Goal: Task Accomplishment & Management: Manage account settings

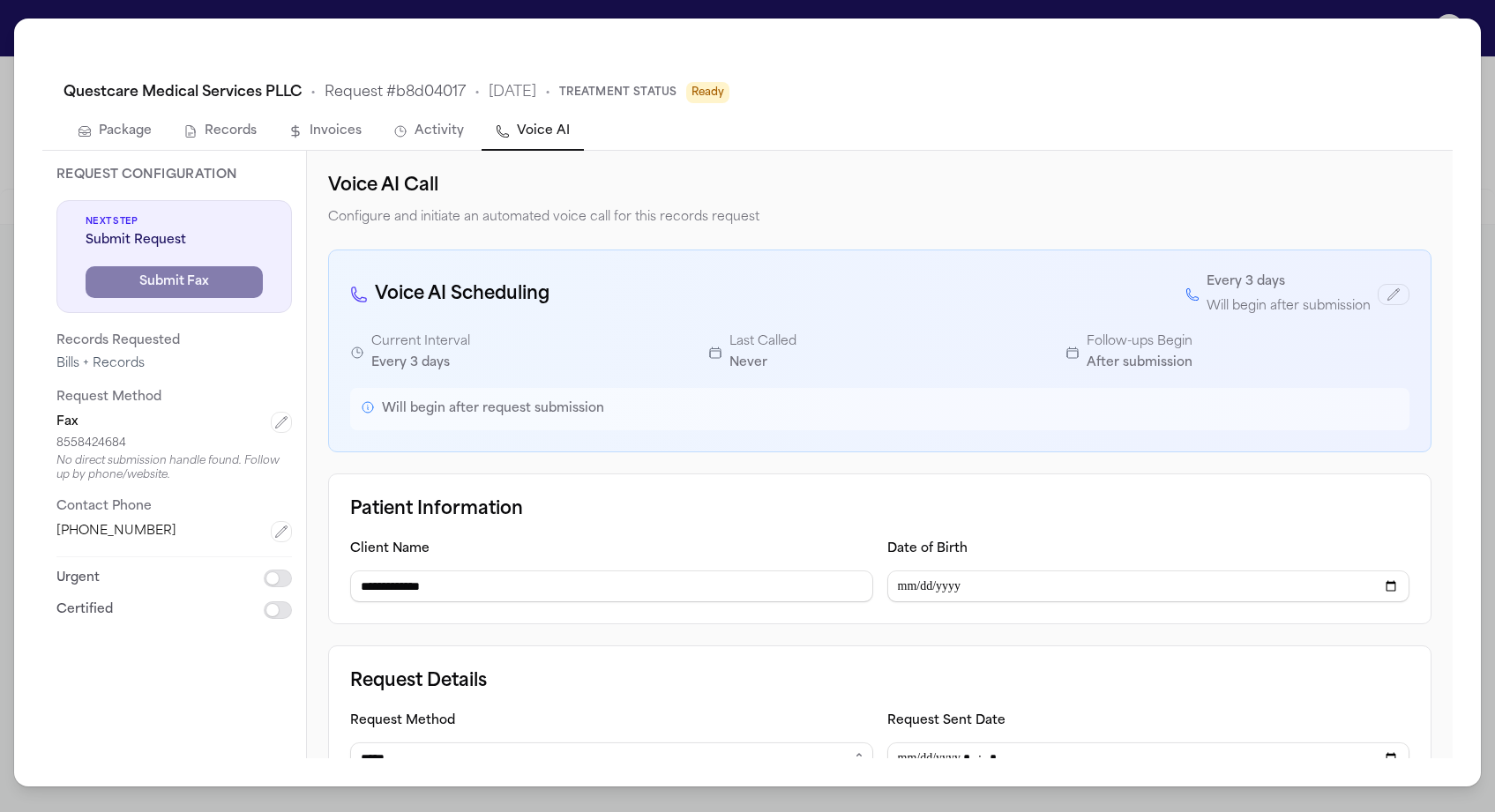
select select "*****"
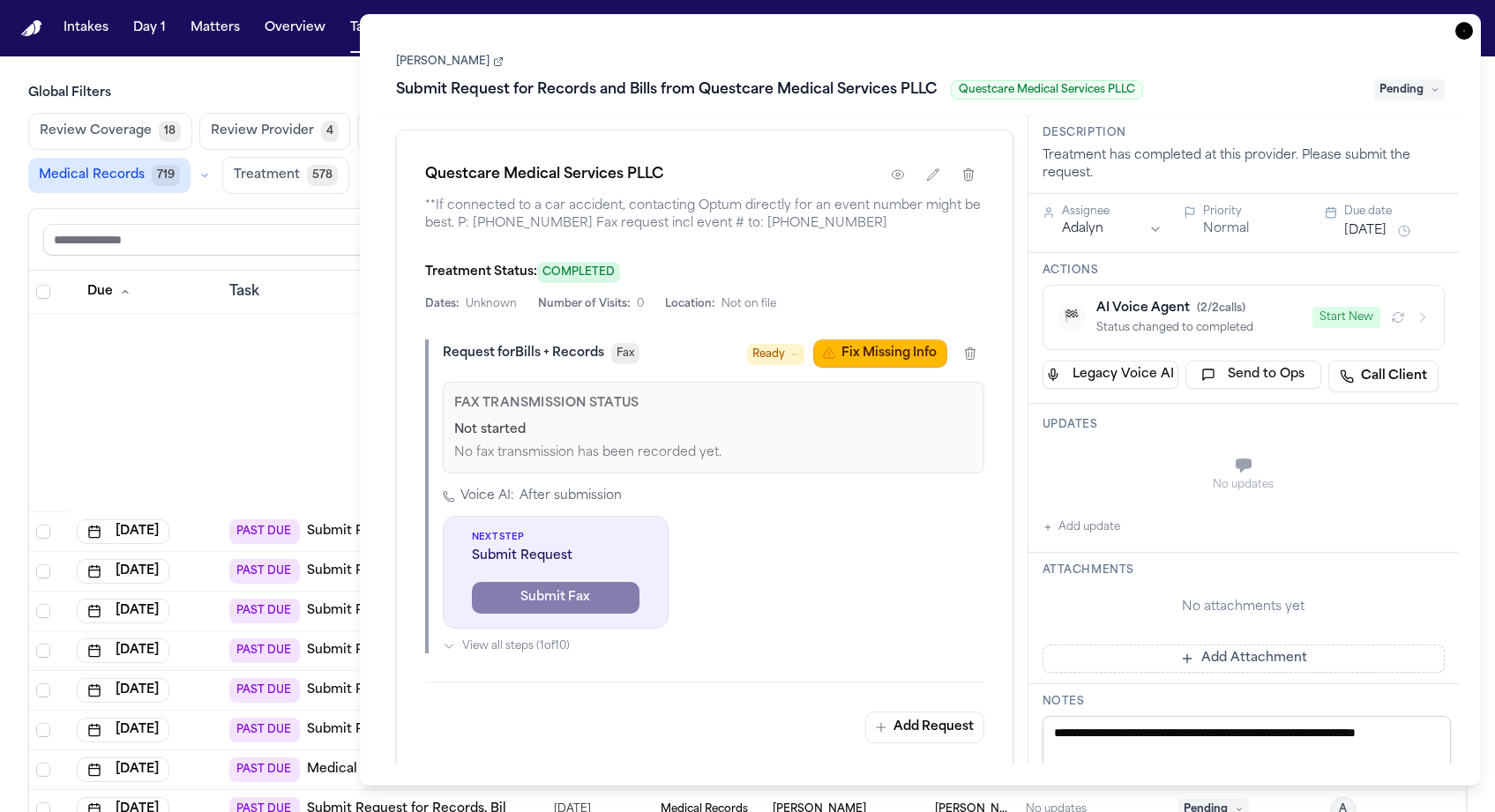
scroll to position [1017, 0]
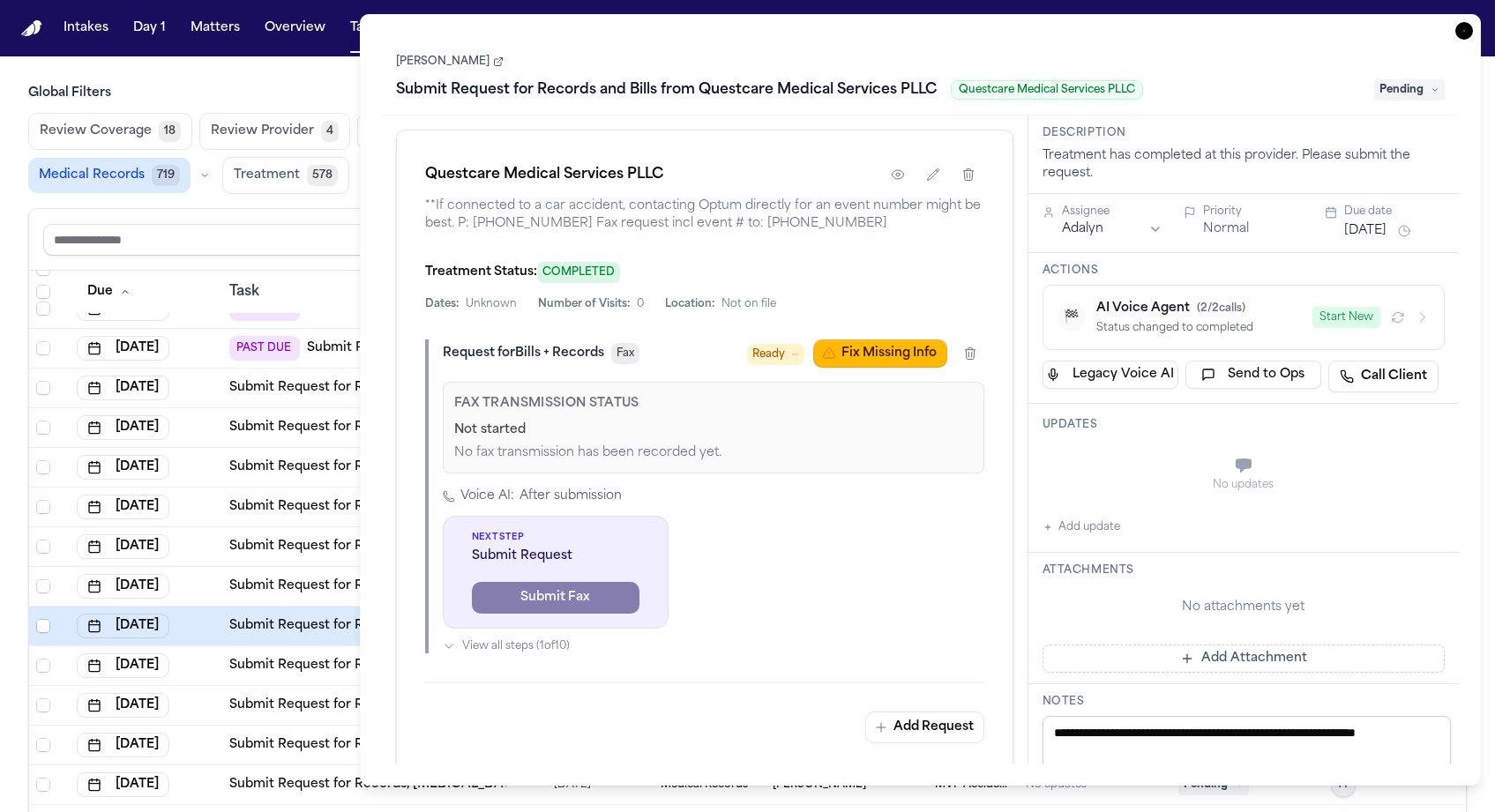
click at [304, 56] on main "Global Filters Review Coverage 18 Review Provider 4 Intake 1008 Police Report &…" at bounding box center [748, 434] width 1495 height 756
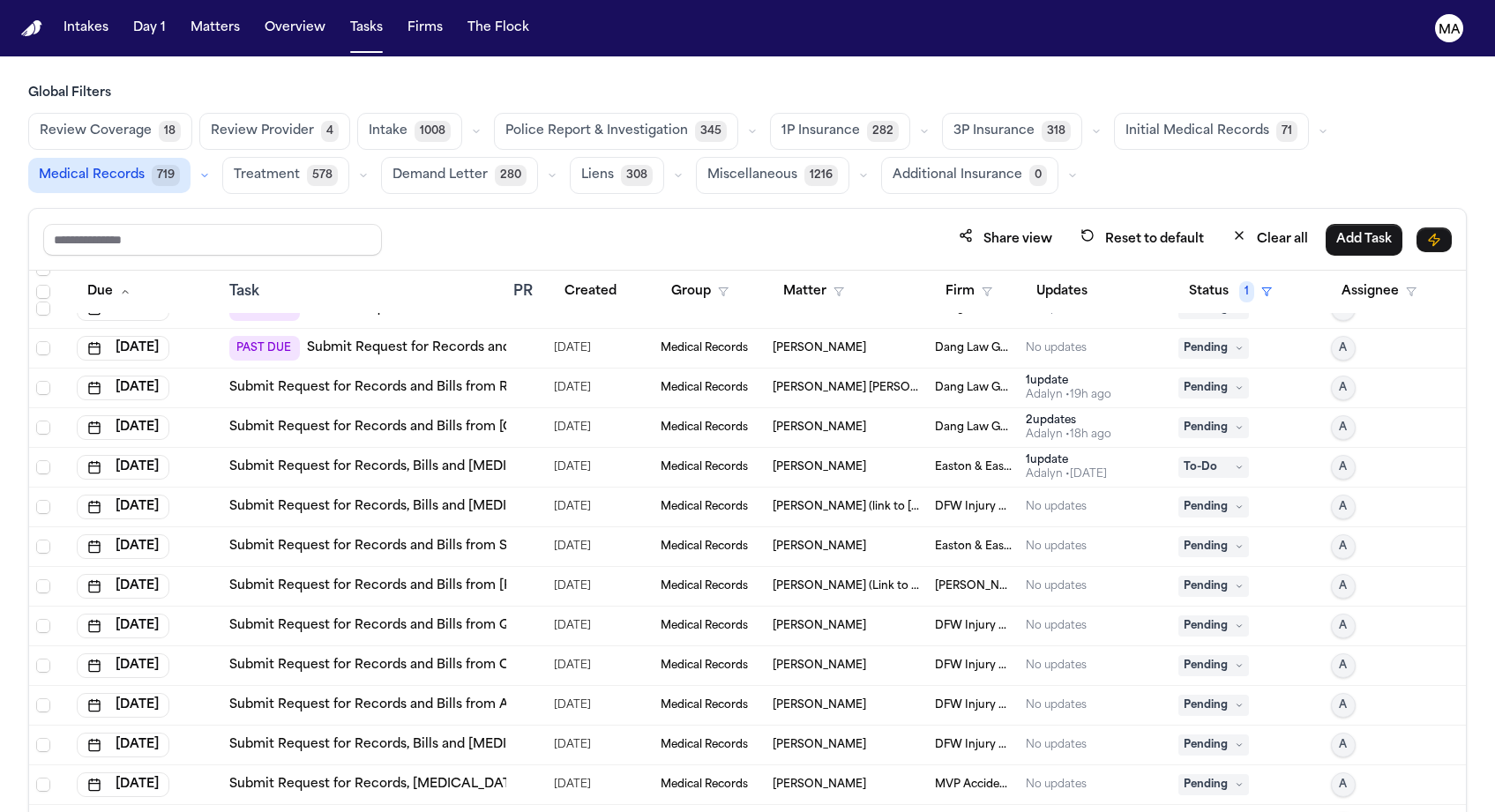
click at [300, 167] on span "Treatment" at bounding box center [267, 175] width 67 height 18
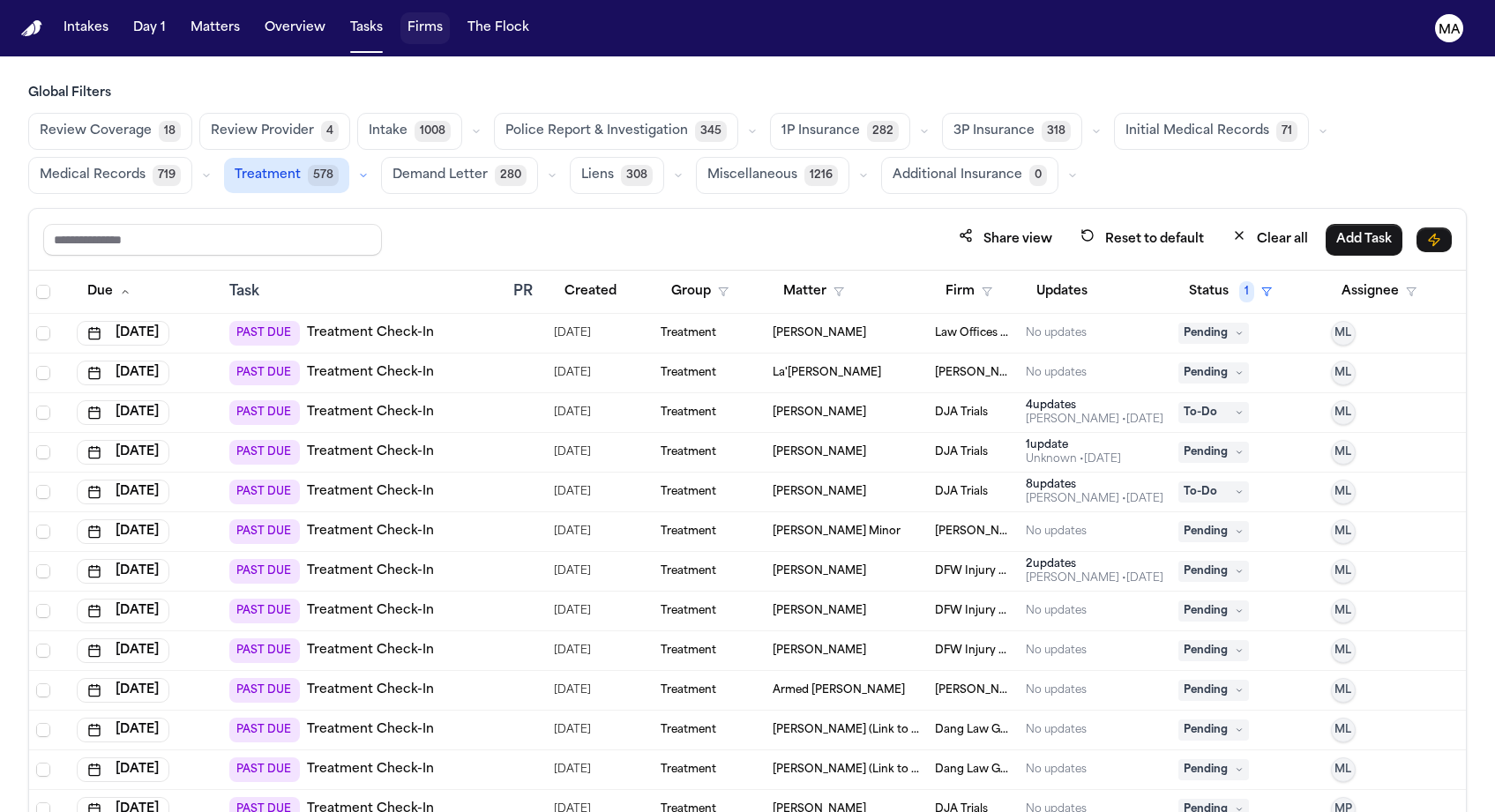
click at [400, 19] on button "Firms" at bounding box center [424, 28] width 50 height 32
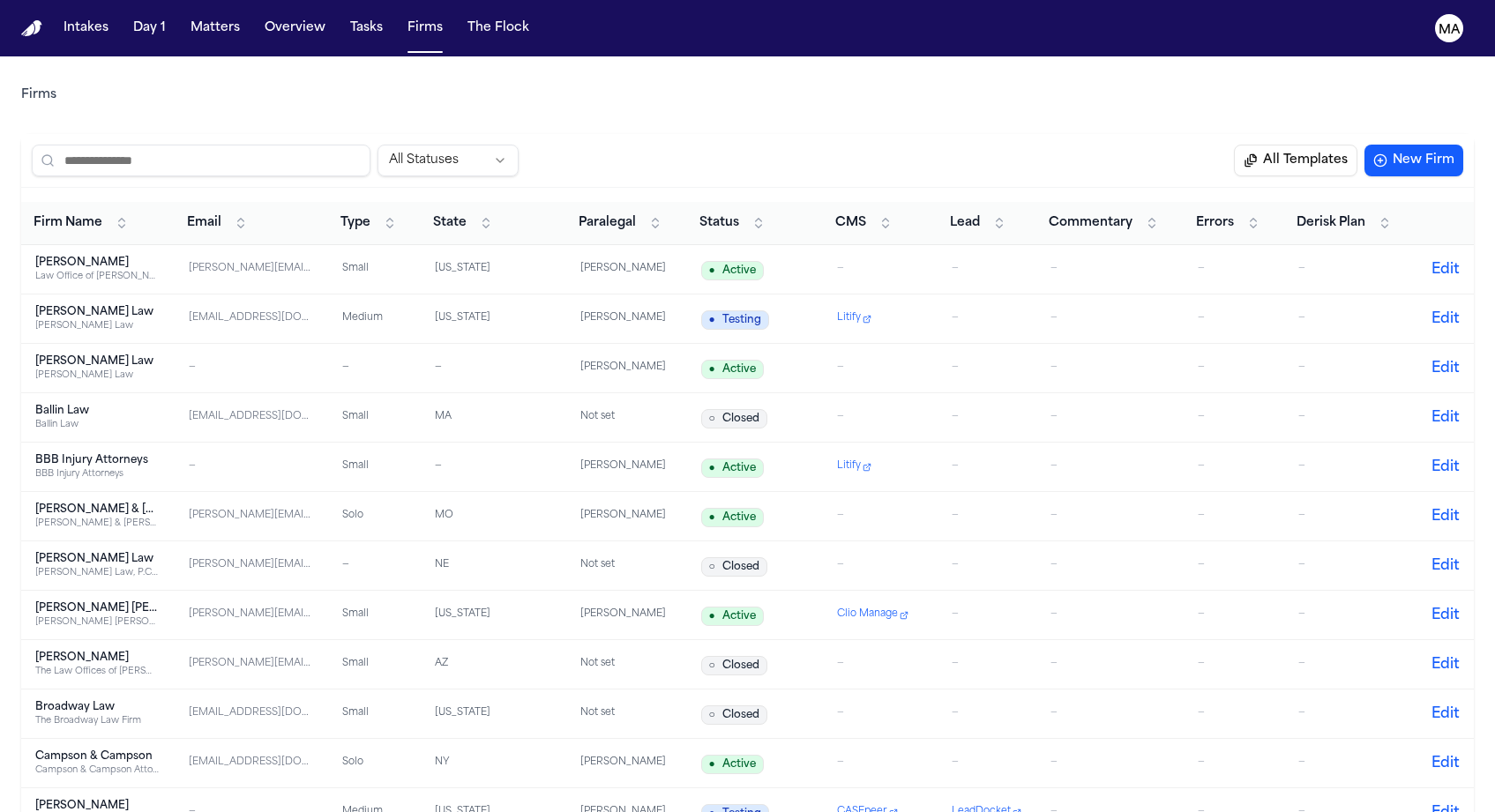
click at [160, 256] on div "[PERSON_NAME] Law Office of [PERSON_NAME]" at bounding box center [98, 269] width 126 height 27
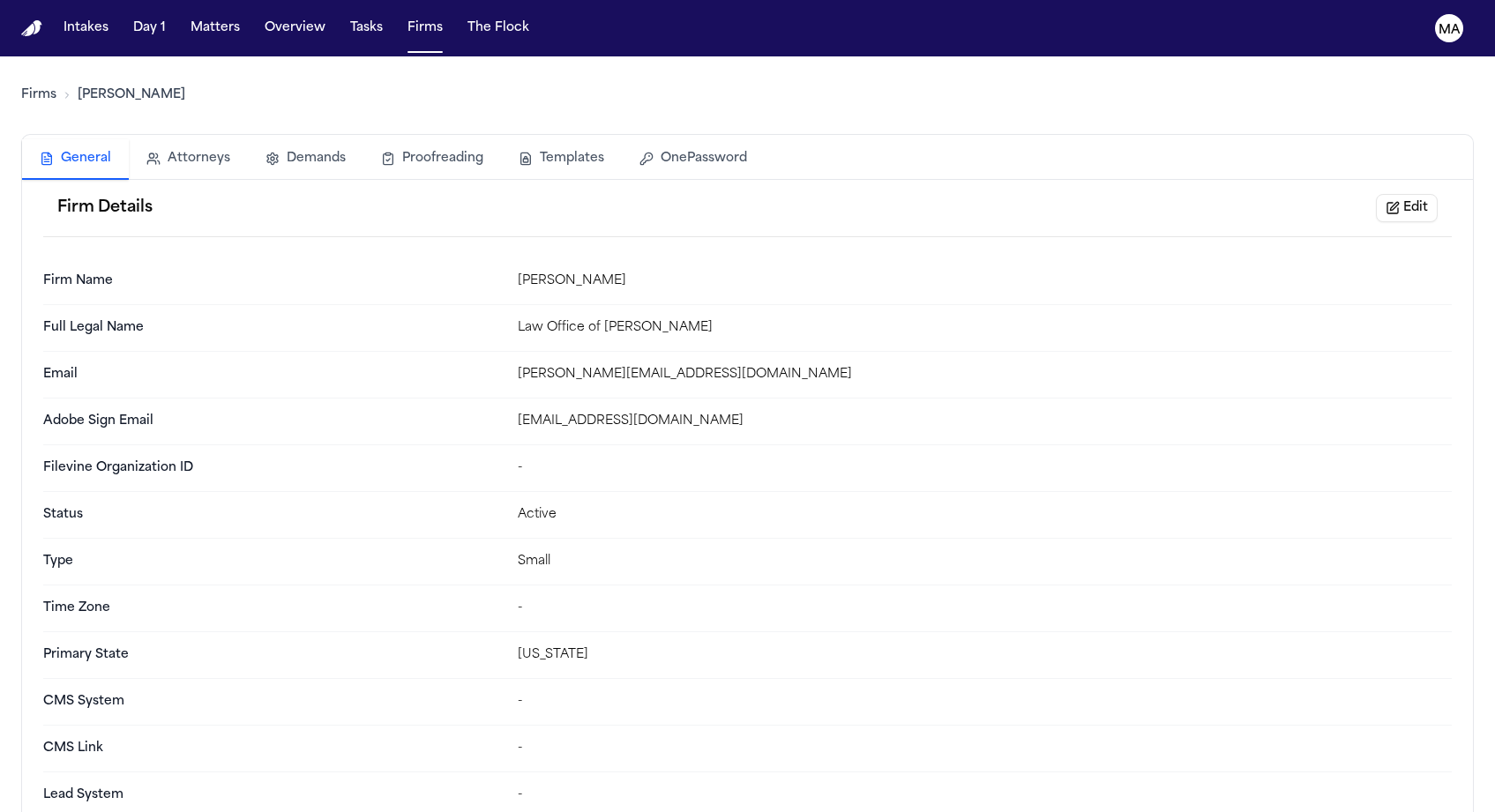
click at [184, 22] on button "Matters" at bounding box center [215, 28] width 64 height 32
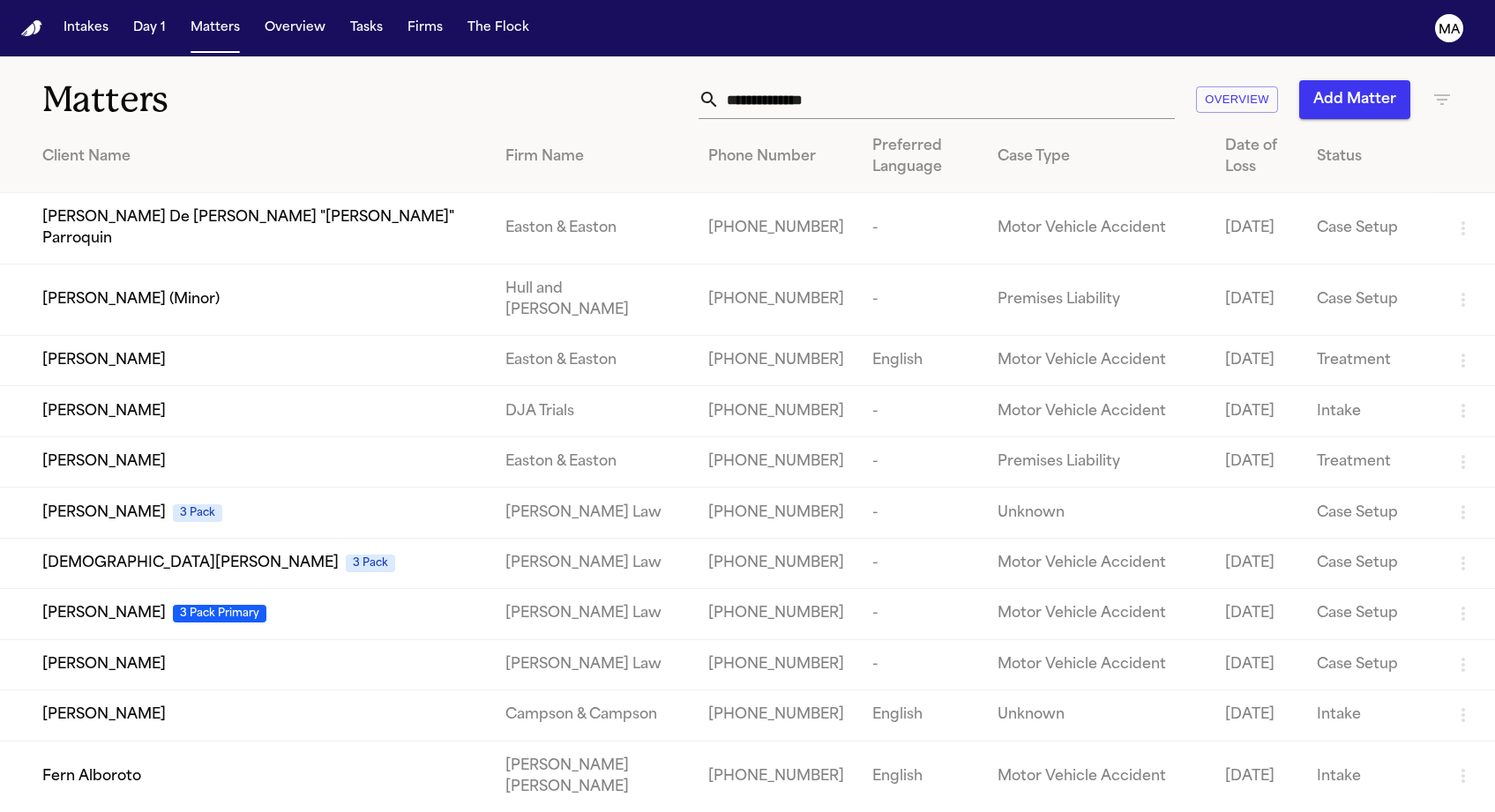
click at [1438, 95] on icon "button" at bounding box center [1442, 99] width 16 height 10
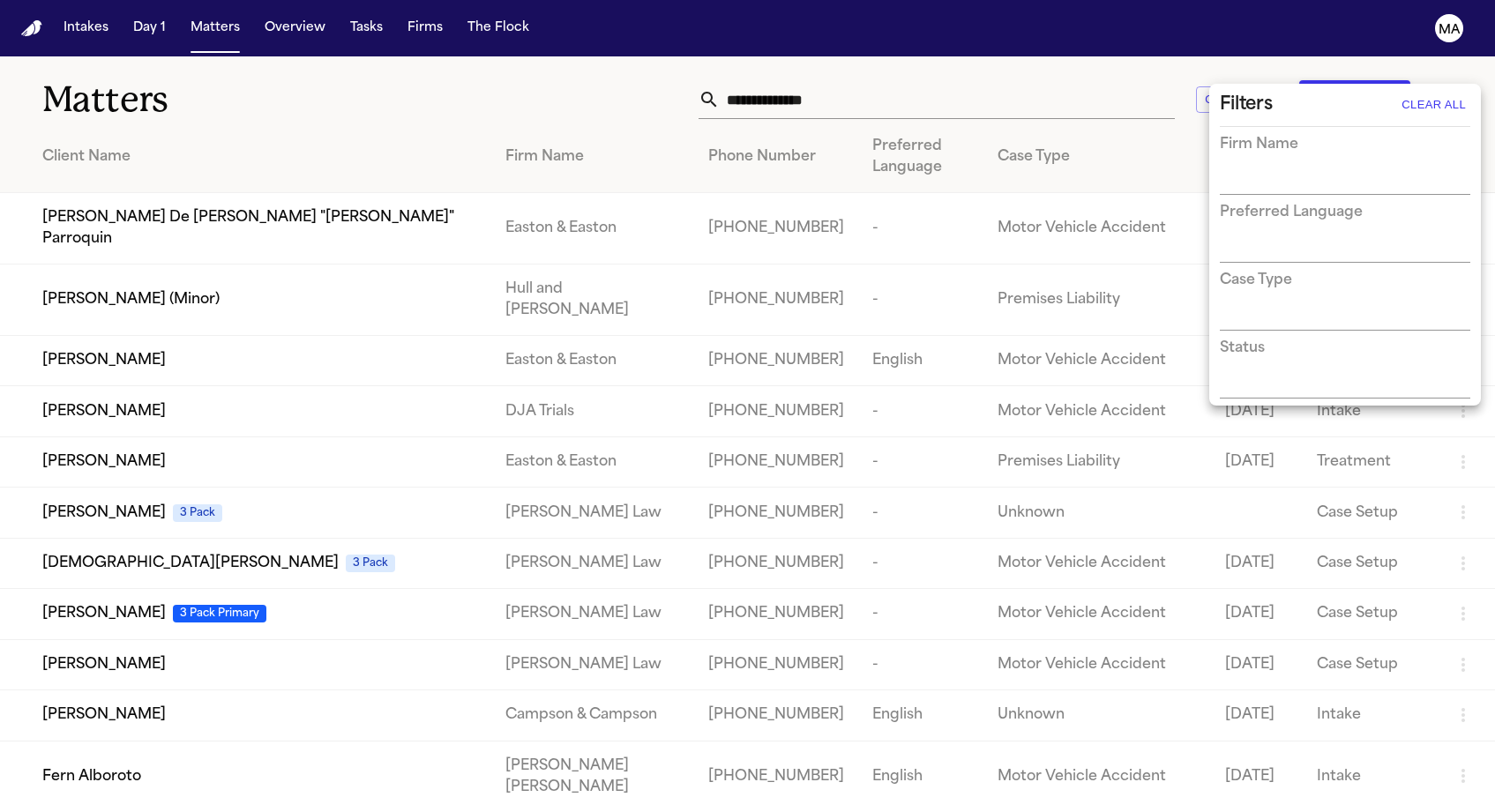
click at [1441, 67] on div at bounding box center [748, 406] width 1495 height 812
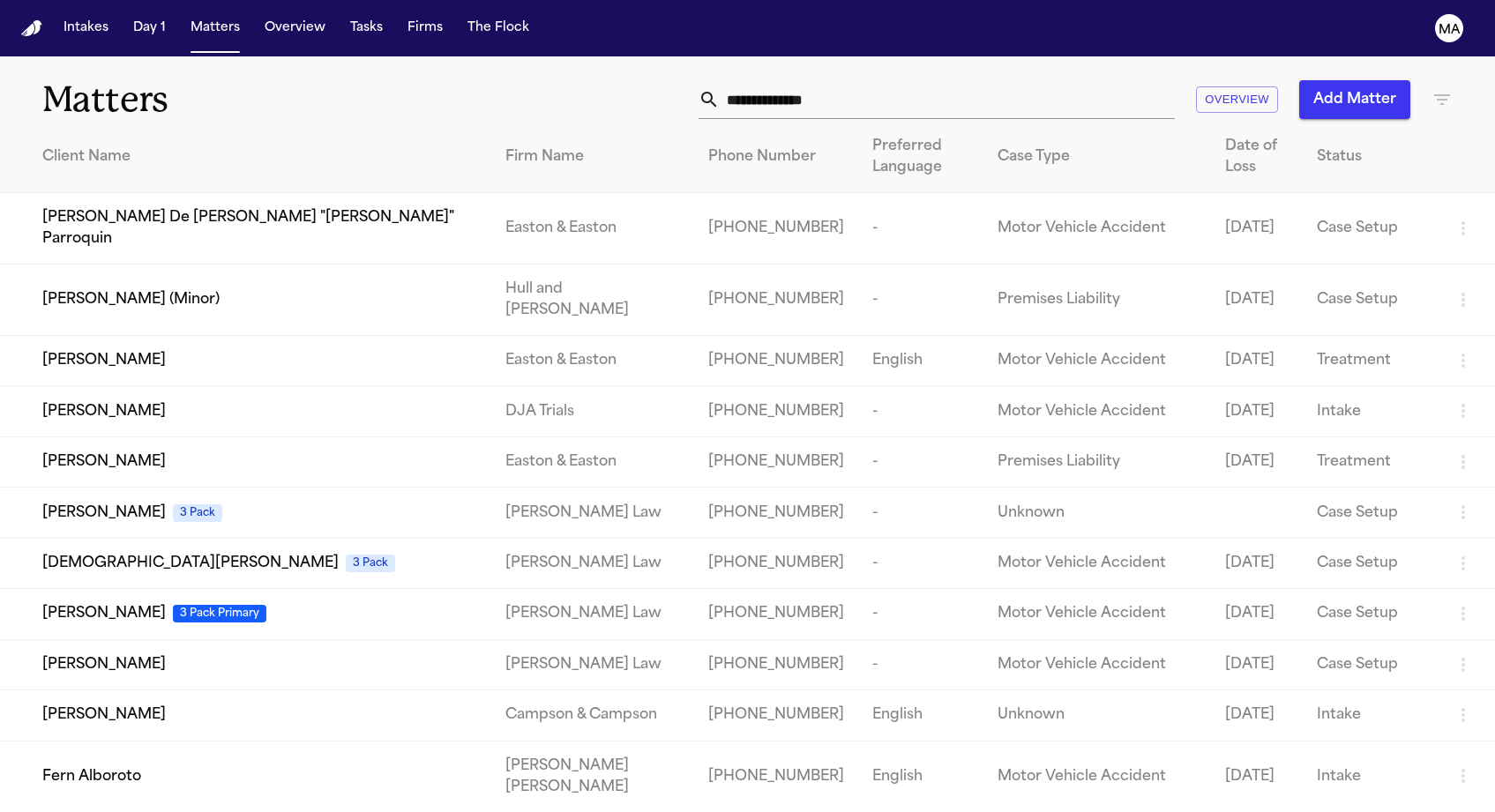
click at [1428, 82] on div "Overview Add Matter" at bounding box center [949, 99] width 1008 height 38
click at [1435, 89] on icon "button" at bounding box center [1442, 99] width 22 height 22
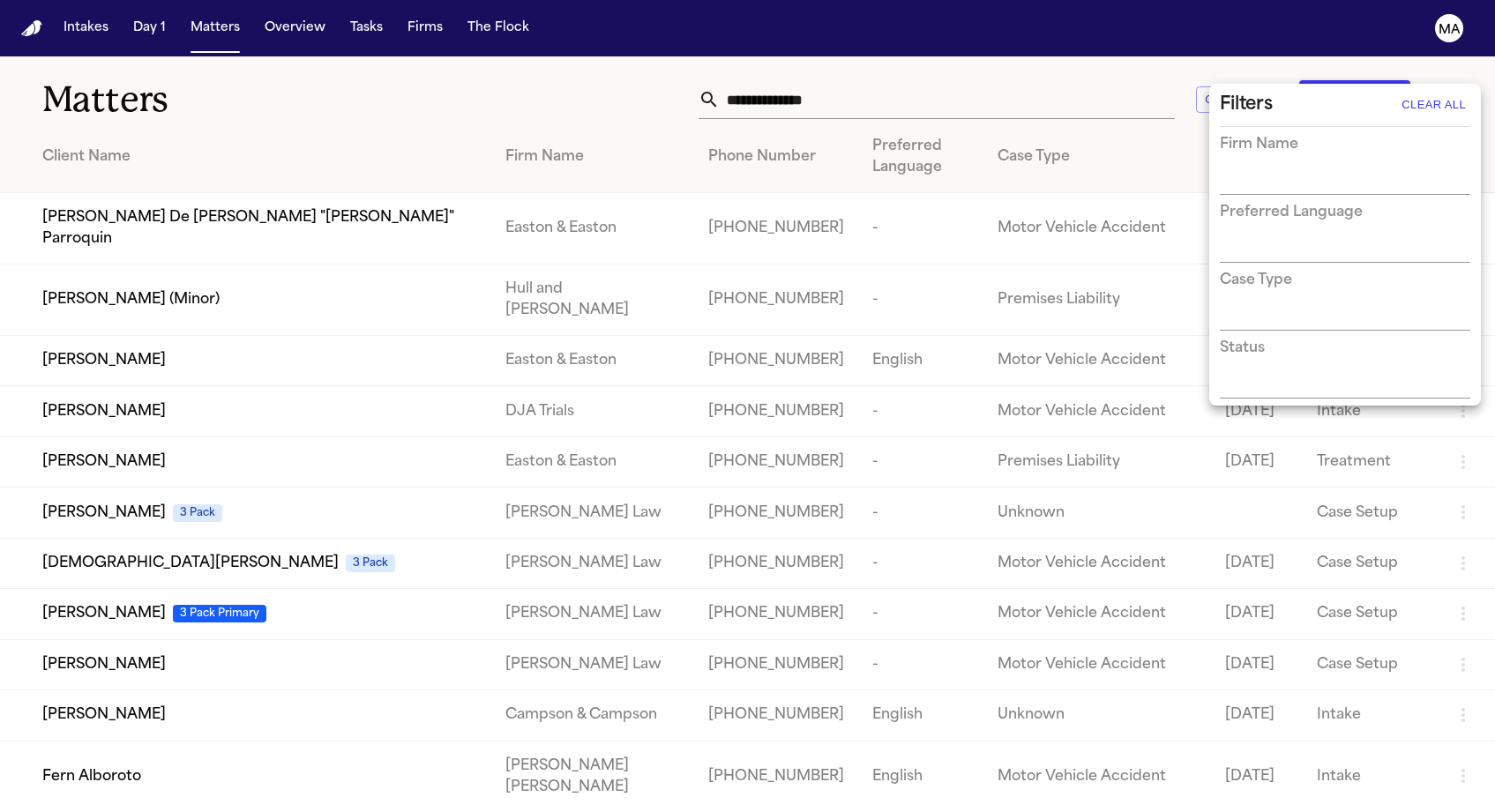
click at [1452, 68] on div at bounding box center [748, 406] width 1495 height 812
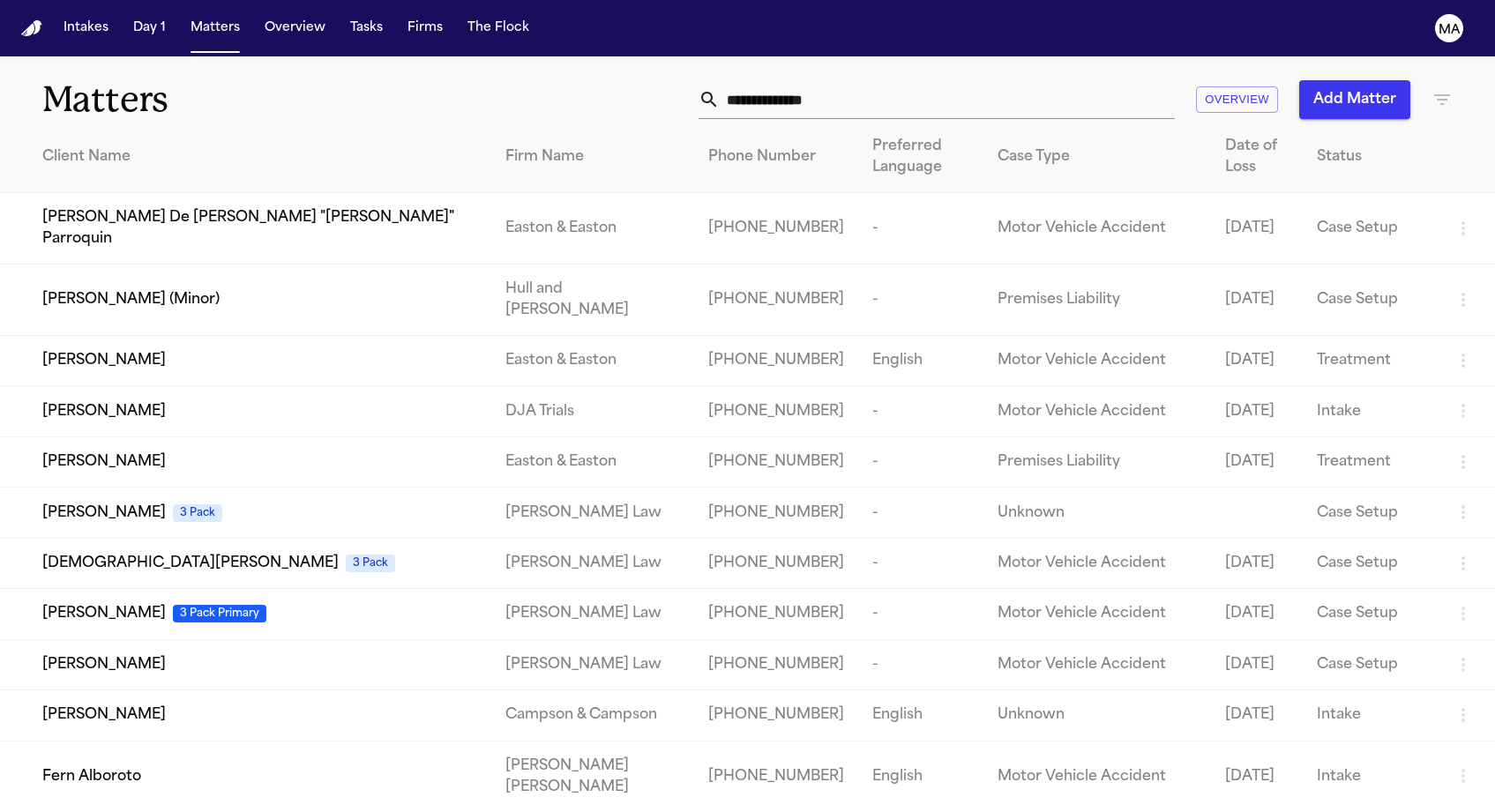
click at [1443, 95] on icon "button" at bounding box center [1442, 99] width 16 height 10
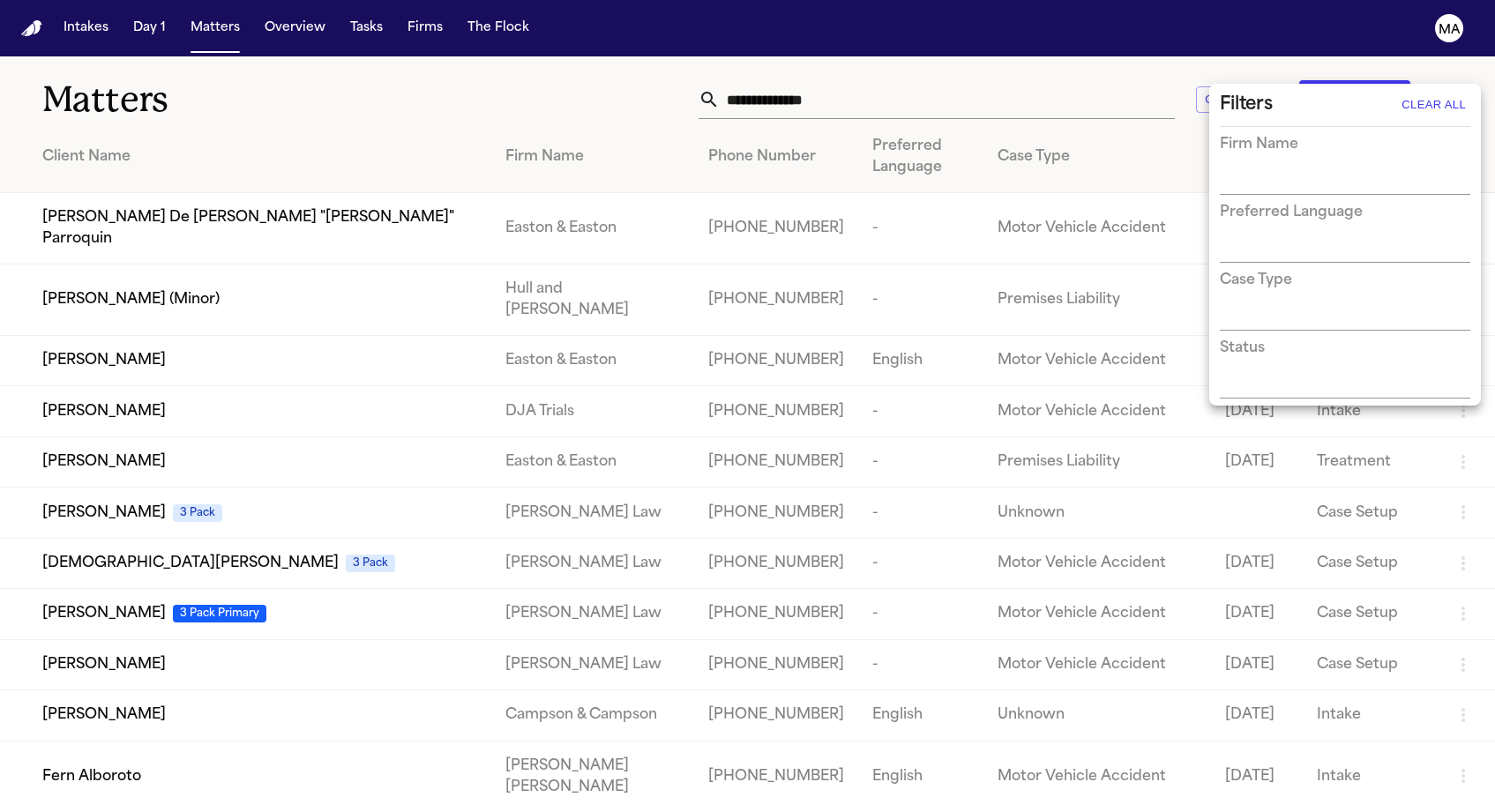
click at [1443, 74] on div at bounding box center [748, 406] width 1495 height 812
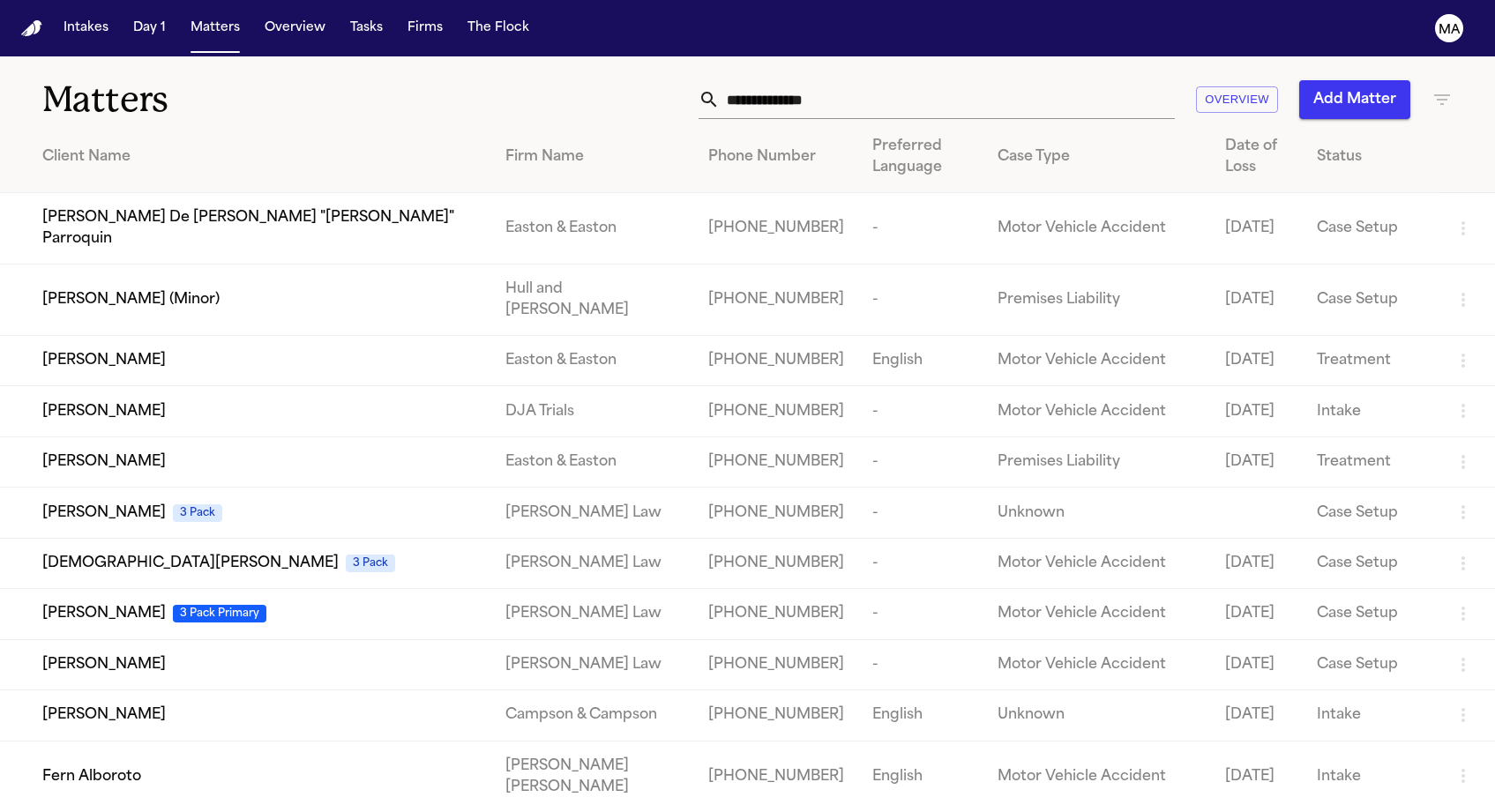
click at [1443, 95] on icon "button" at bounding box center [1442, 99] width 16 height 10
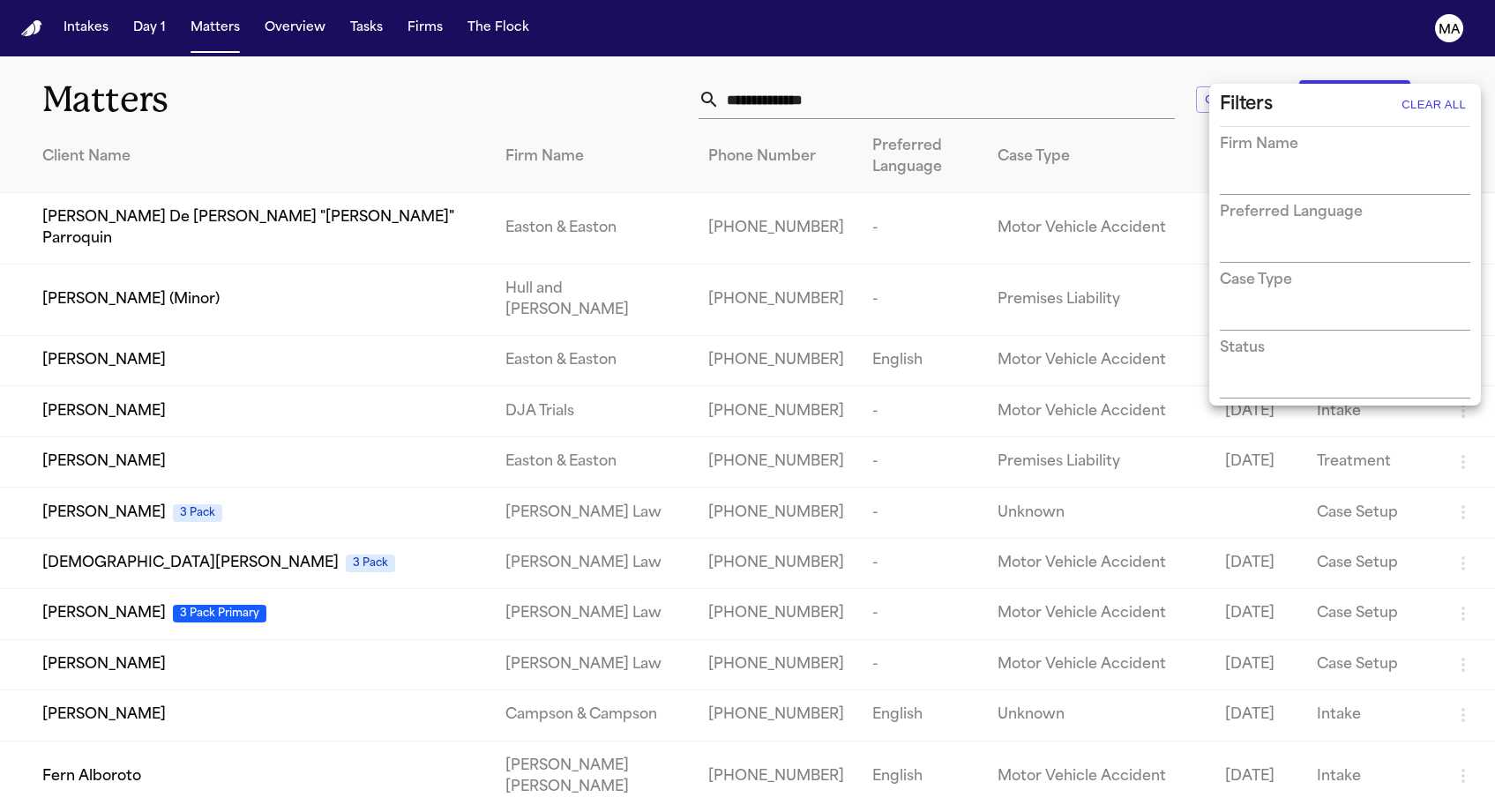
click at [1327, 150] on div "Firm Name" at bounding box center [1344, 164] width 250 height 61
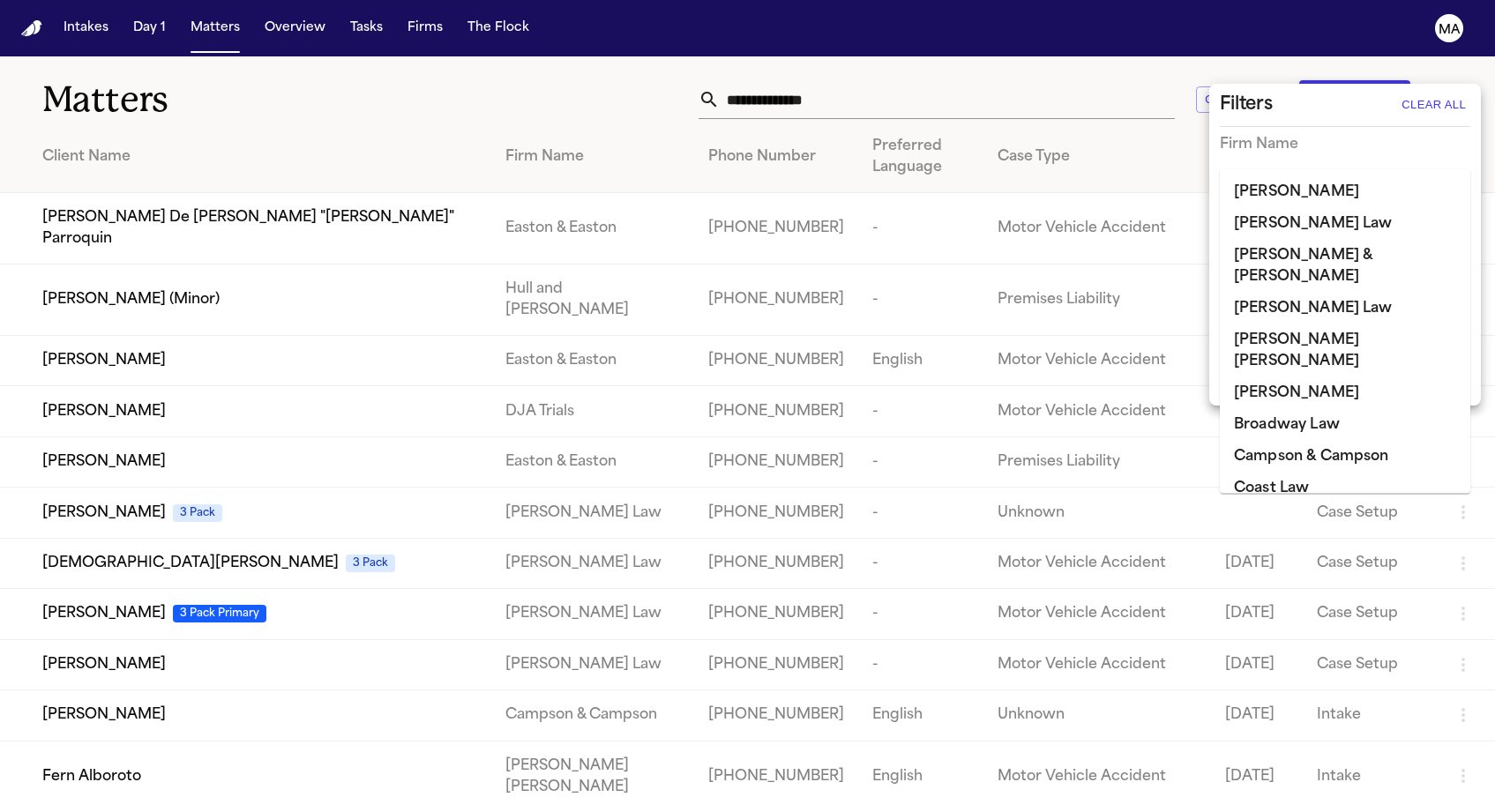
click at [1325, 170] on input "text" at bounding box center [1331, 182] width 224 height 24
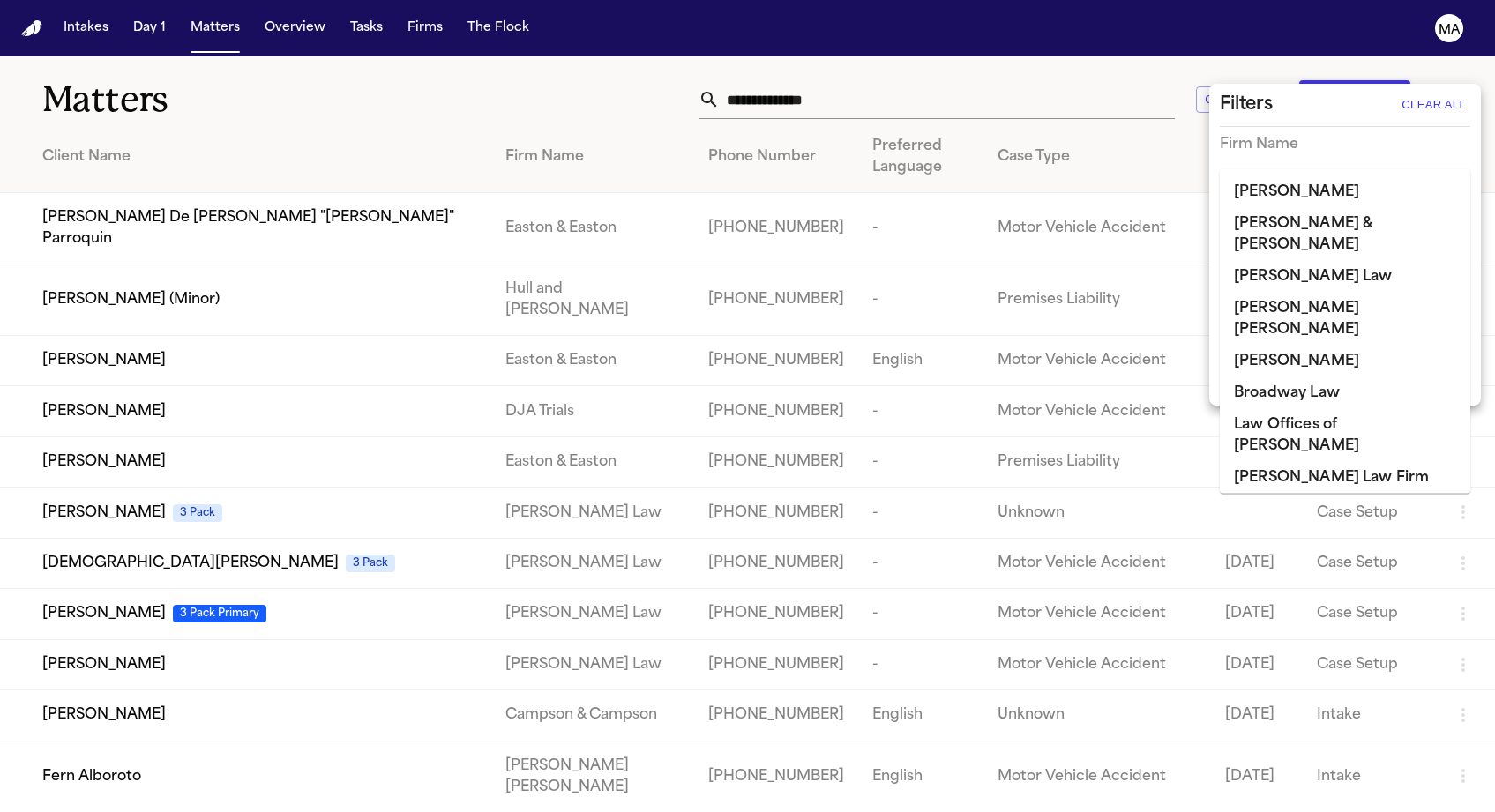
type input "*"
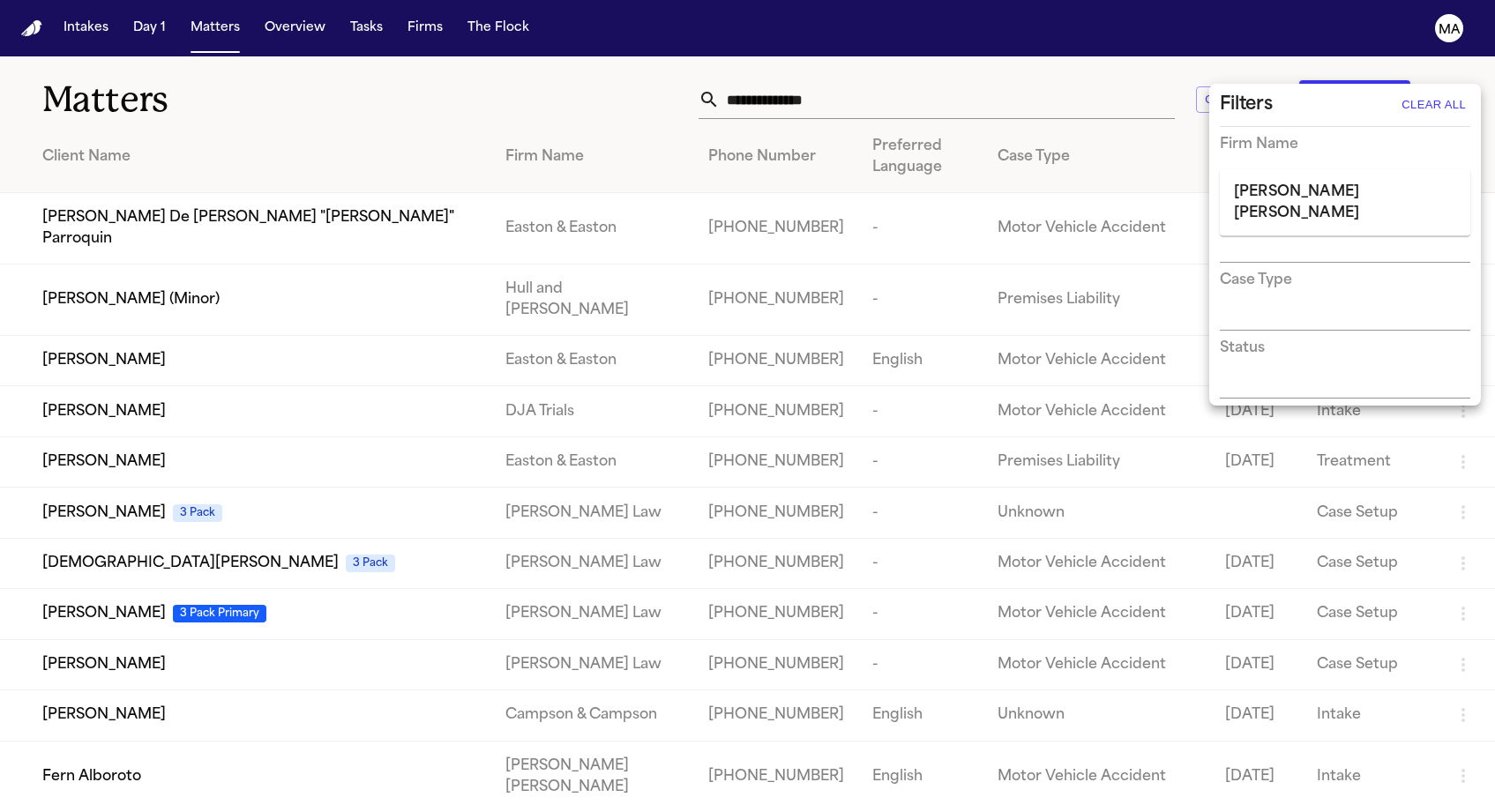
type input "******"
click at [1314, 191] on li "[PERSON_NAME] [PERSON_NAME]" at bounding box center [1344, 202] width 250 height 52
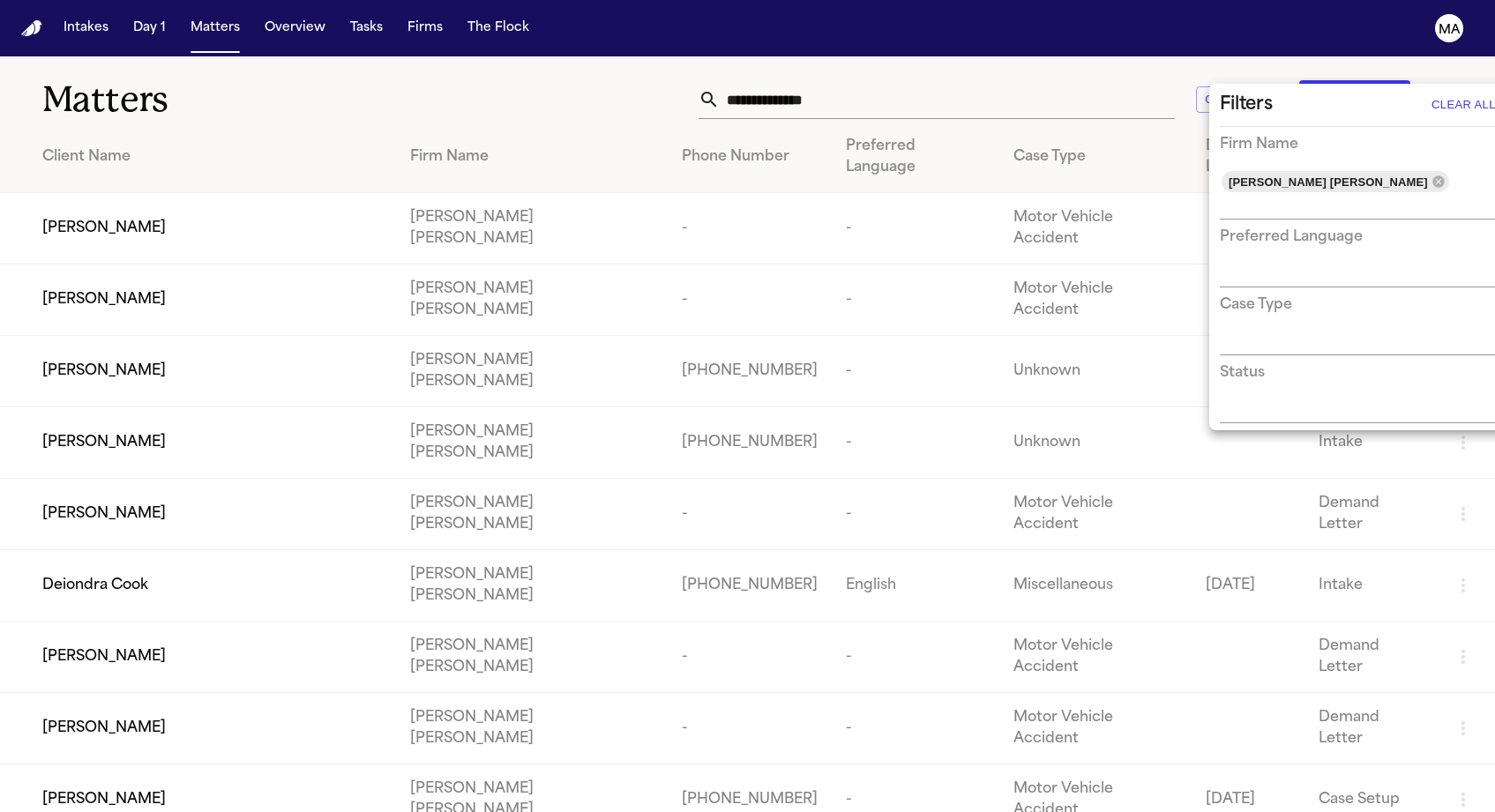
click at [733, 81] on div at bounding box center [748, 406] width 1495 height 812
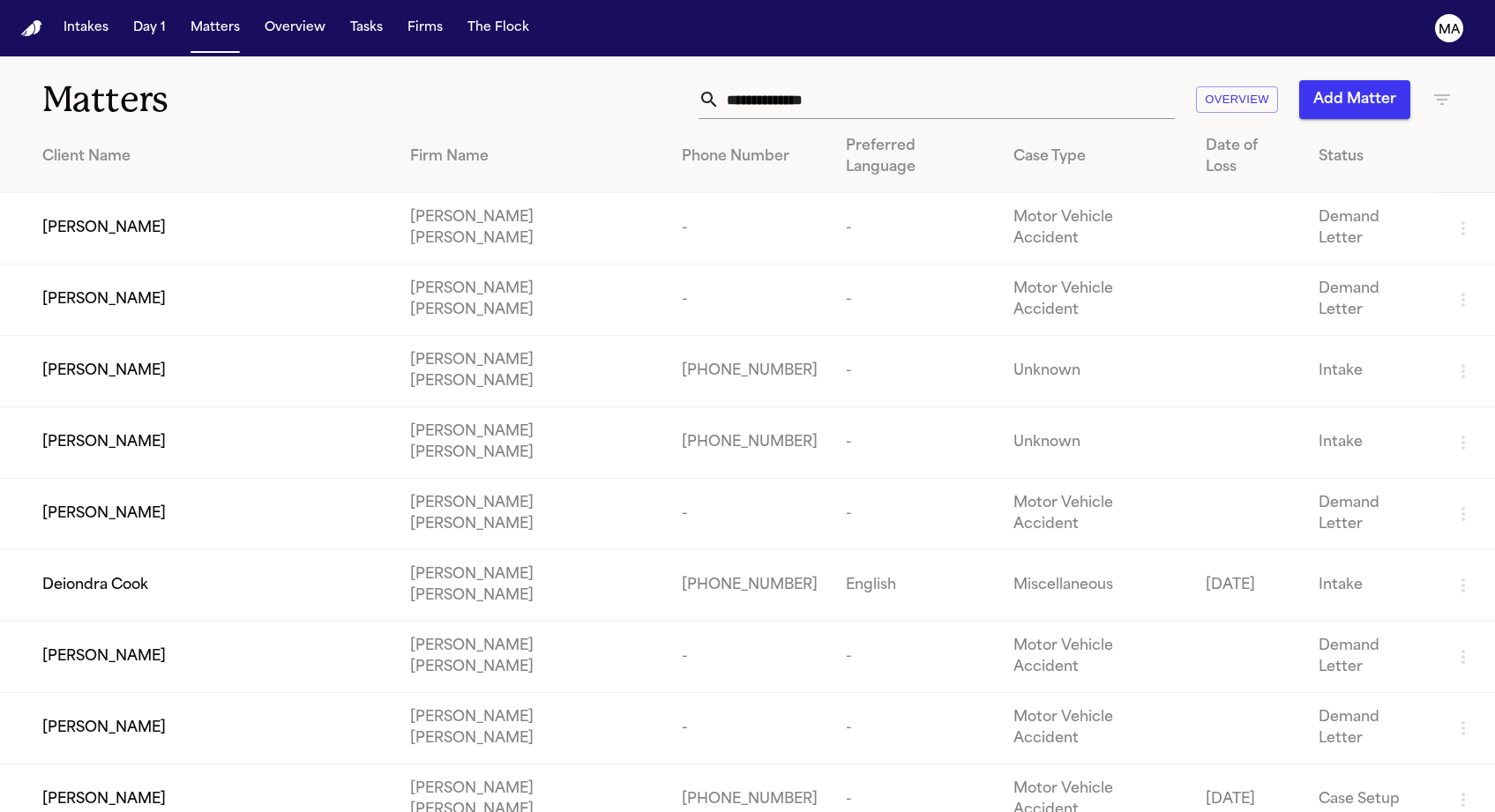
scroll to position [4, 0]
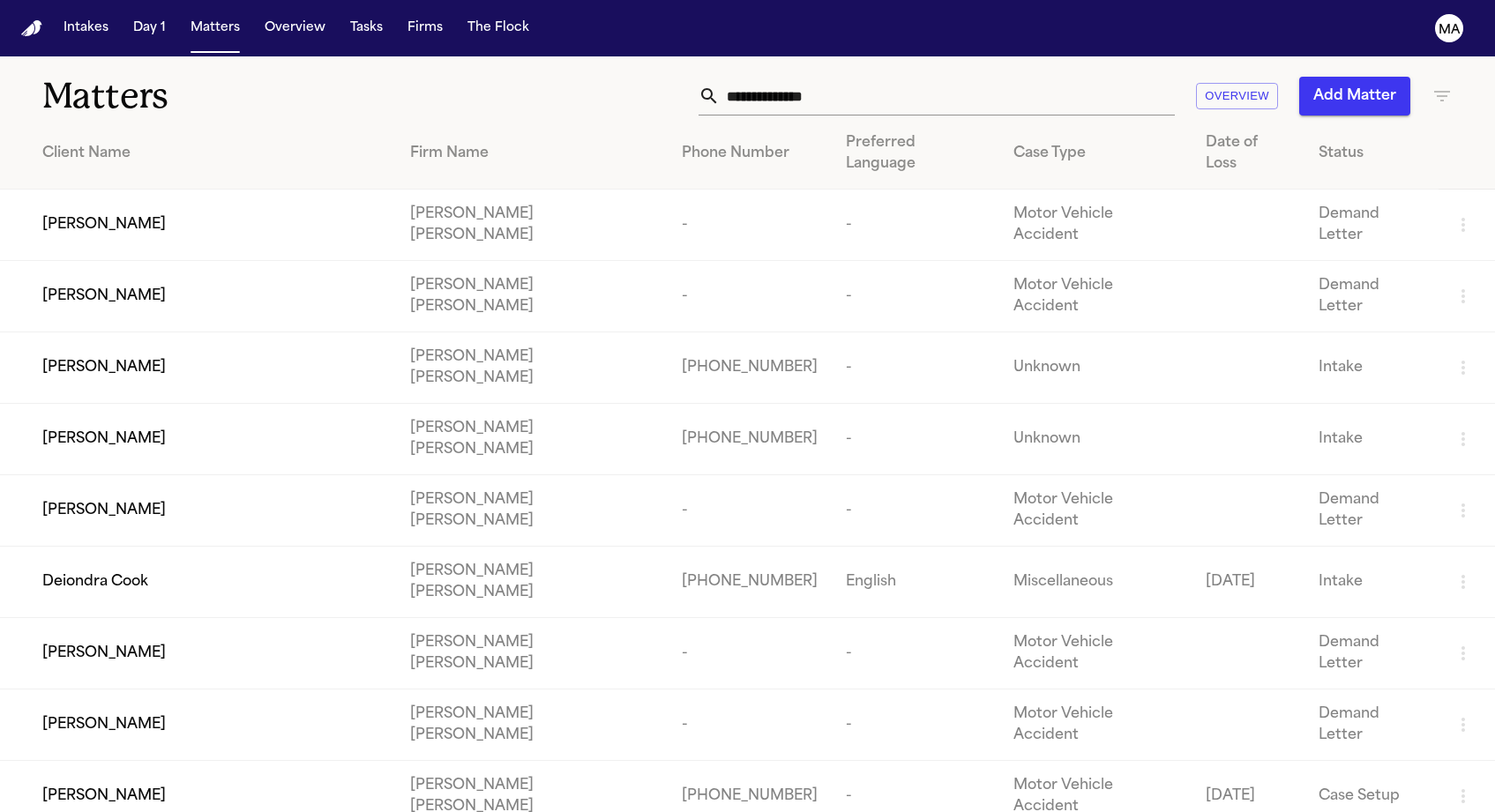
click at [182, 332] on td "[PERSON_NAME]" at bounding box center [198, 368] width 396 height 71
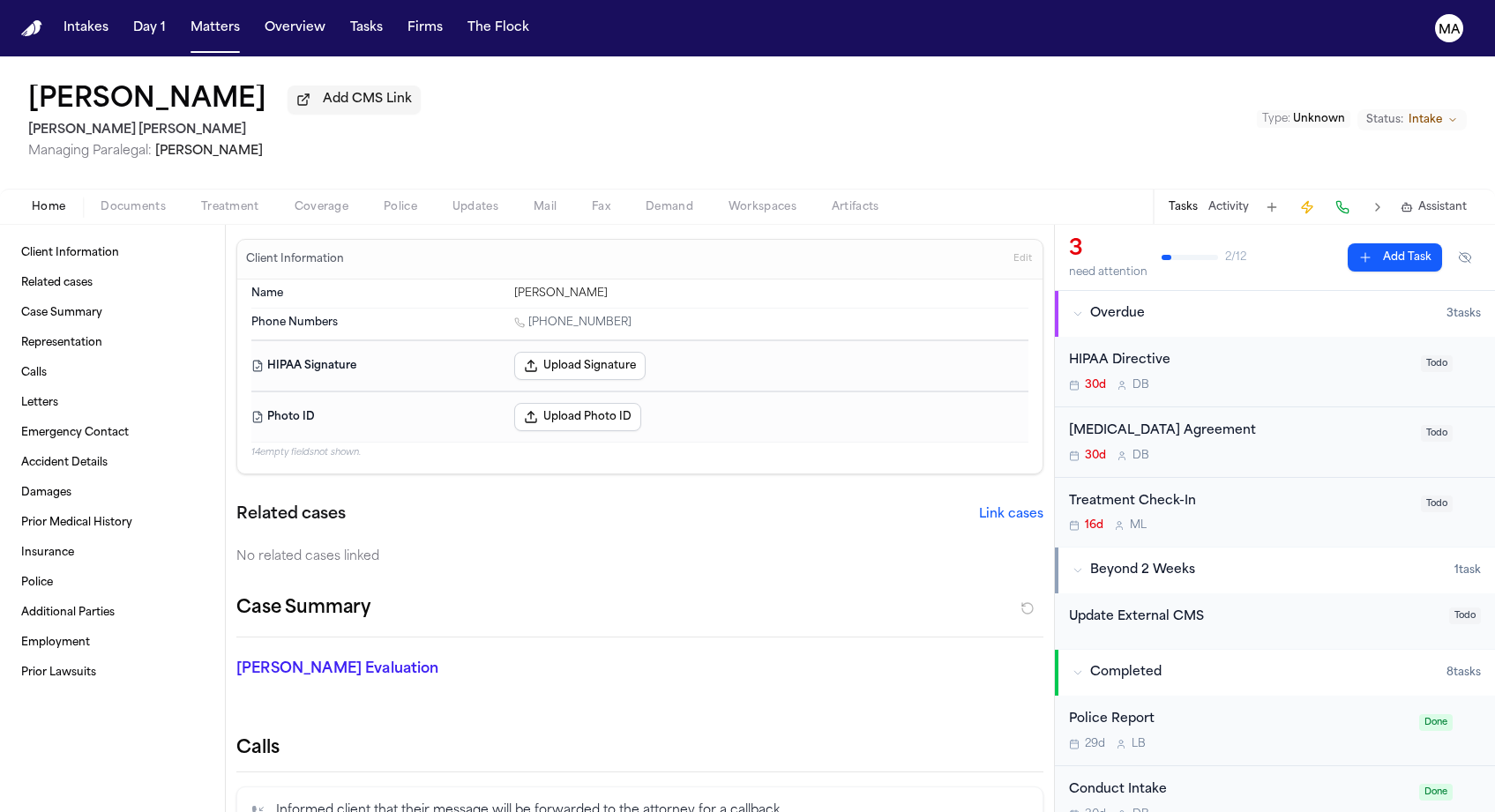
click at [100, 200] on span "Documents" at bounding box center [133, 207] width 66 height 14
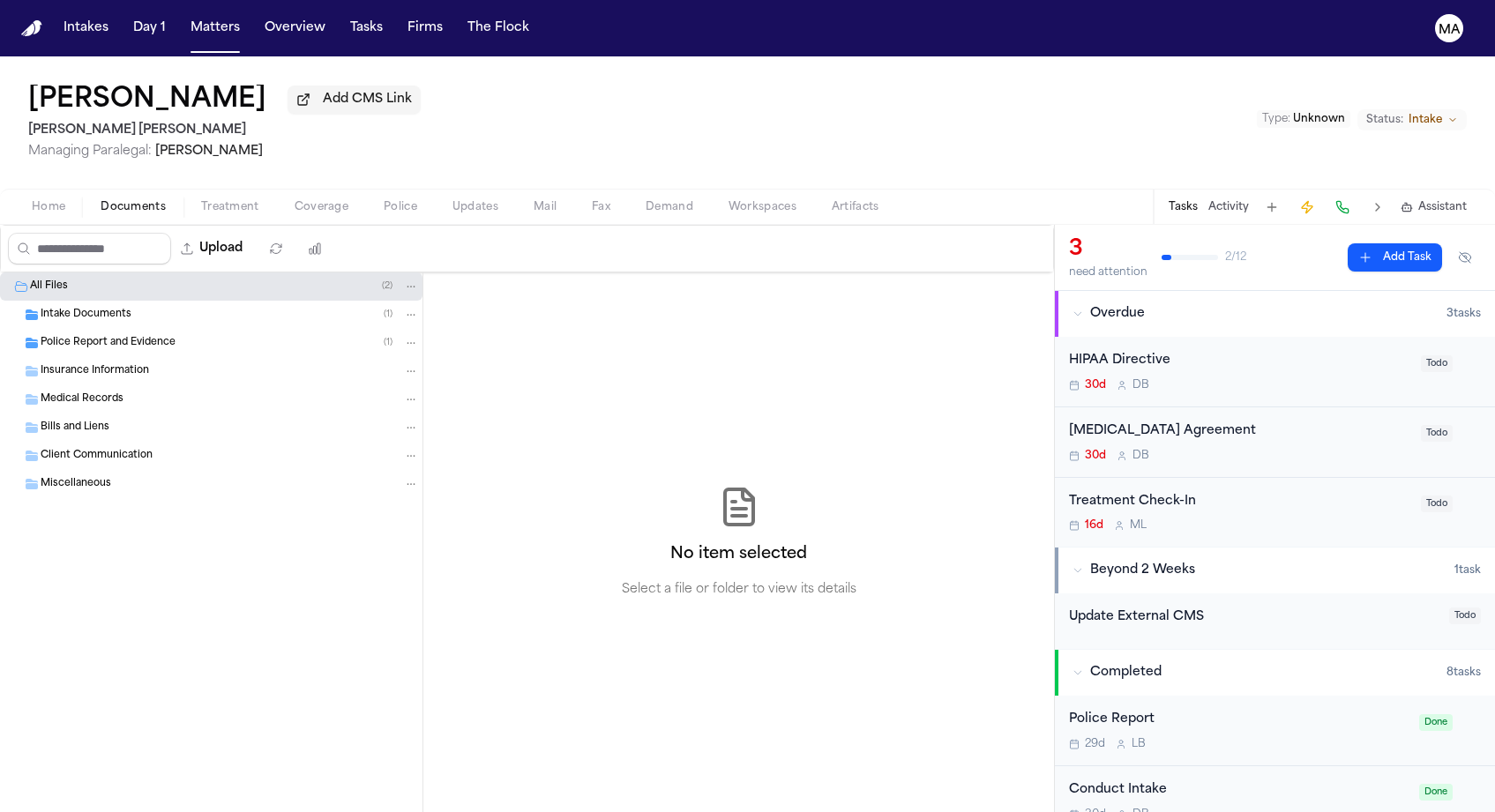
click at [83, 308] on span "Intake Documents" at bounding box center [85, 316] width 91 height 15
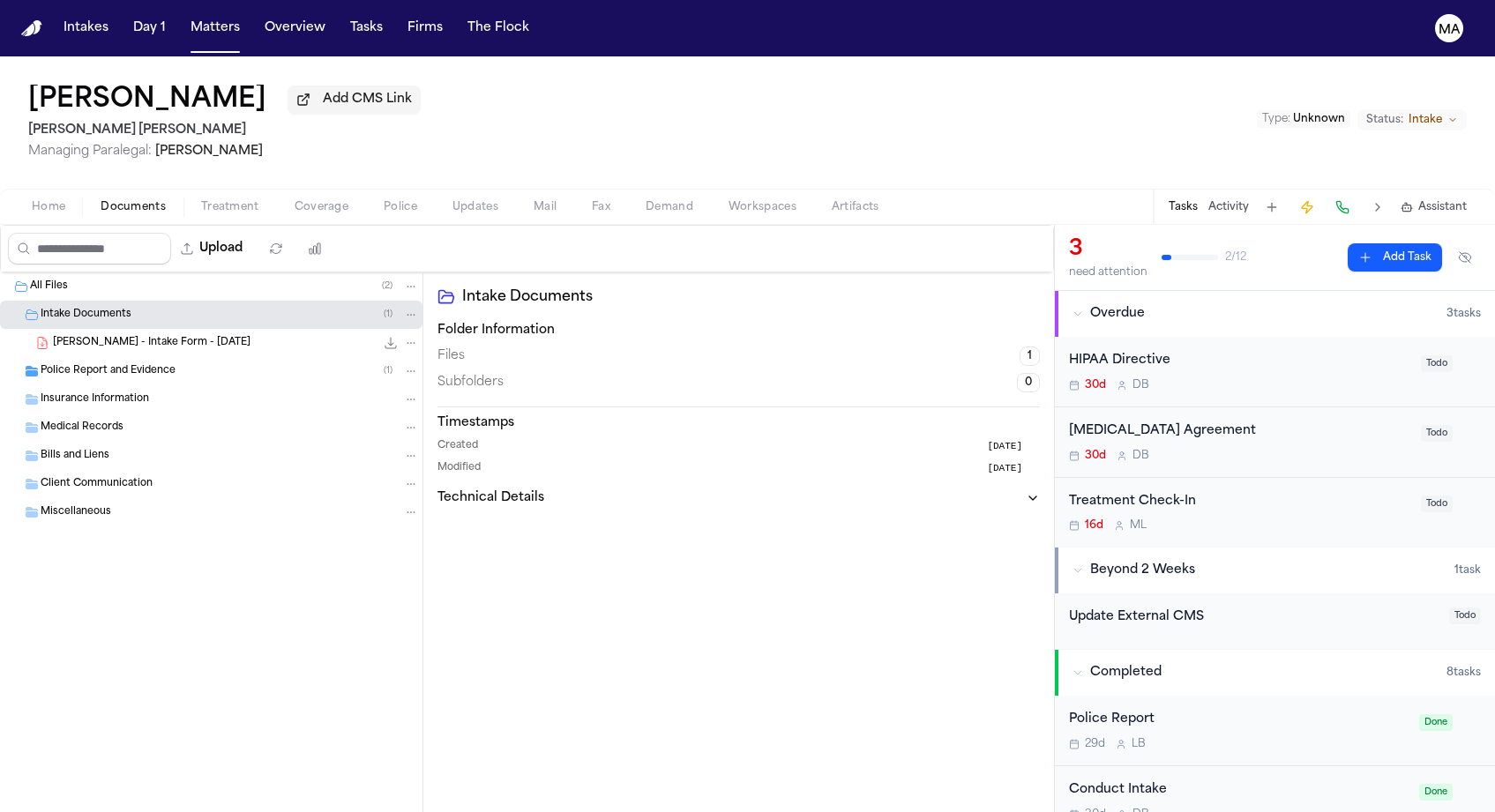
click at [115, 329] on div "[PERSON_NAME] - Intake Form - [DATE] 22.8 KB • PDF" at bounding box center [211, 343] width 422 height 28
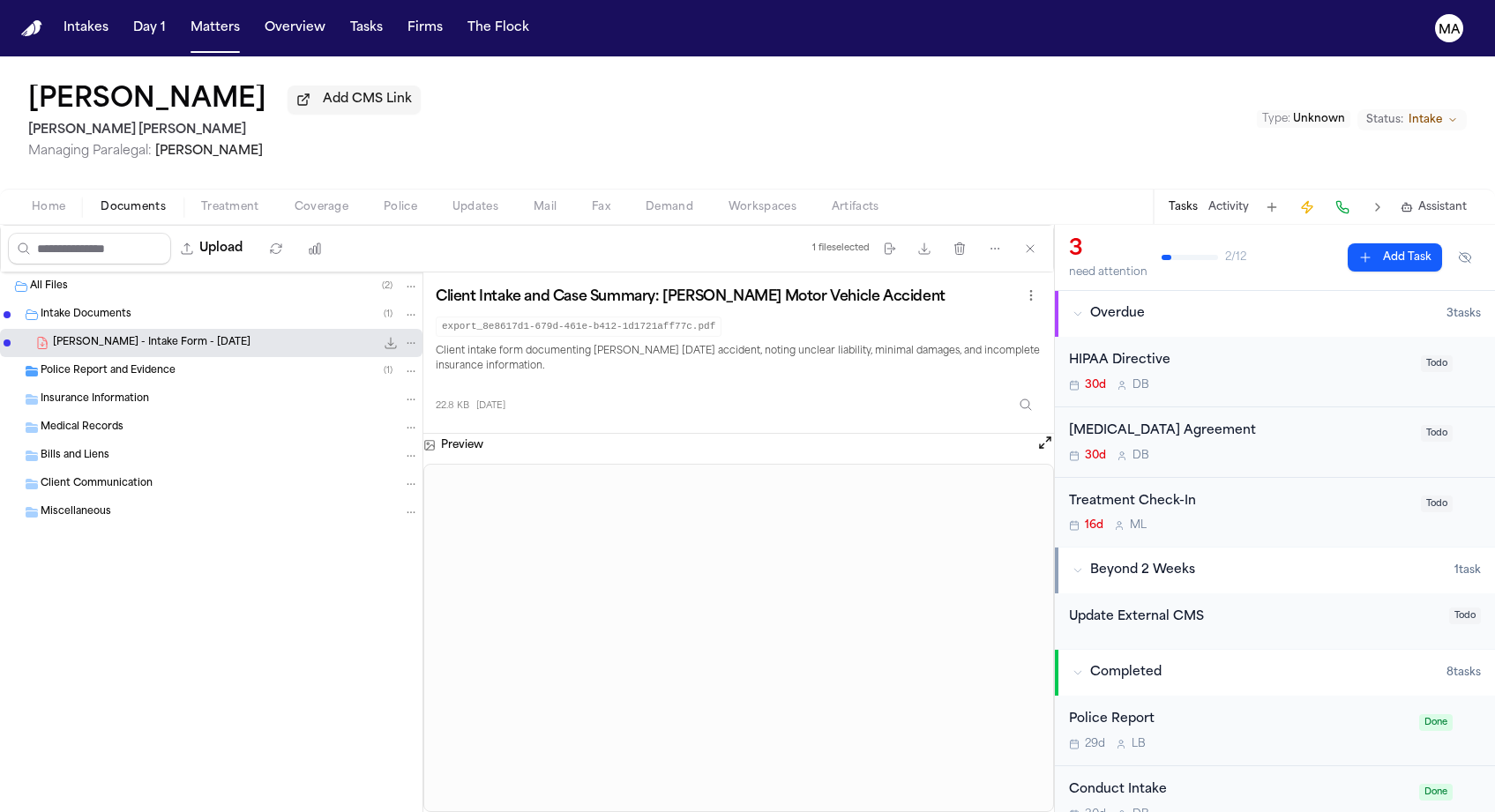
click at [111, 357] on div "Police Report and Evidence ( 1 )" at bounding box center [211, 371] width 422 height 28
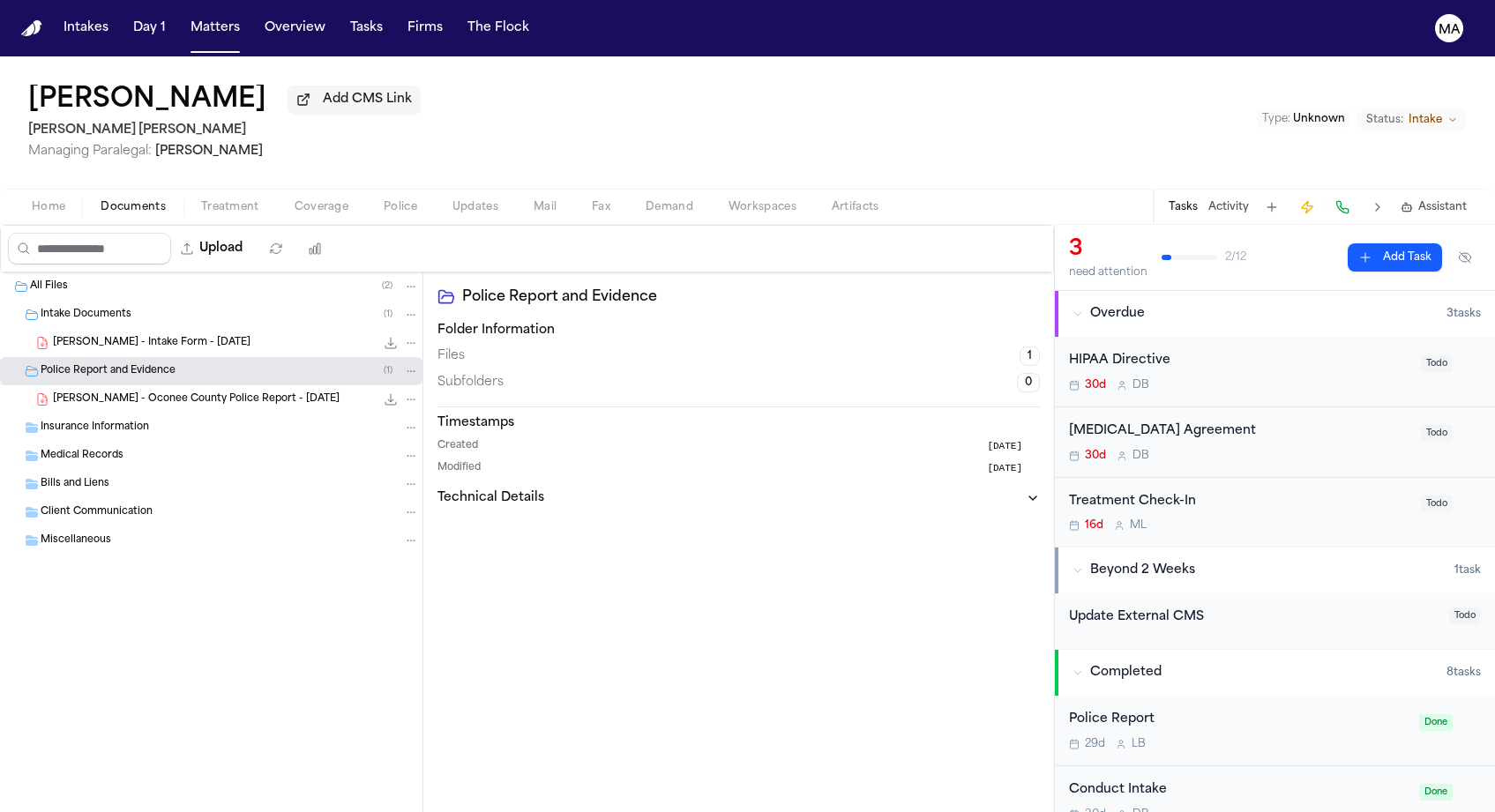
click at [126, 392] on span "[PERSON_NAME] - Oconee County Police Report - [DATE]" at bounding box center [196, 400] width 287 height 15
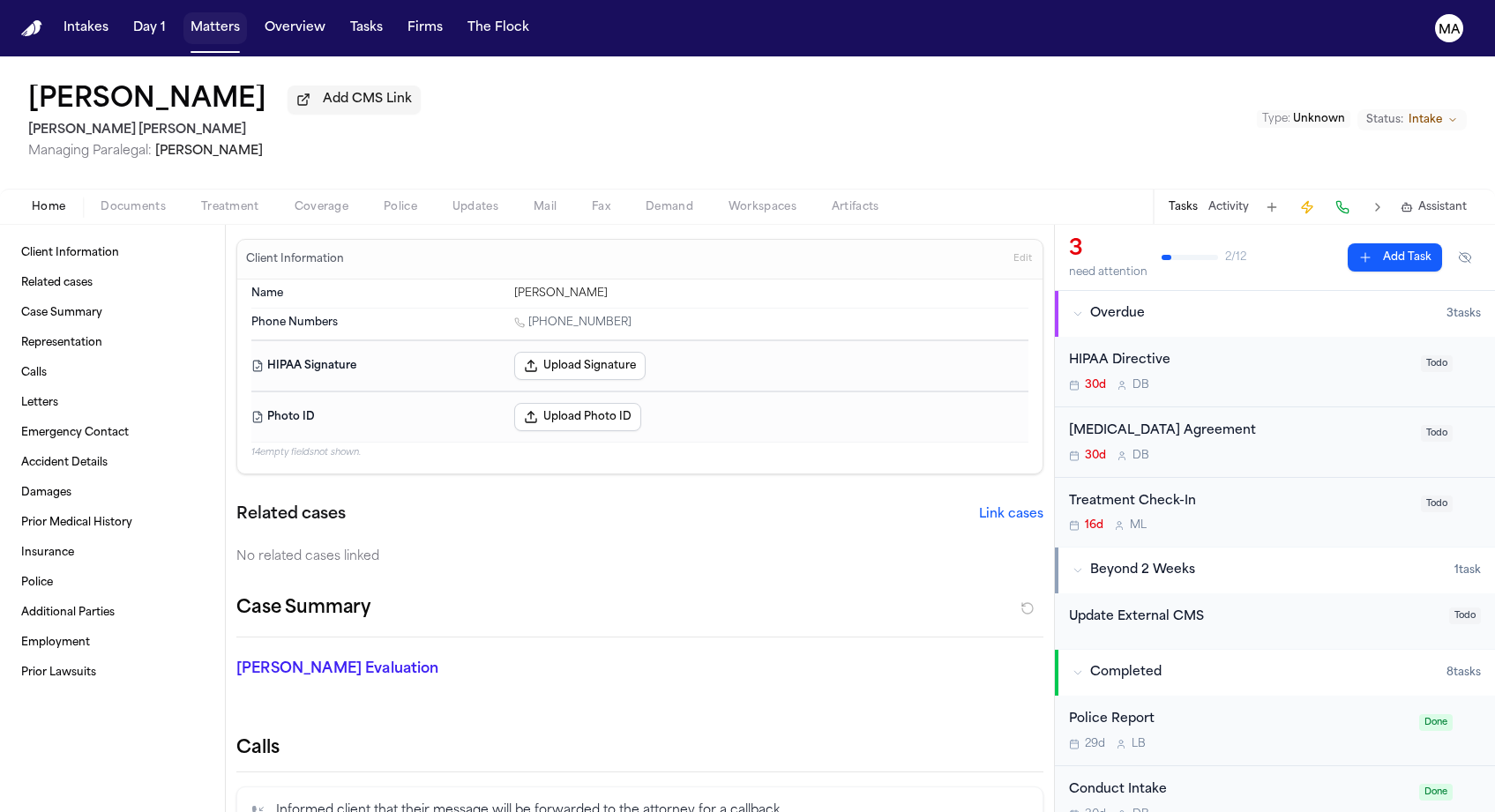
click at [184, 15] on button "Matters" at bounding box center [215, 28] width 64 height 32
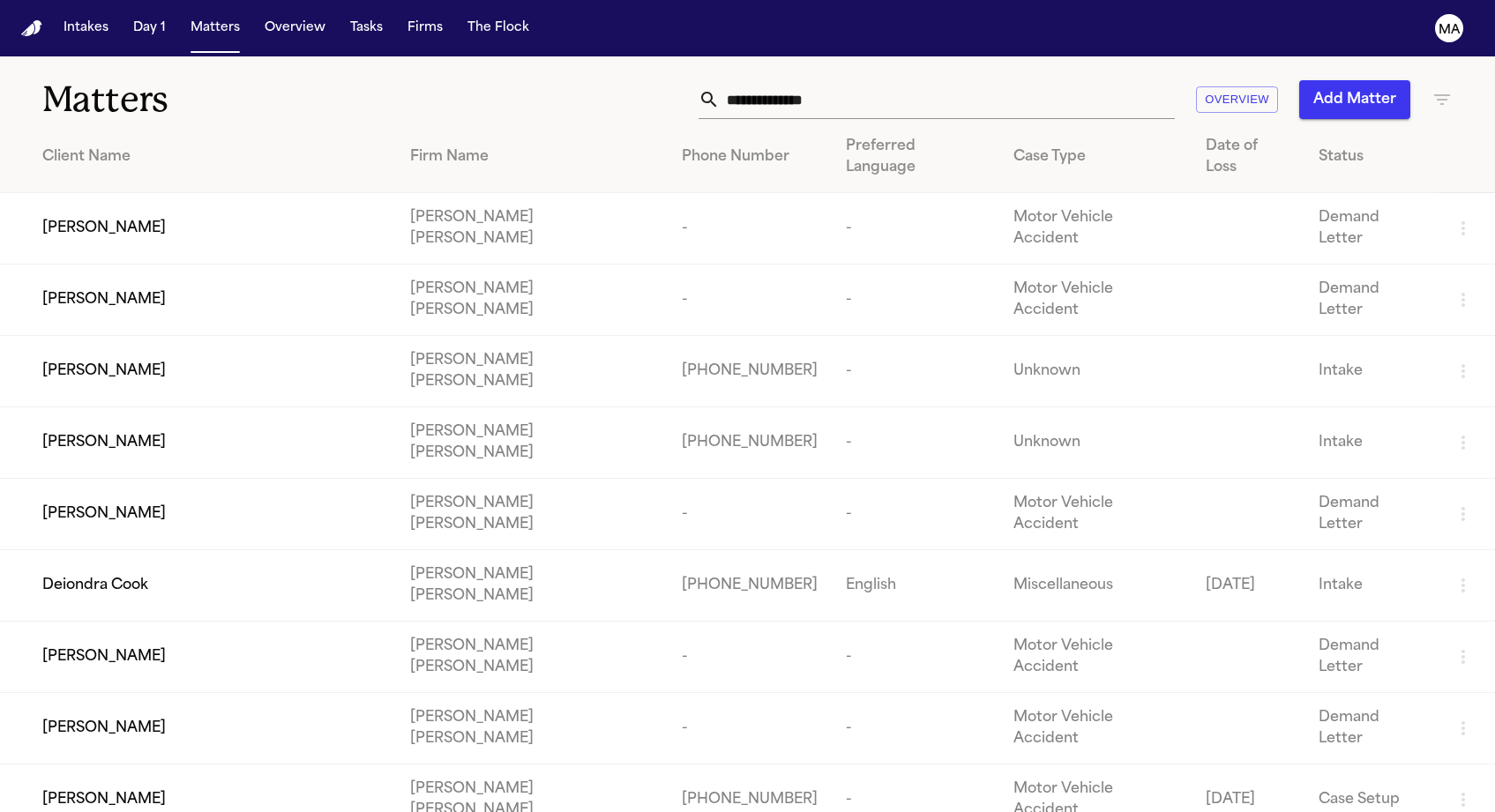
scroll to position [24, 0]
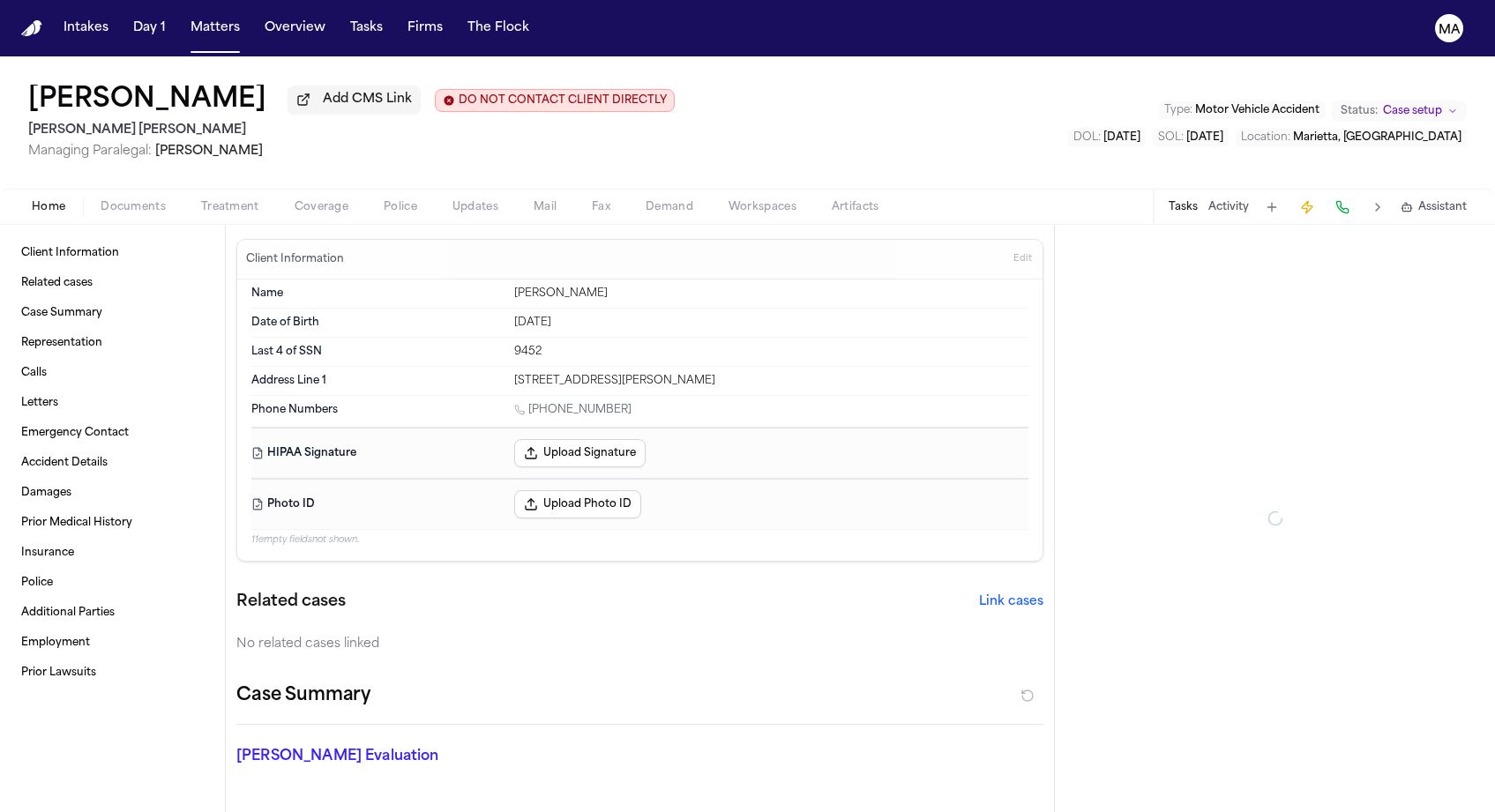
click at [100, 200] on span "Documents" at bounding box center [133, 207] width 66 height 14
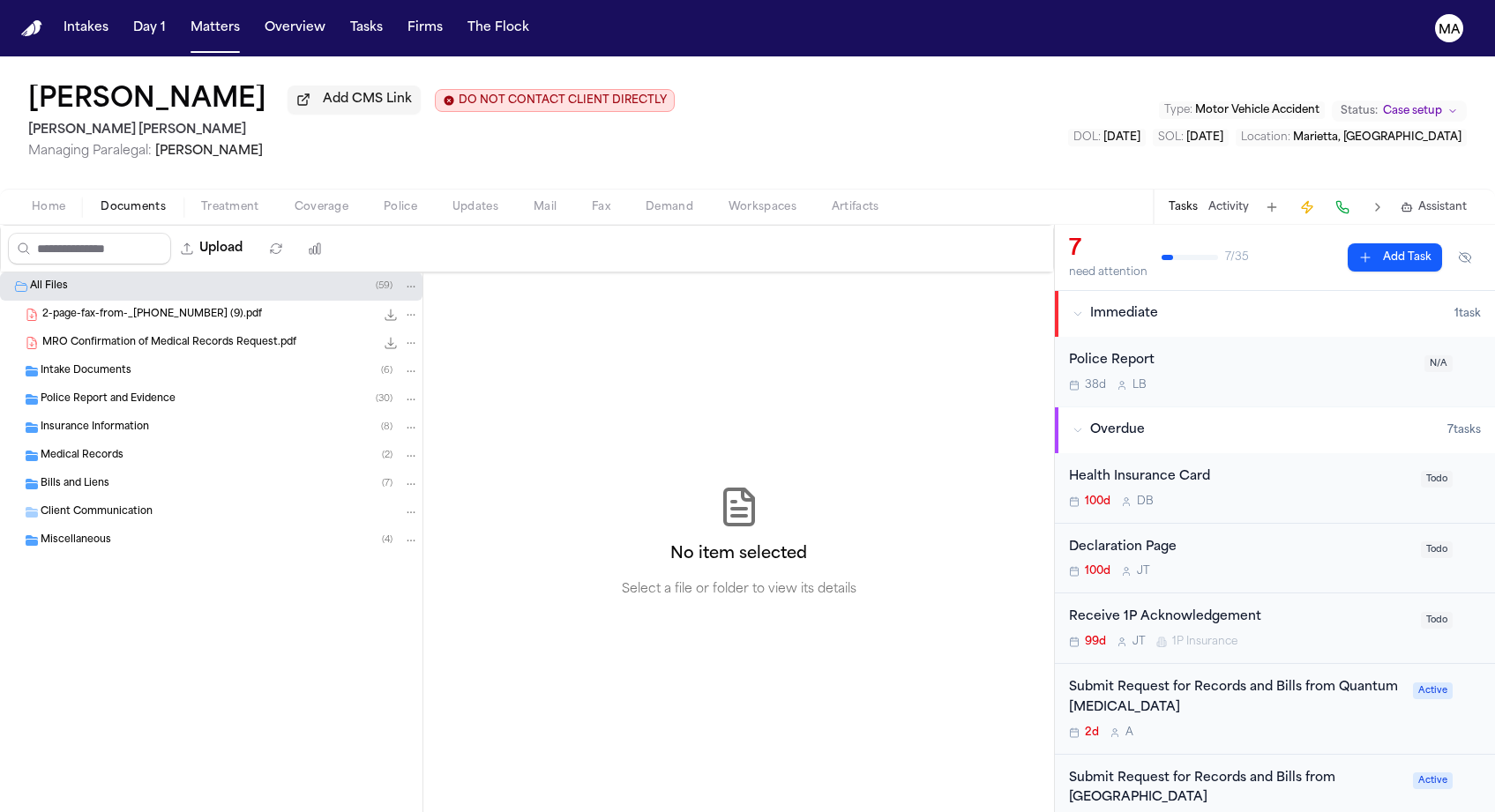
click at [1351, 811] on div "2d A" at bounding box center [1236, 822] width 333 height 14
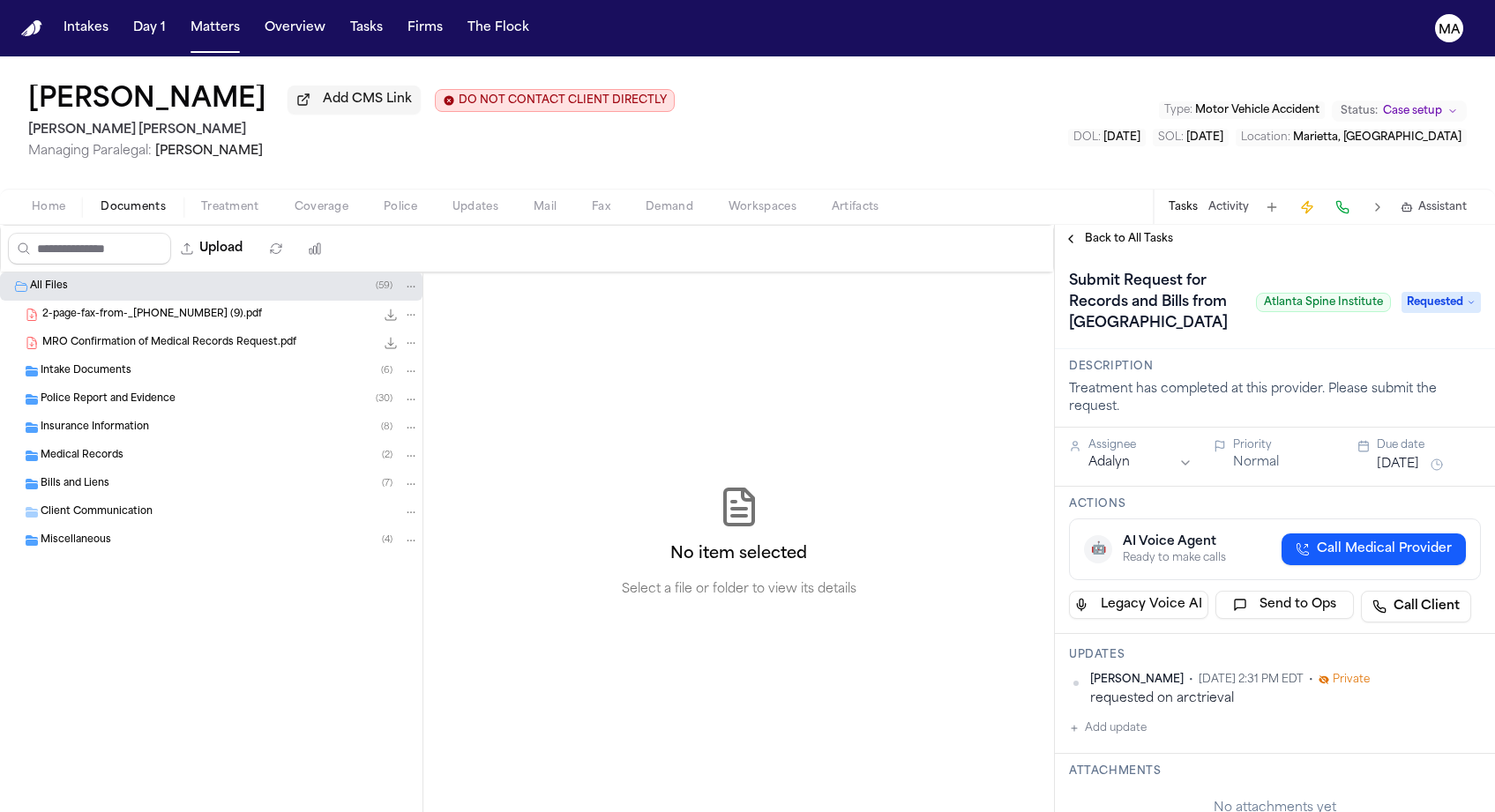
click at [1103, 232] on span "Back to All Tasks" at bounding box center [1129, 239] width 88 height 14
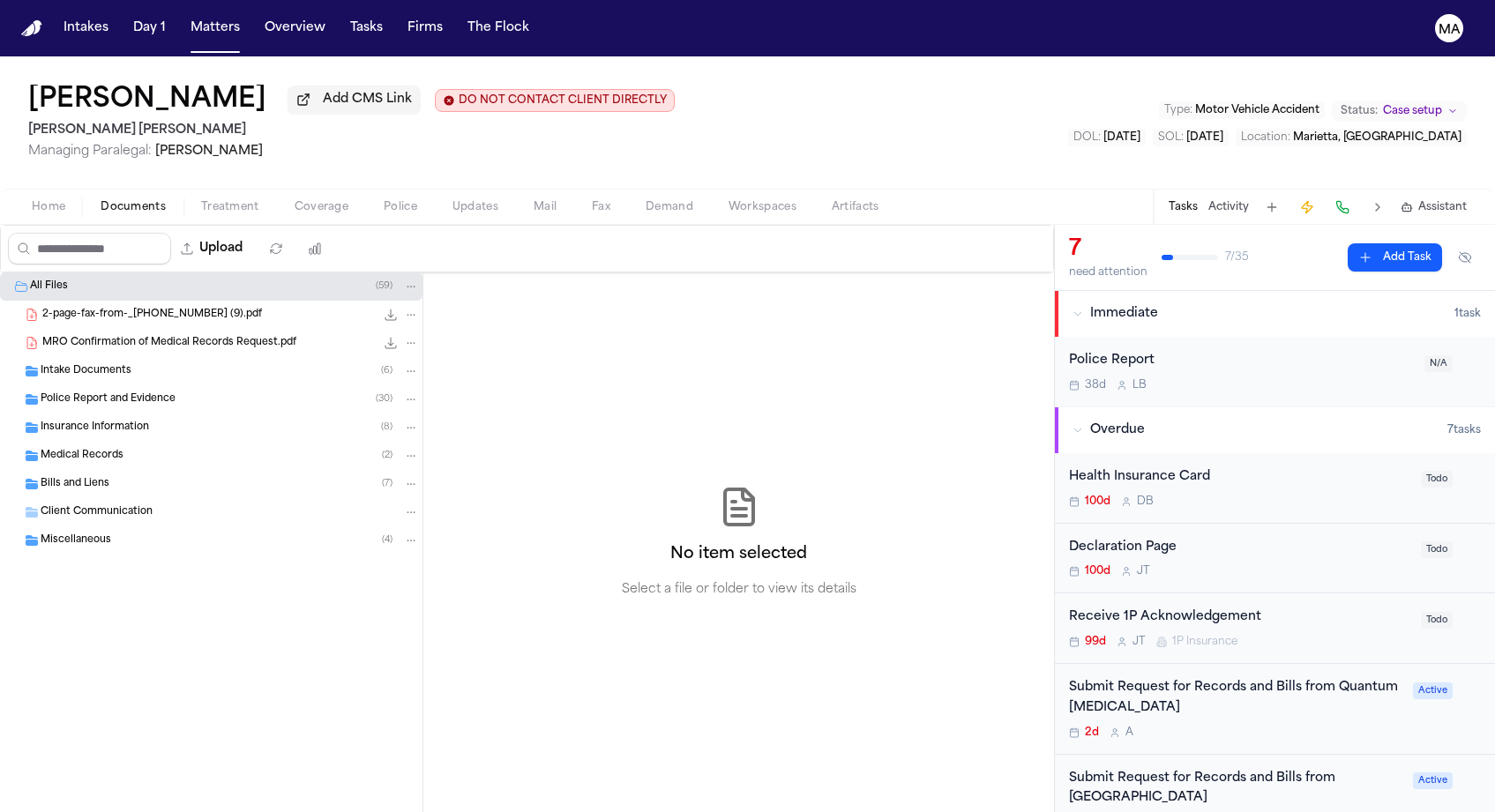
click at [100, 392] on span "Police Report and Evidence" at bounding box center [108, 400] width 135 height 15
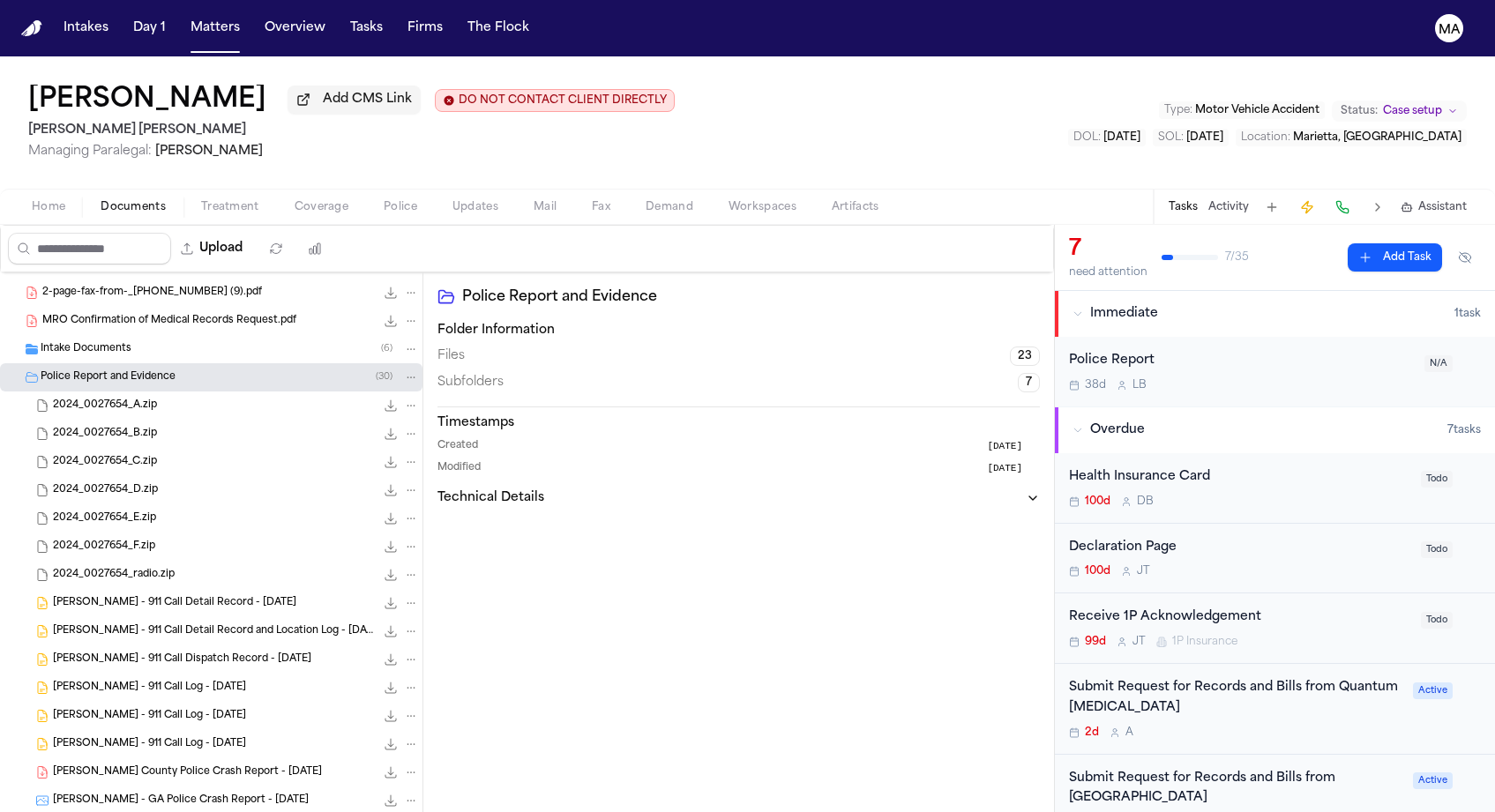
scroll to position [199, 0]
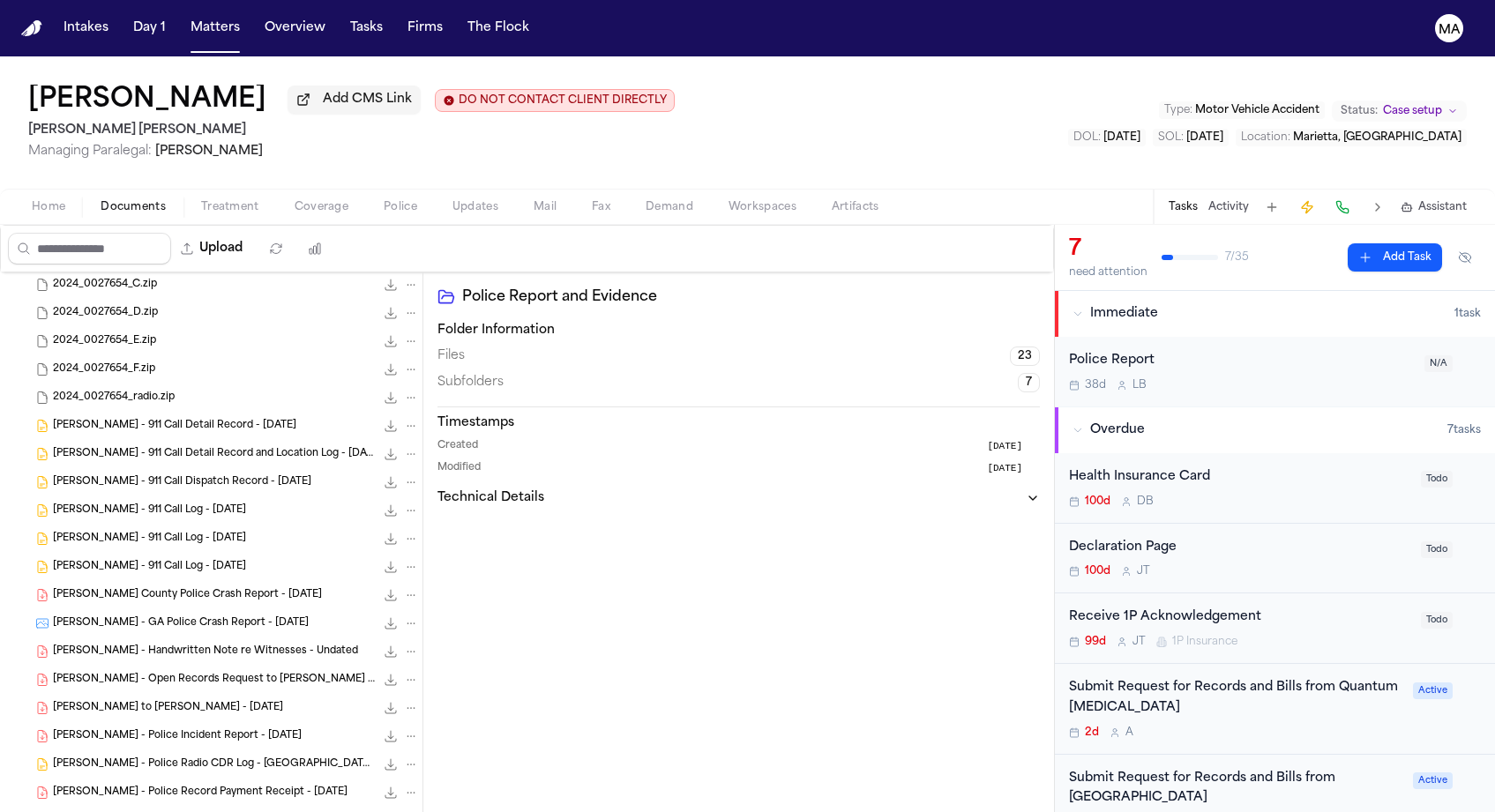
click at [109, 644] on span "[PERSON_NAME] - Handwritten Note re Witnesses - Undated" at bounding box center [205, 652] width 305 height 15
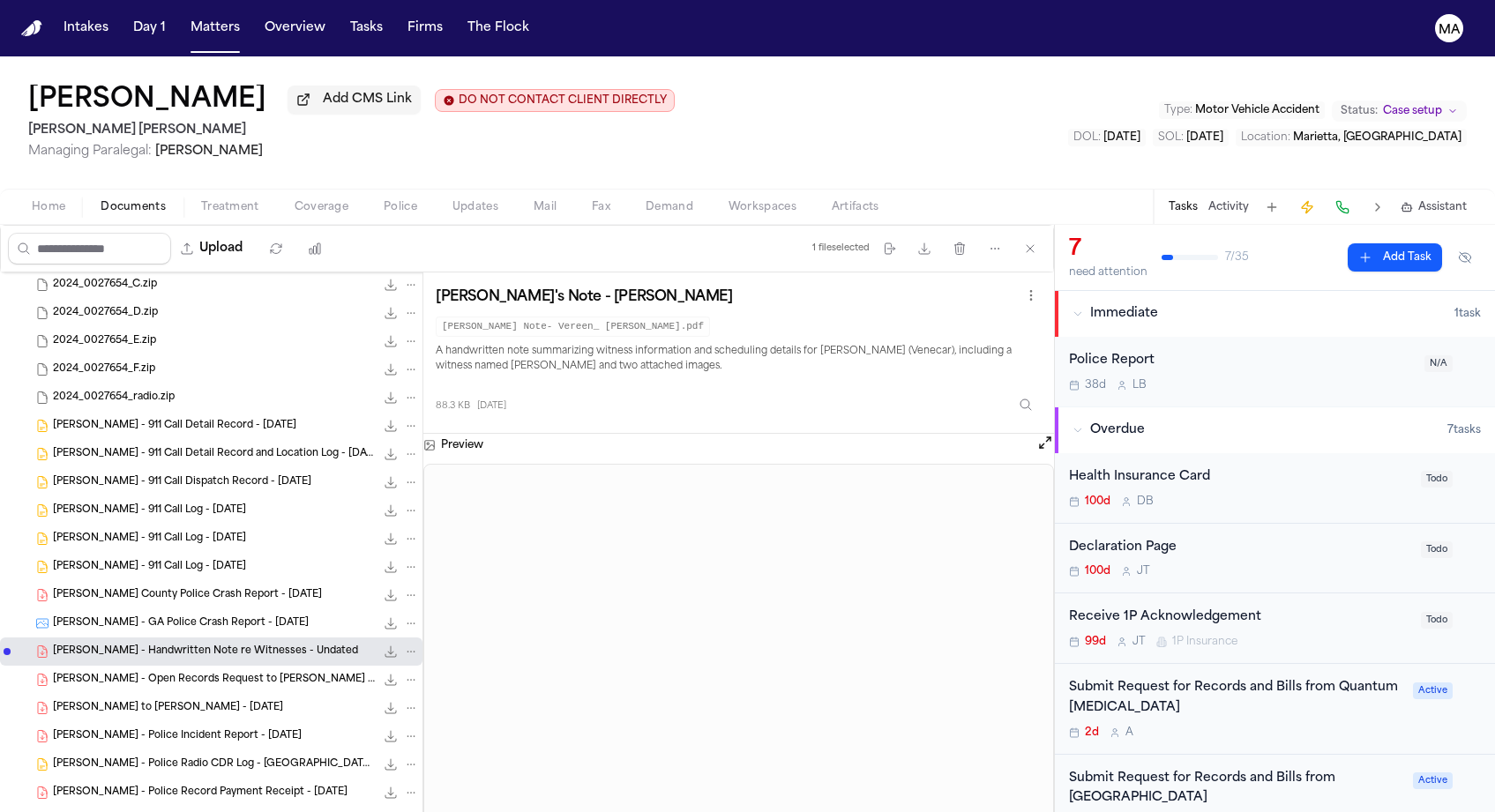
click at [97, 666] on div "[PERSON_NAME] - Open Records Request to [PERSON_NAME] Emergency Comm - [DATE] 5…" at bounding box center [211, 680] width 422 height 28
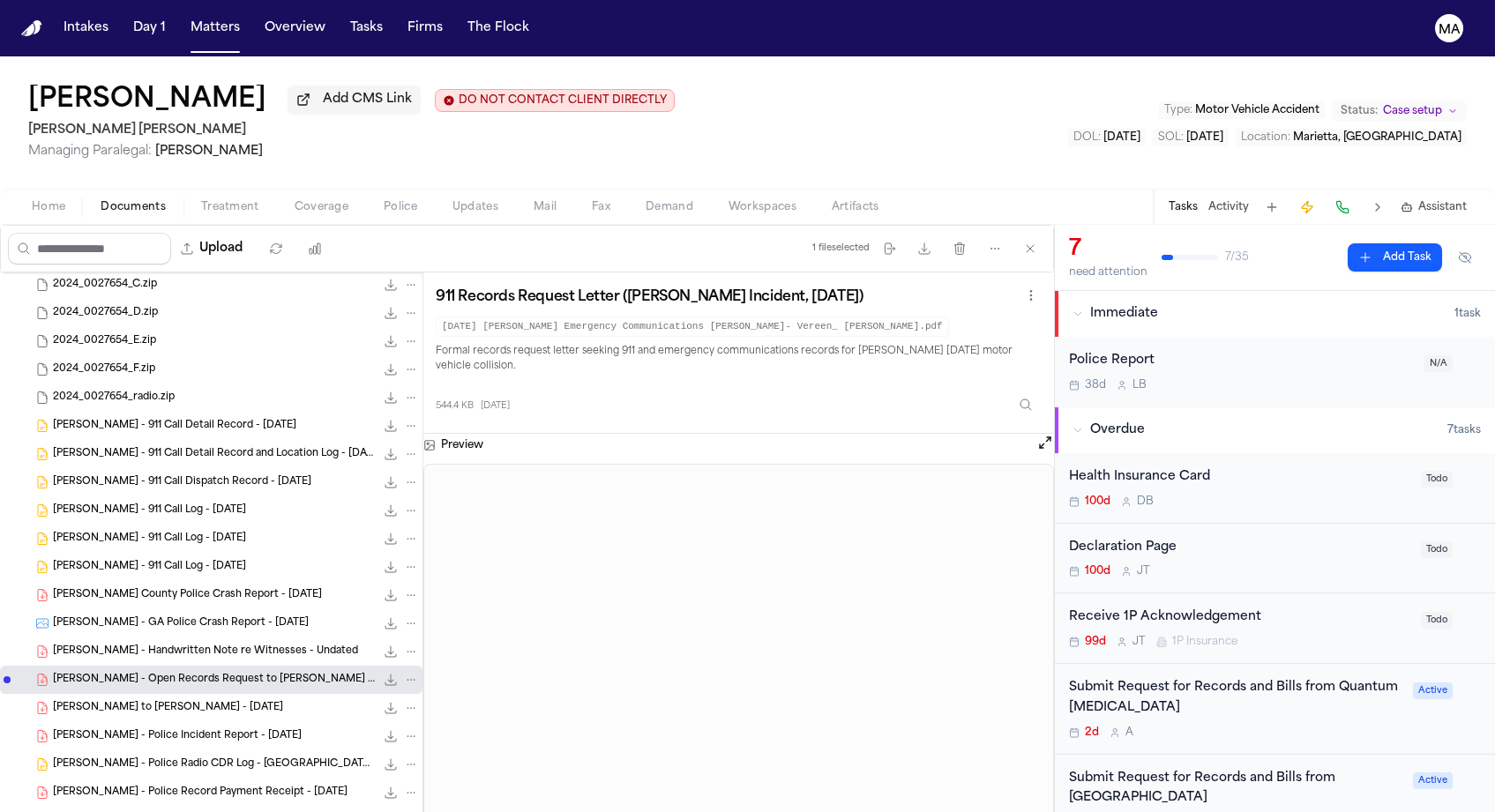
click at [104, 807] on div "[PERSON_NAME] - Police Report Overlay Reference 476.1 KB • PDF" at bounding box center [211, 821] width 422 height 28
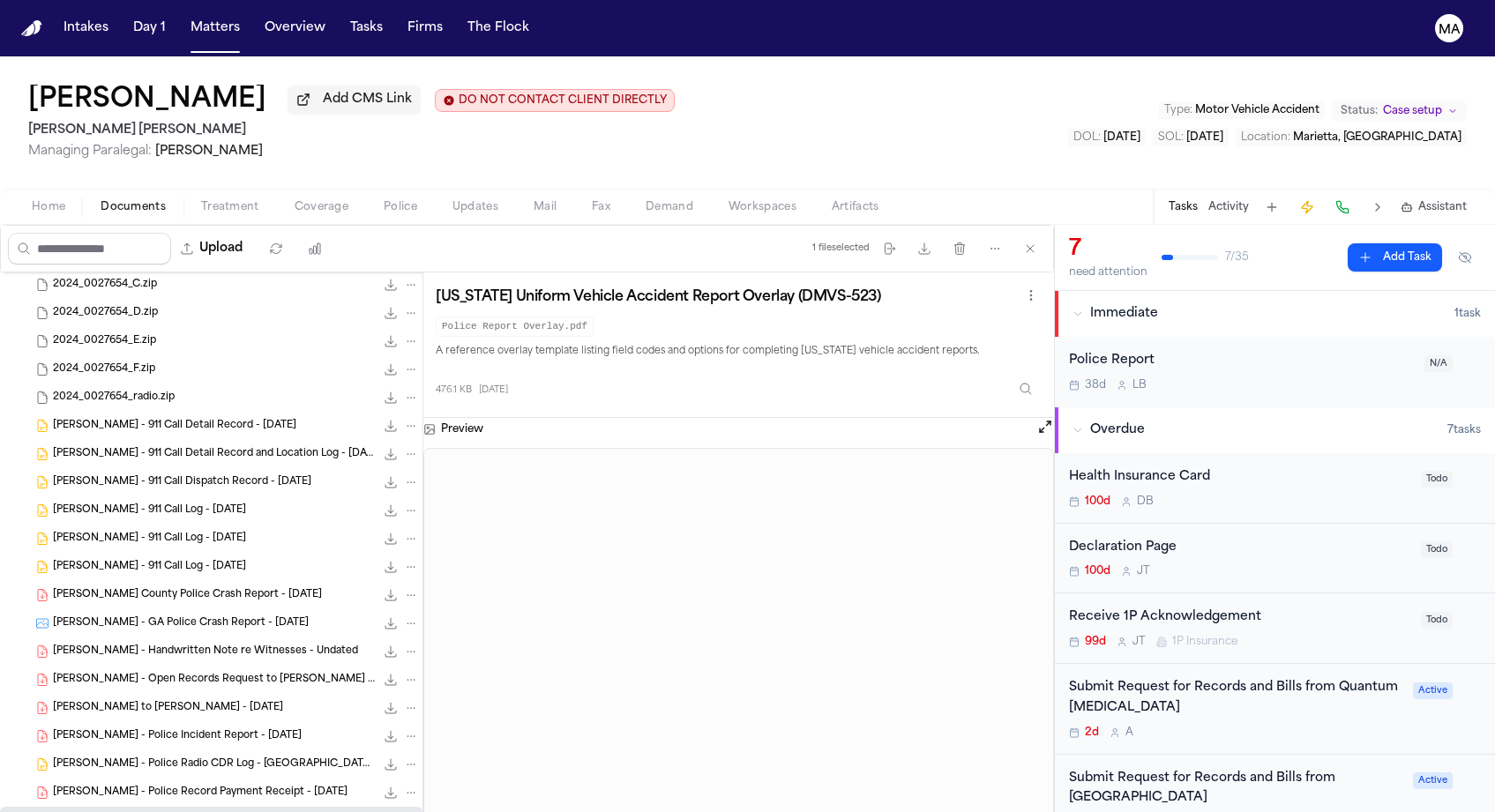
click at [108, 786] on span "[PERSON_NAME] - Police Record Payment Receipt - [DATE]" at bounding box center [200, 793] width 294 height 15
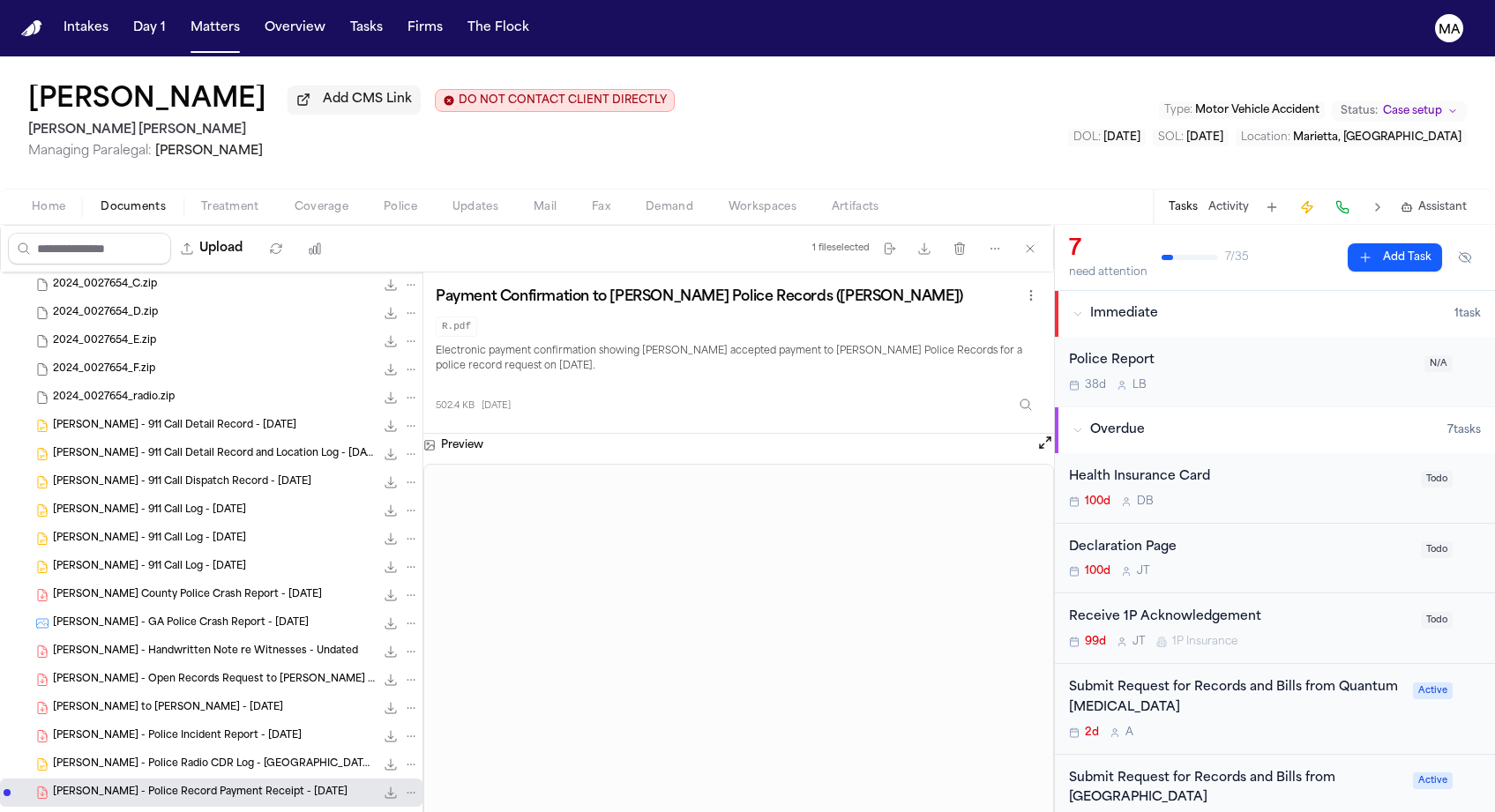
click at [105, 730] on span "[PERSON_NAME] - Police Incident Report - [DATE]" at bounding box center [177, 737] width 249 height 15
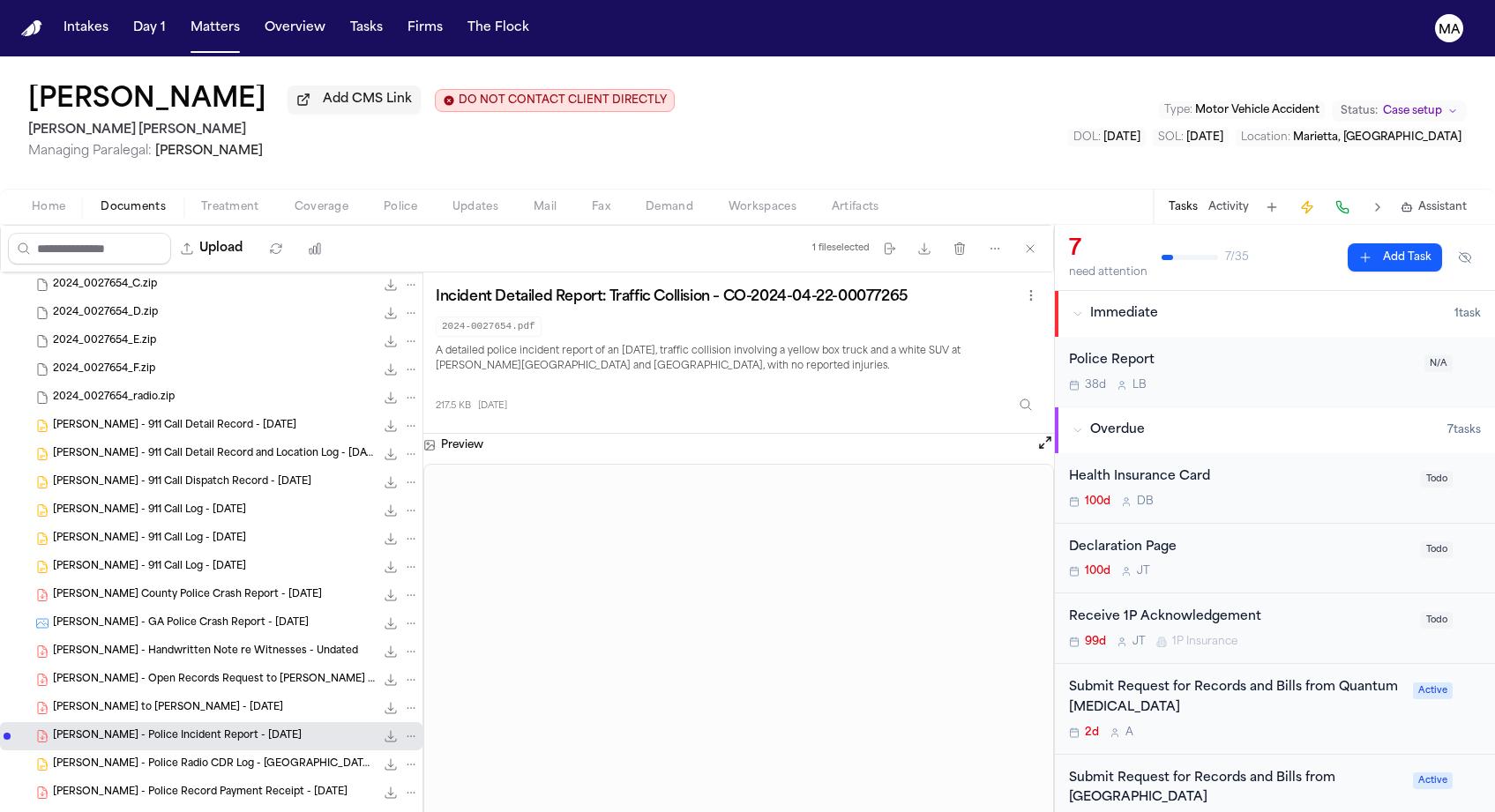
click at [116, 588] on span "[PERSON_NAME] County Police Crash Report - [DATE]" at bounding box center [186, 596] width 269 height 15
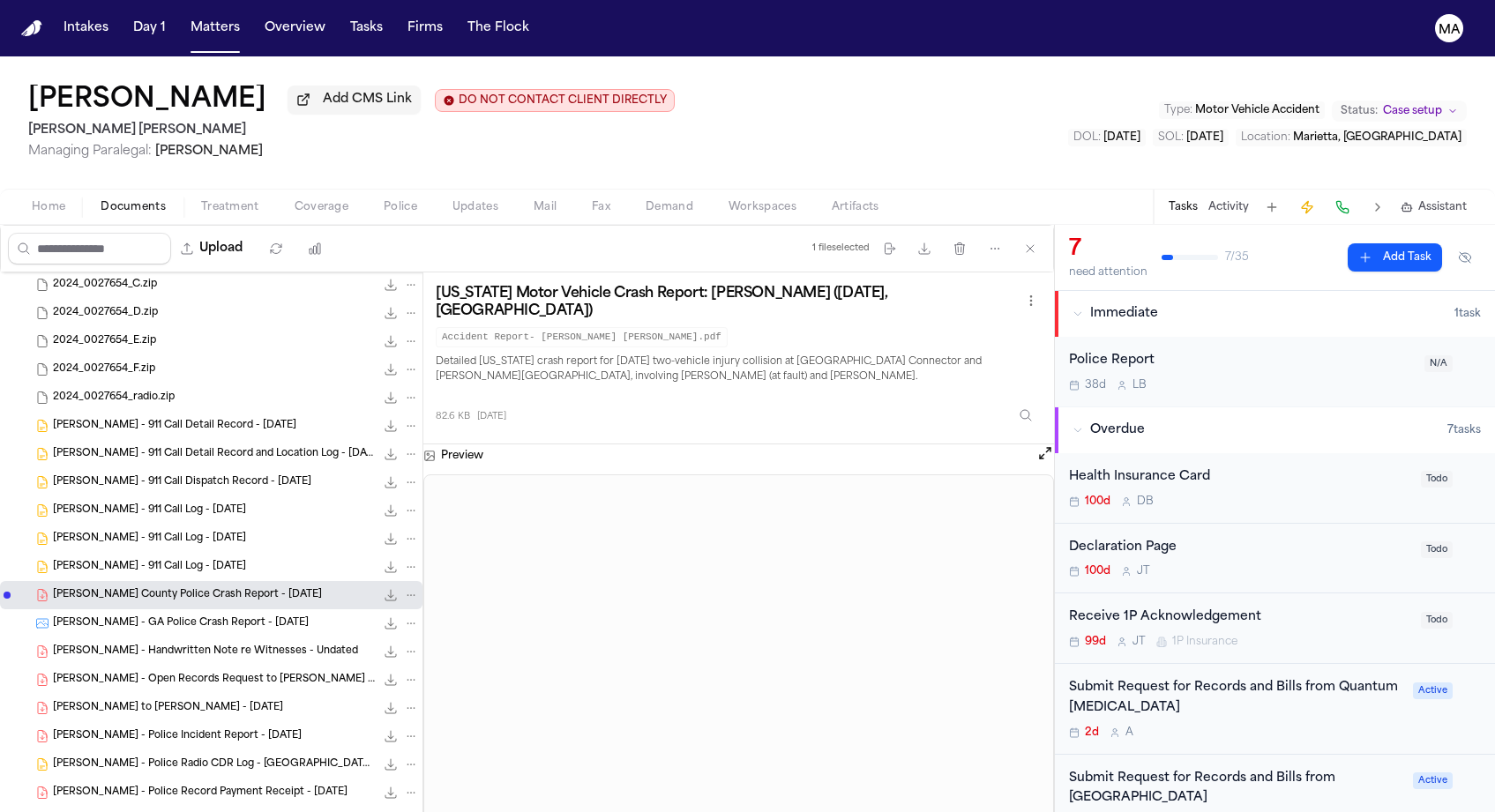
click at [132, 553] on div "[PERSON_NAME] - 911 Call Log - [DATE] 8.6 KB • TXT" at bounding box center [211, 567] width 422 height 28
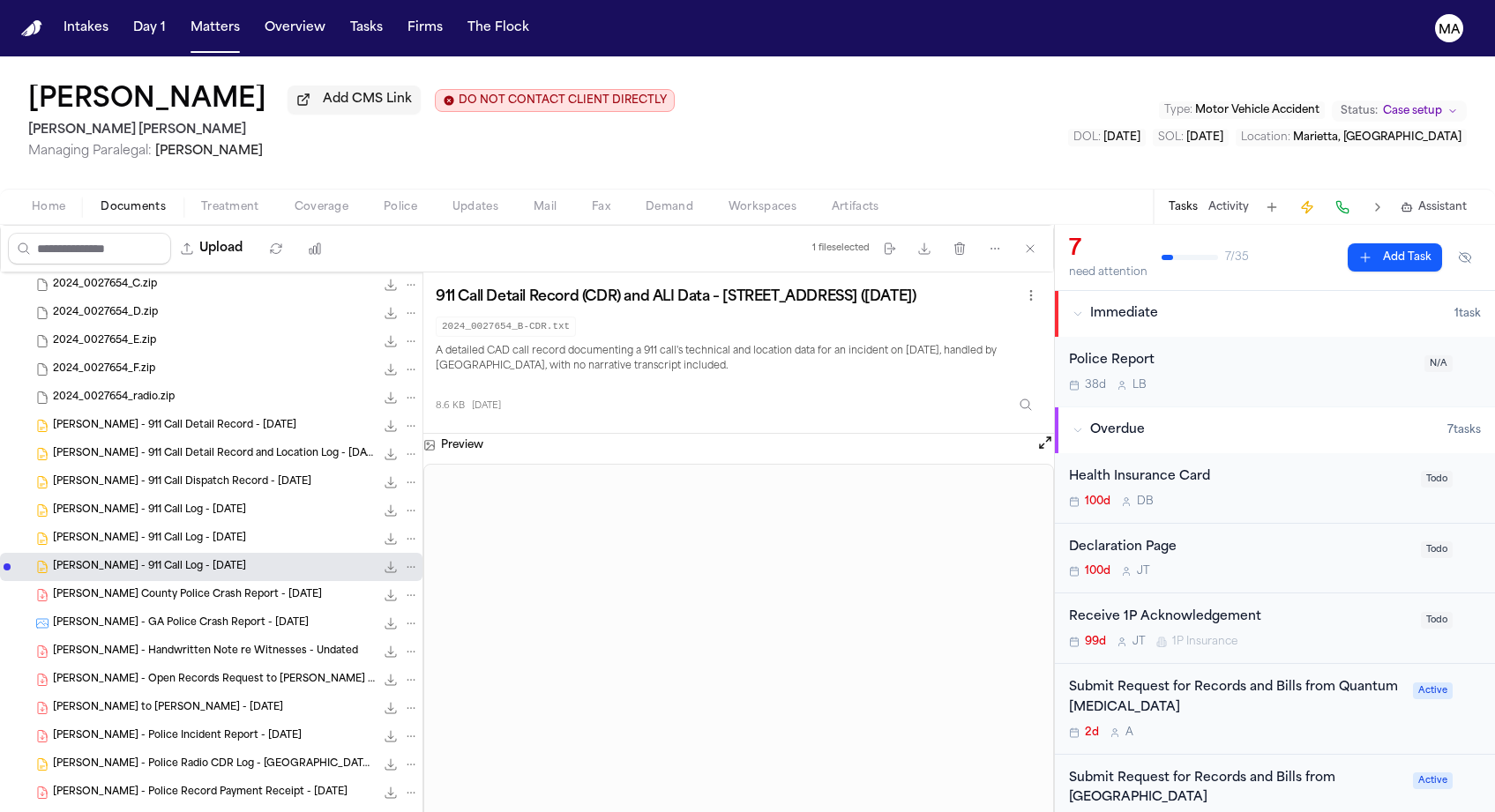
click at [92, 524] on div "[PERSON_NAME] - 911 Call Log - [DATE] 13.4 KB • TXT" at bounding box center [211, 539] width 422 height 28
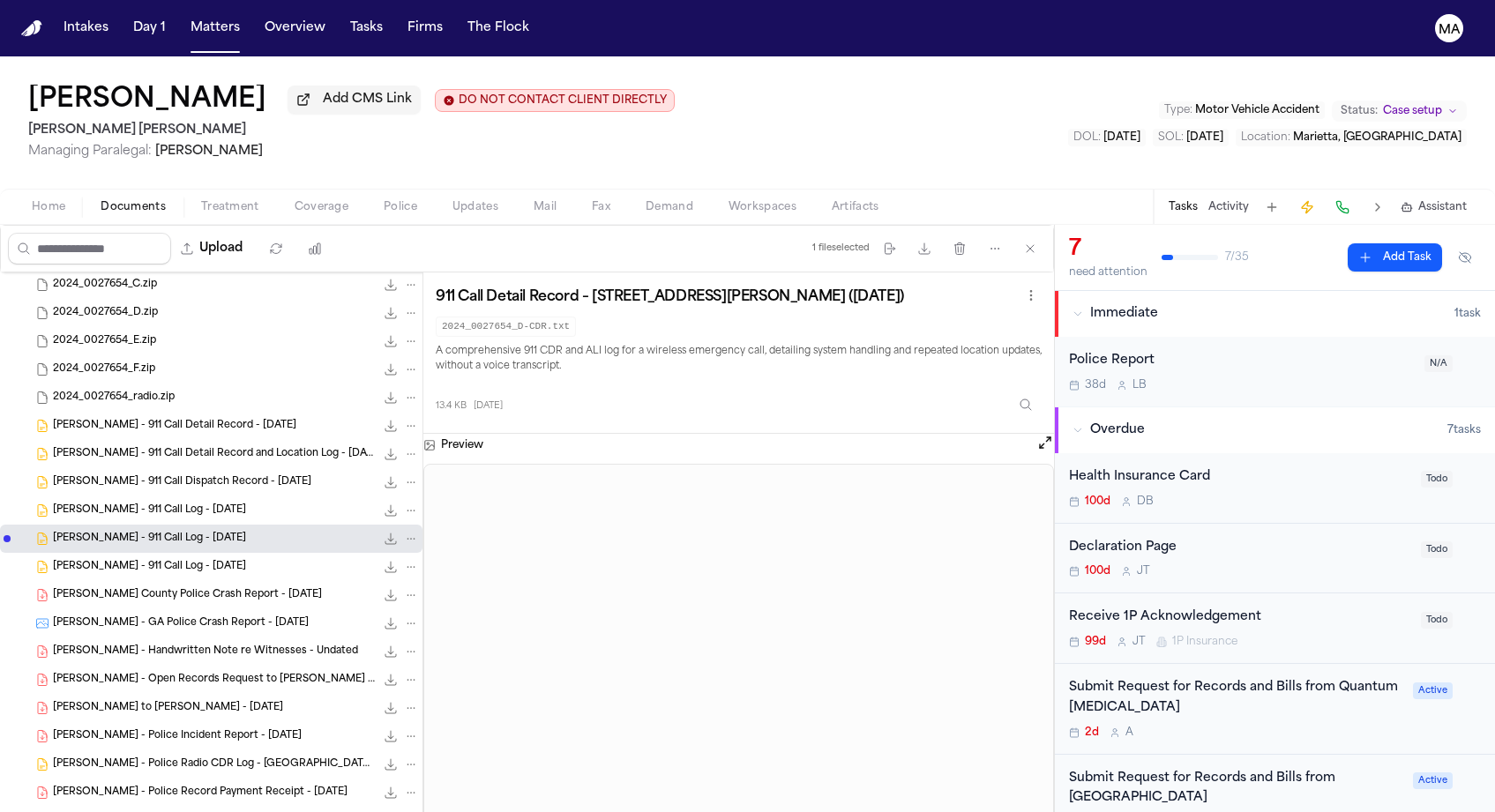
click at [95, 504] on span "[PERSON_NAME] - 911 Call Log - [DATE]" at bounding box center [149, 511] width 193 height 15
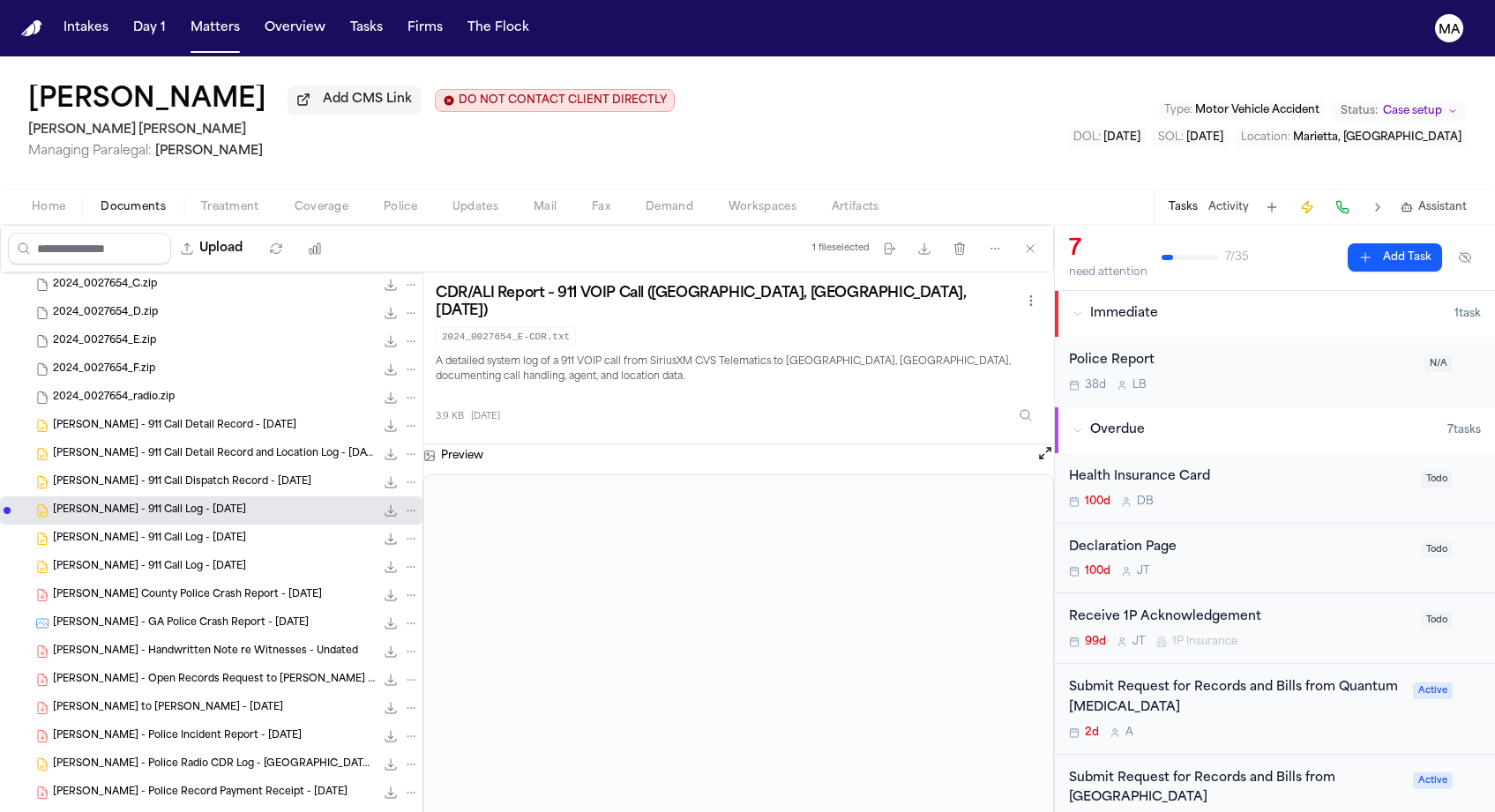
click at [96, 468] on div "[PERSON_NAME] - 911 Call Dispatch Record - [DATE] 10.7 KB • TXT" at bounding box center [211, 482] width 422 height 28
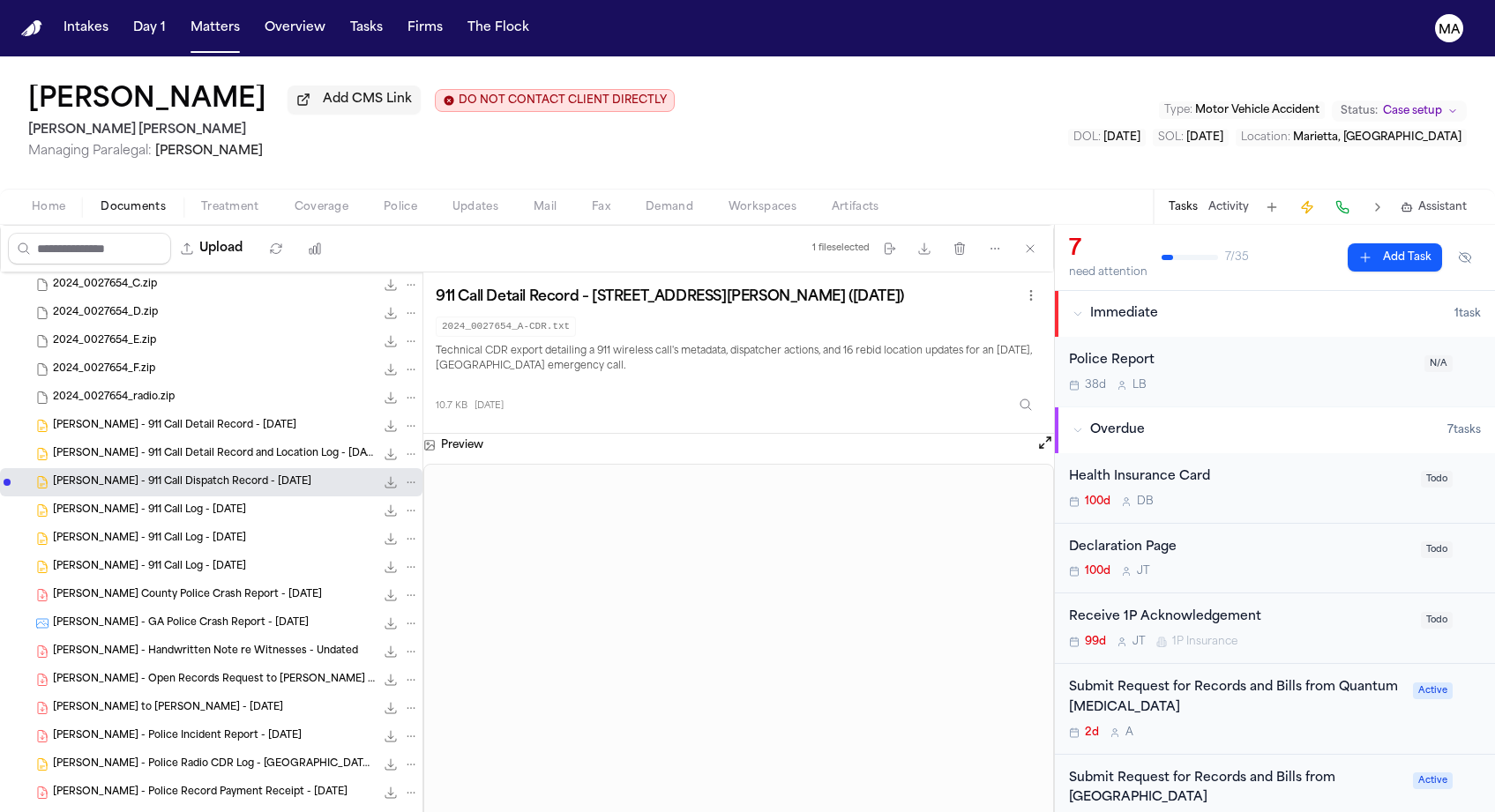
click at [95, 440] on div "[PERSON_NAME] - 911 Call Detail Record and Location Log - [DATE] 12.9 KB • TXT" at bounding box center [211, 454] width 422 height 28
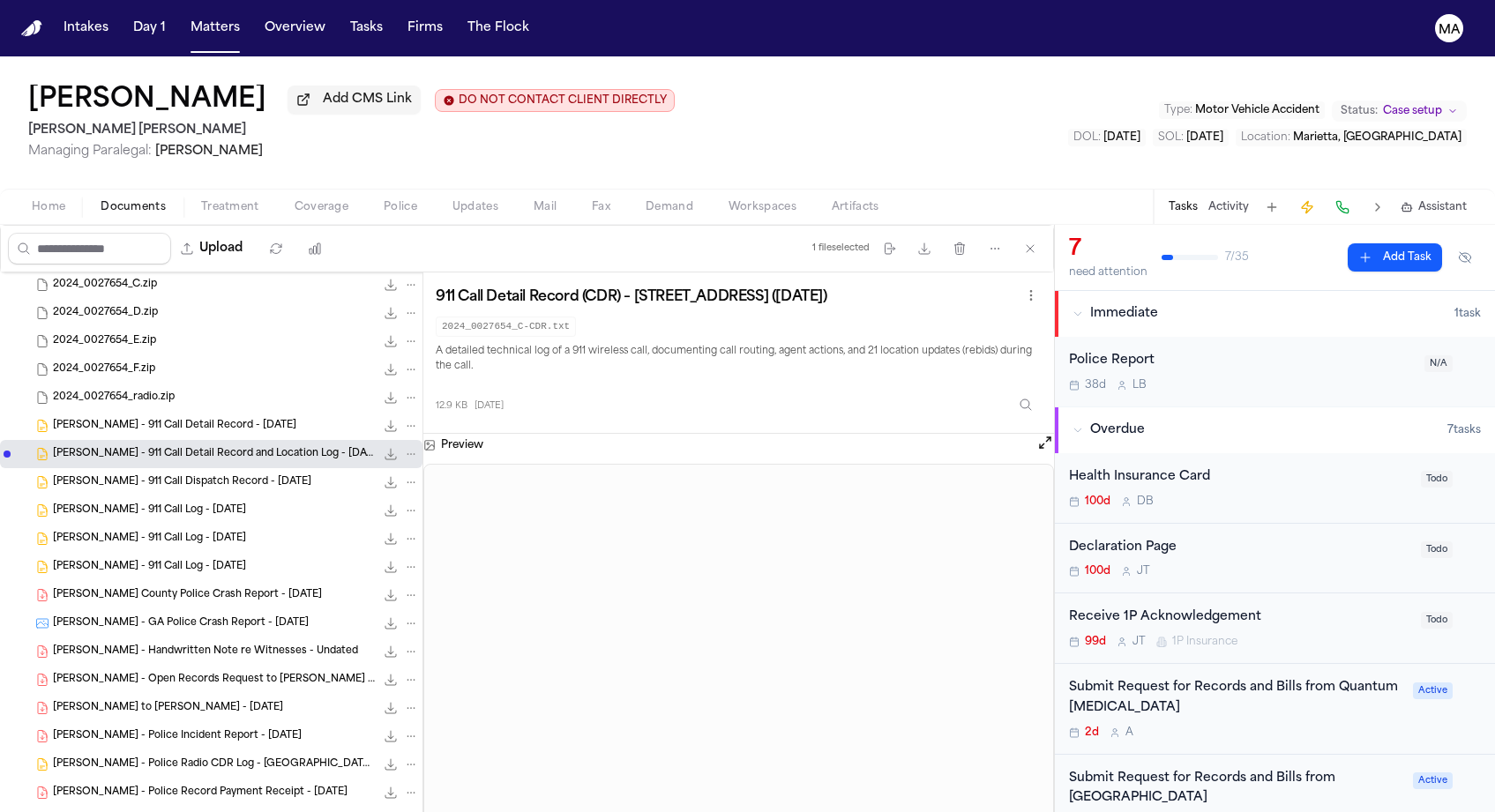
click at [113, 412] on div "[PERSON_NAME] - 911 Call Detail Record - [DATE] 8.0 KB • TXT" at bounding box center [211, 426] width 422 height 28
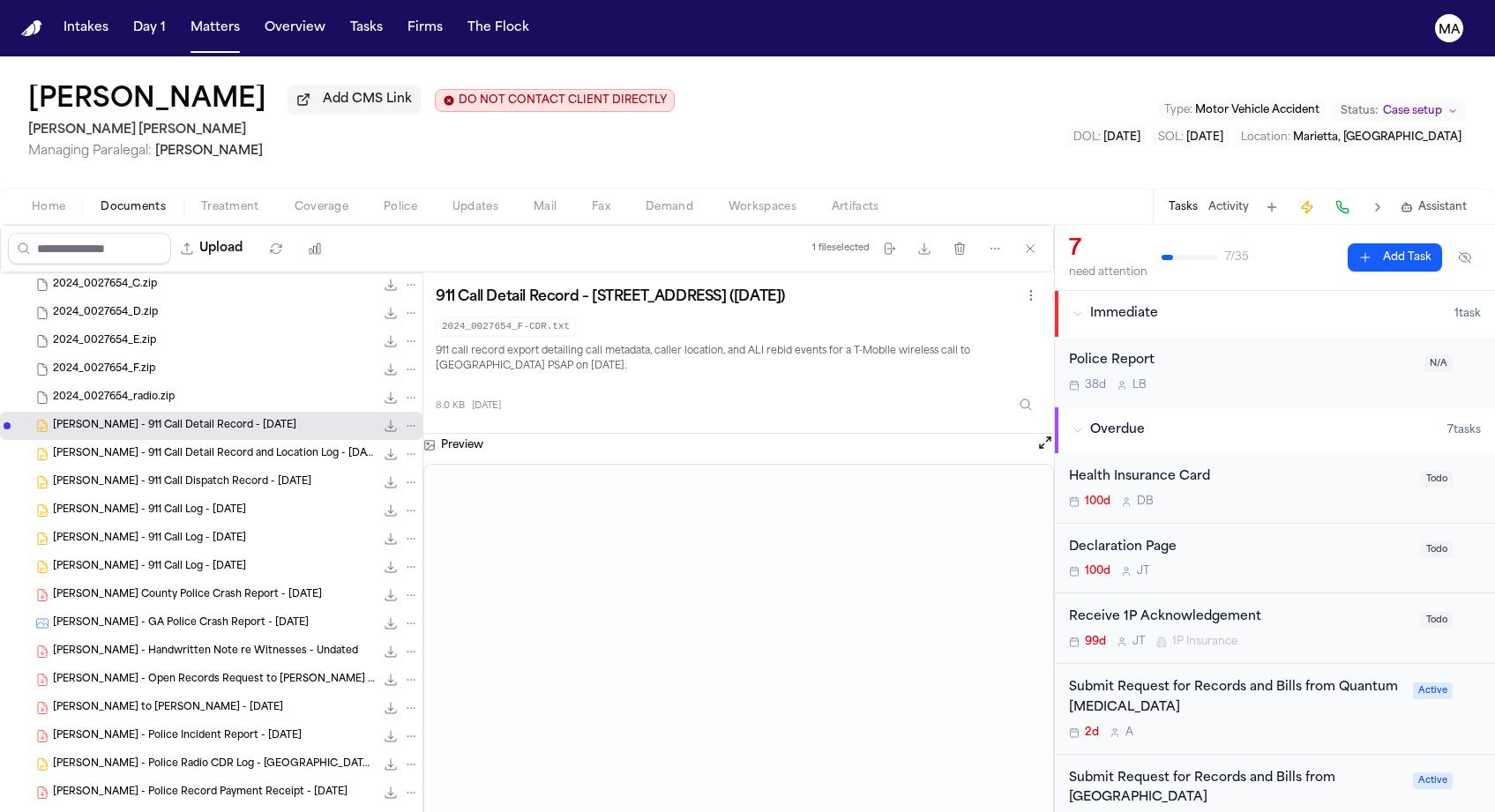
click at [0, 0] on span "377.6 KB • JPEG" at bounding box center [0, 0] width 0 height 0
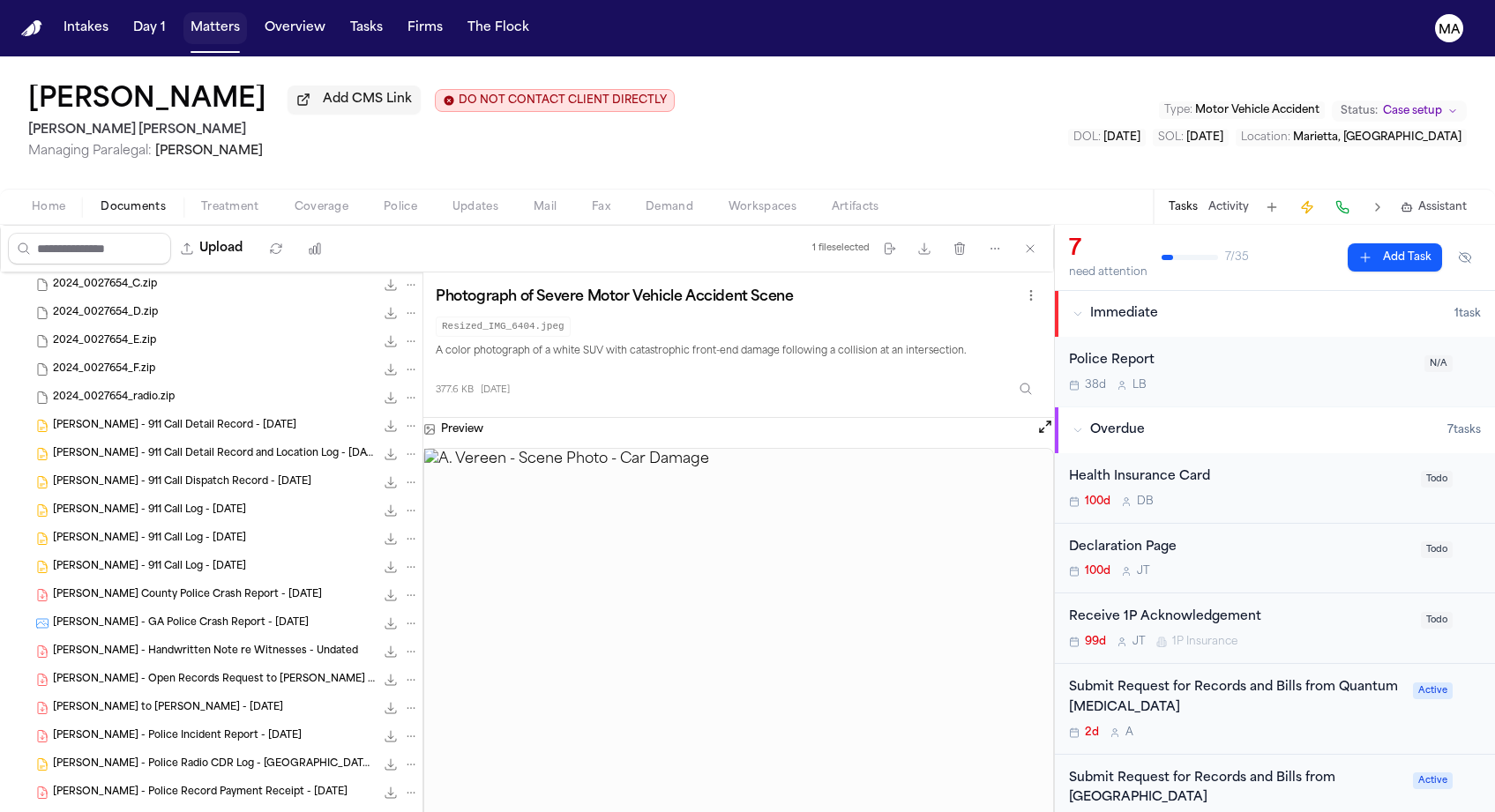
click at [184, 22] on button "Matters" at bounding box center [215, 28] width 64 height 32
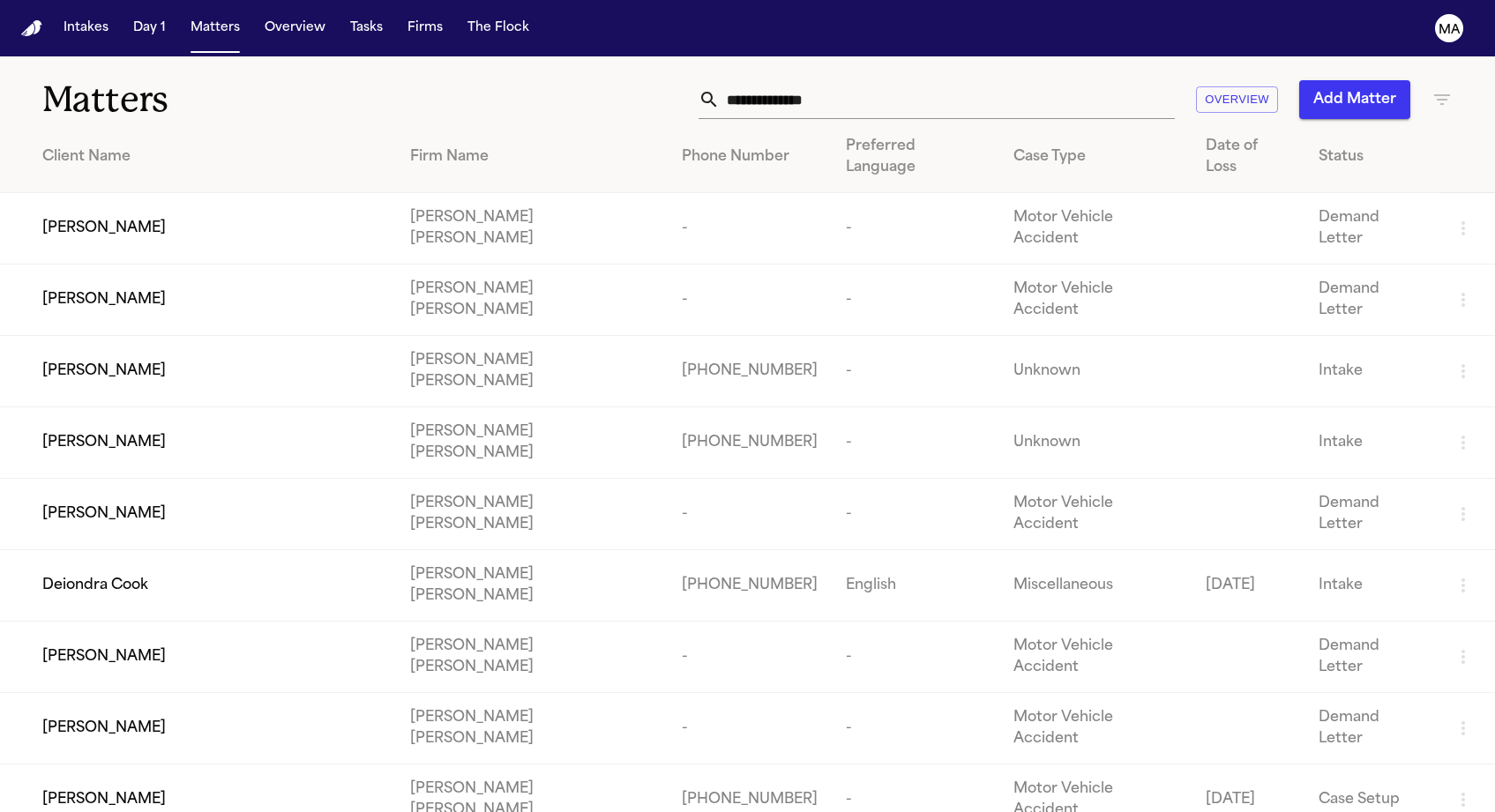
scroll to position [24, 0]
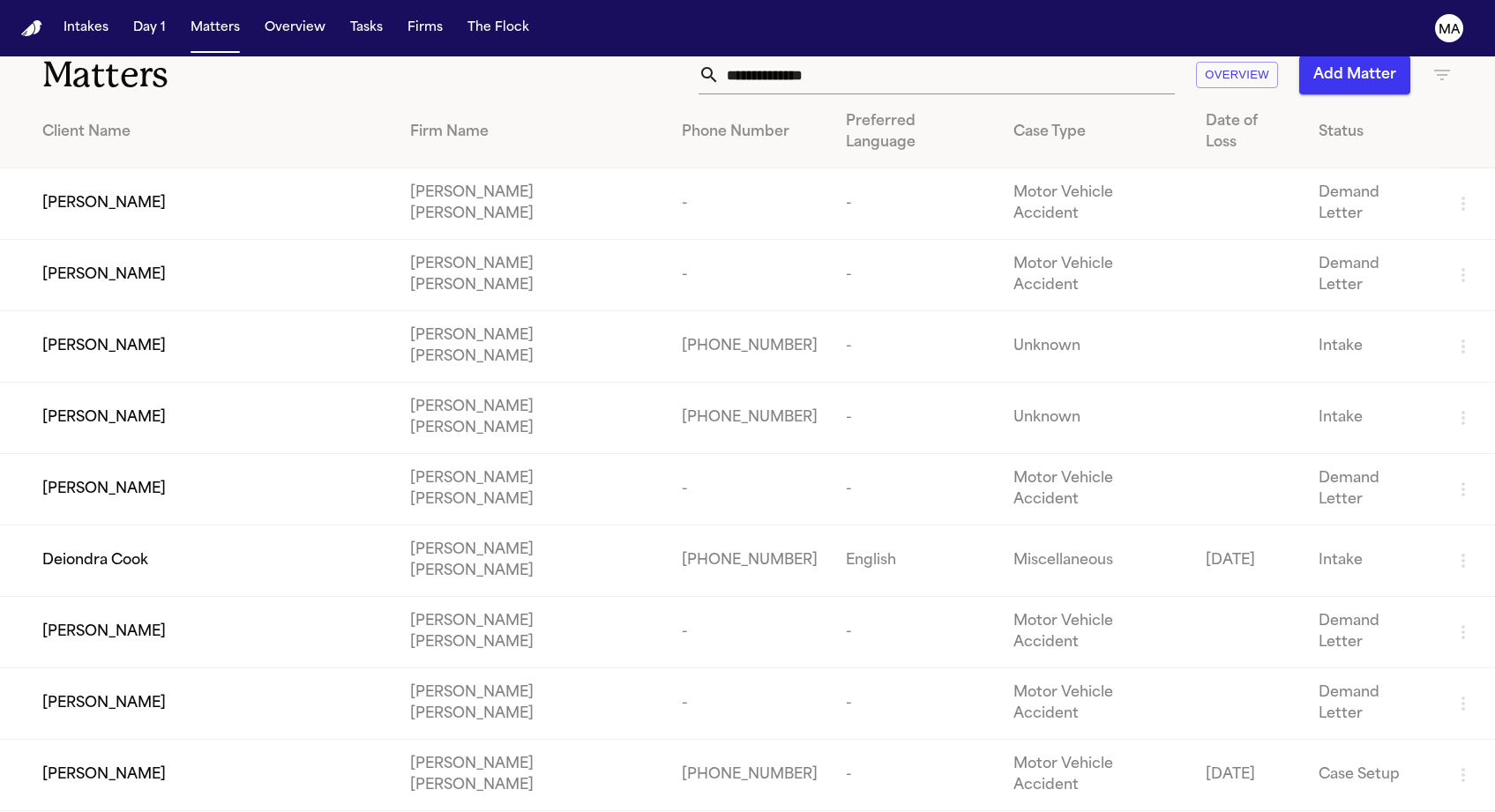
click at [244, 740] on td "[PERSON_NAME]" at bounding box center [198, 775] width 396 height 71
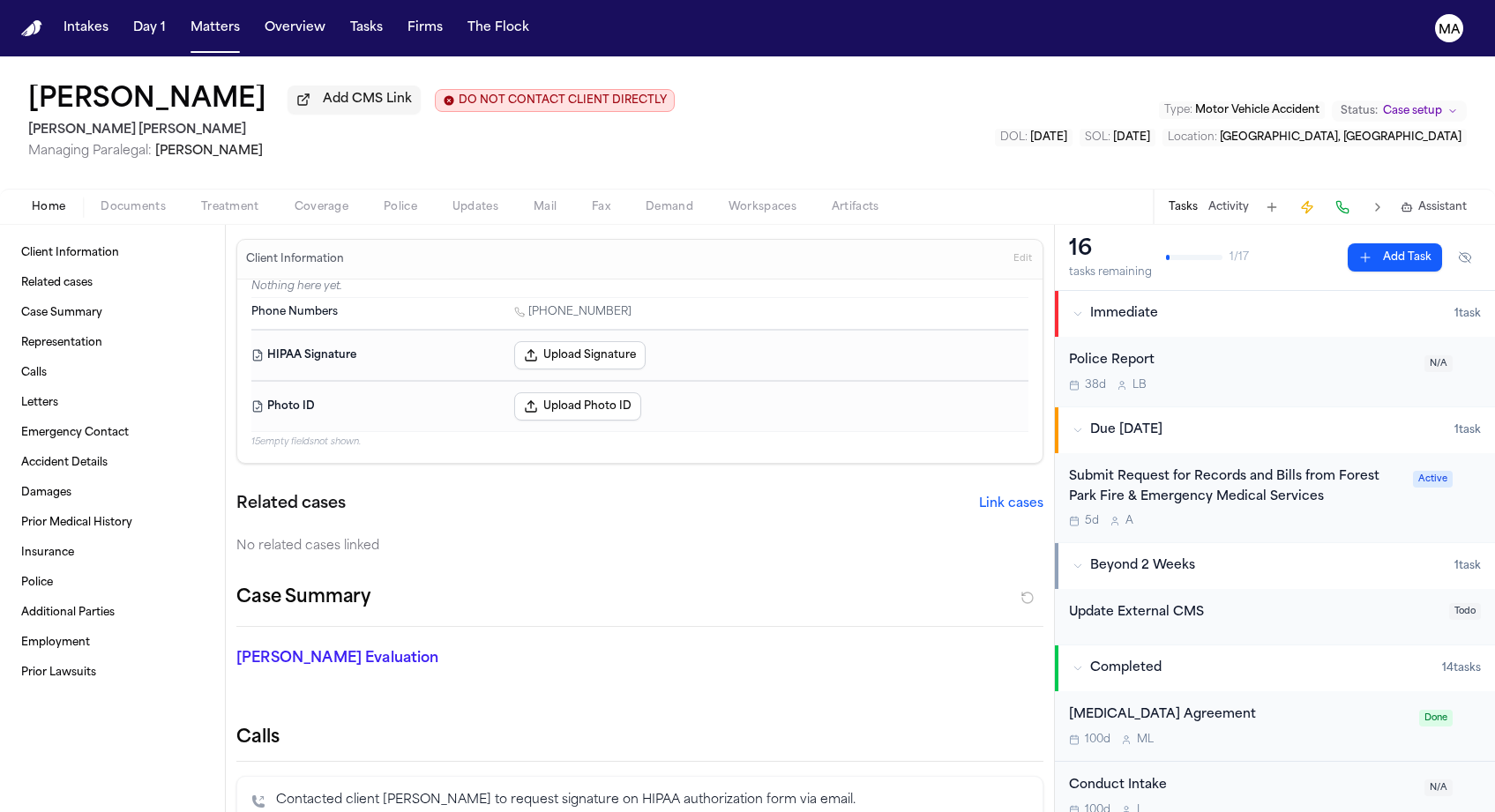
click at [1206, 514] on div "5d A" at bounding box center [1236, 521] width 333 height 14
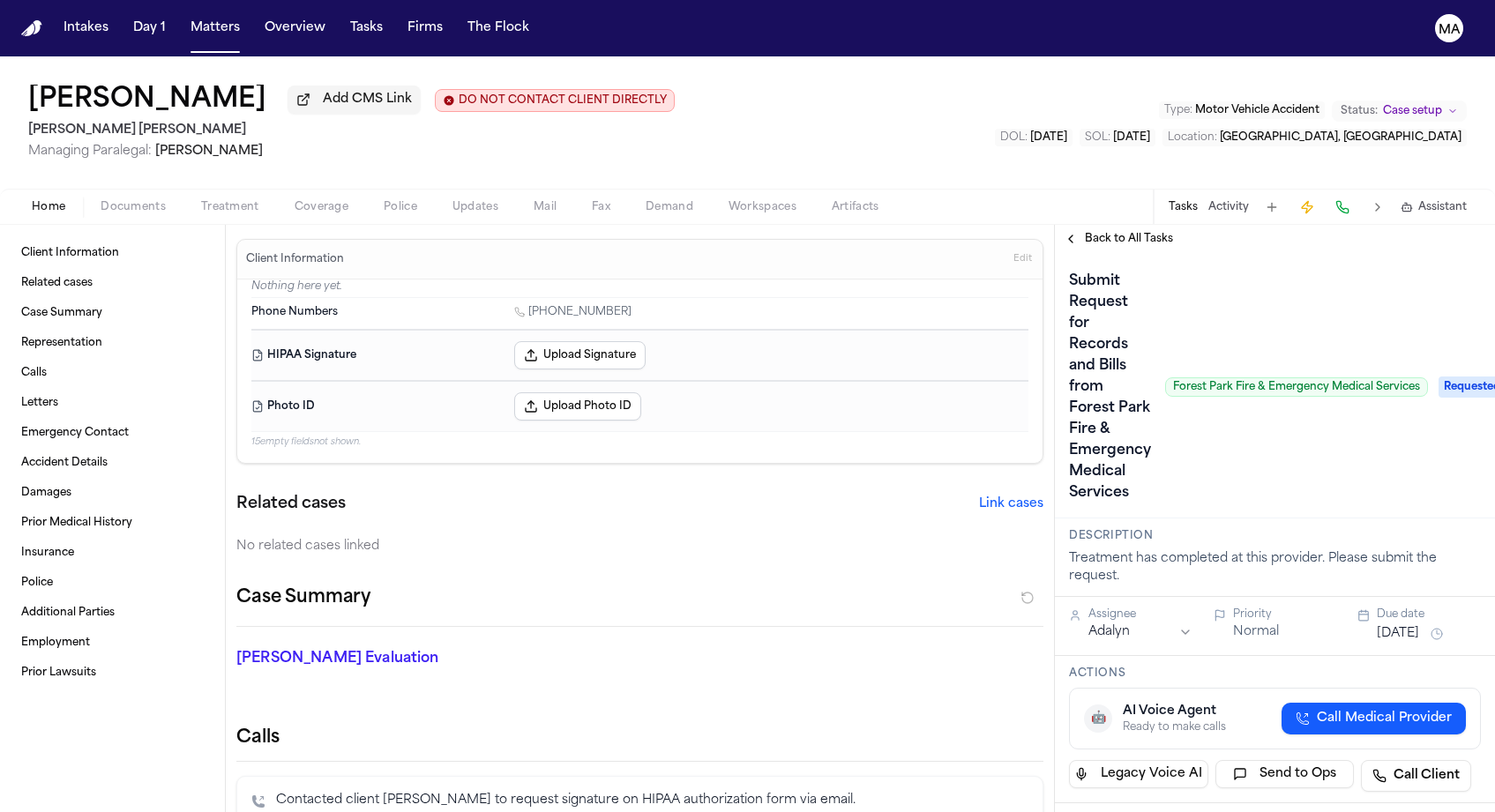
click at [1086, 232] on span "Back to All Tasks" at bounding box center [1129, 239] width 88 height 14
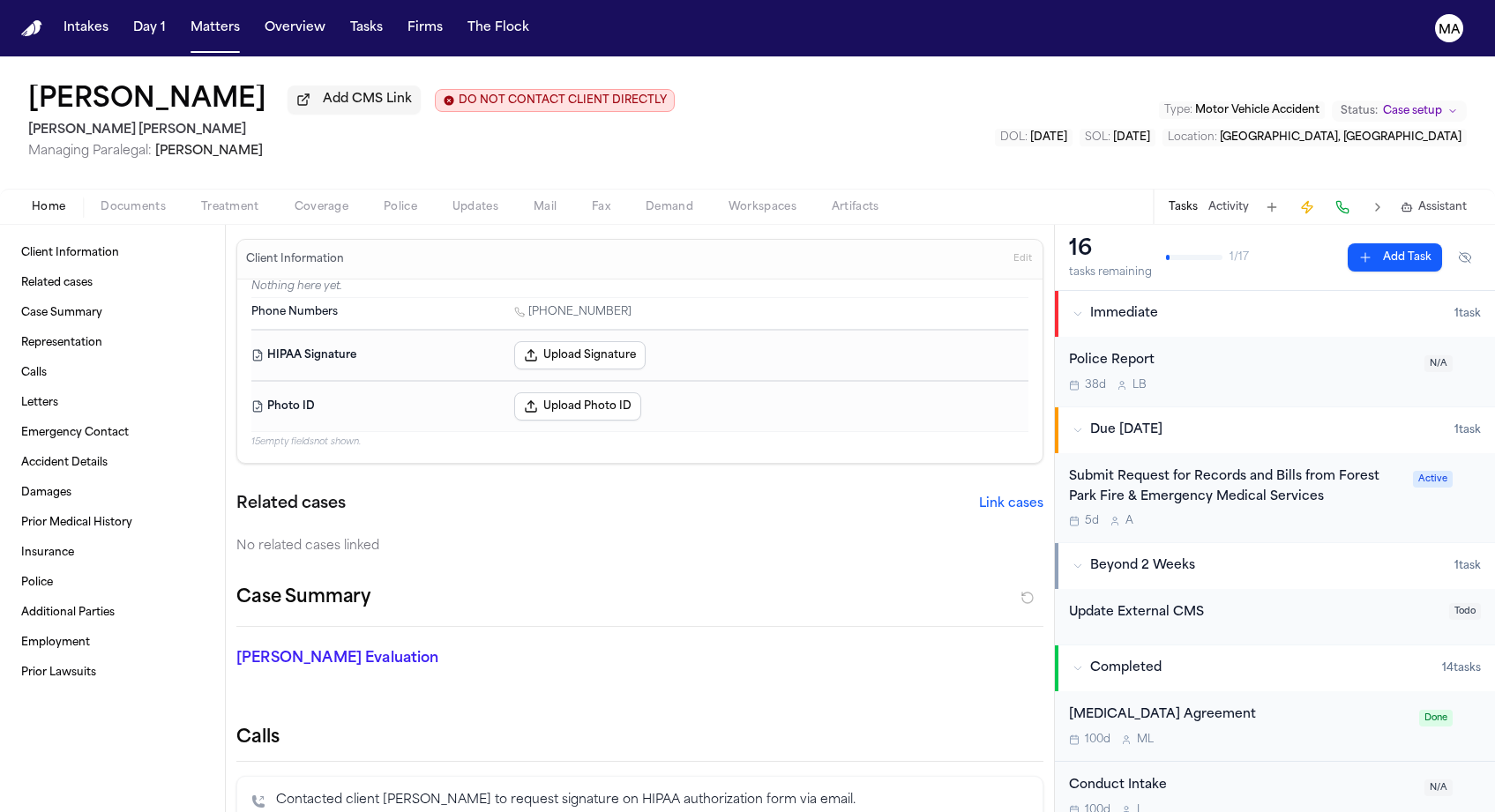
click at [201, 200] on span "Treatment" at bounding box center [230, 207] width 58 height 14
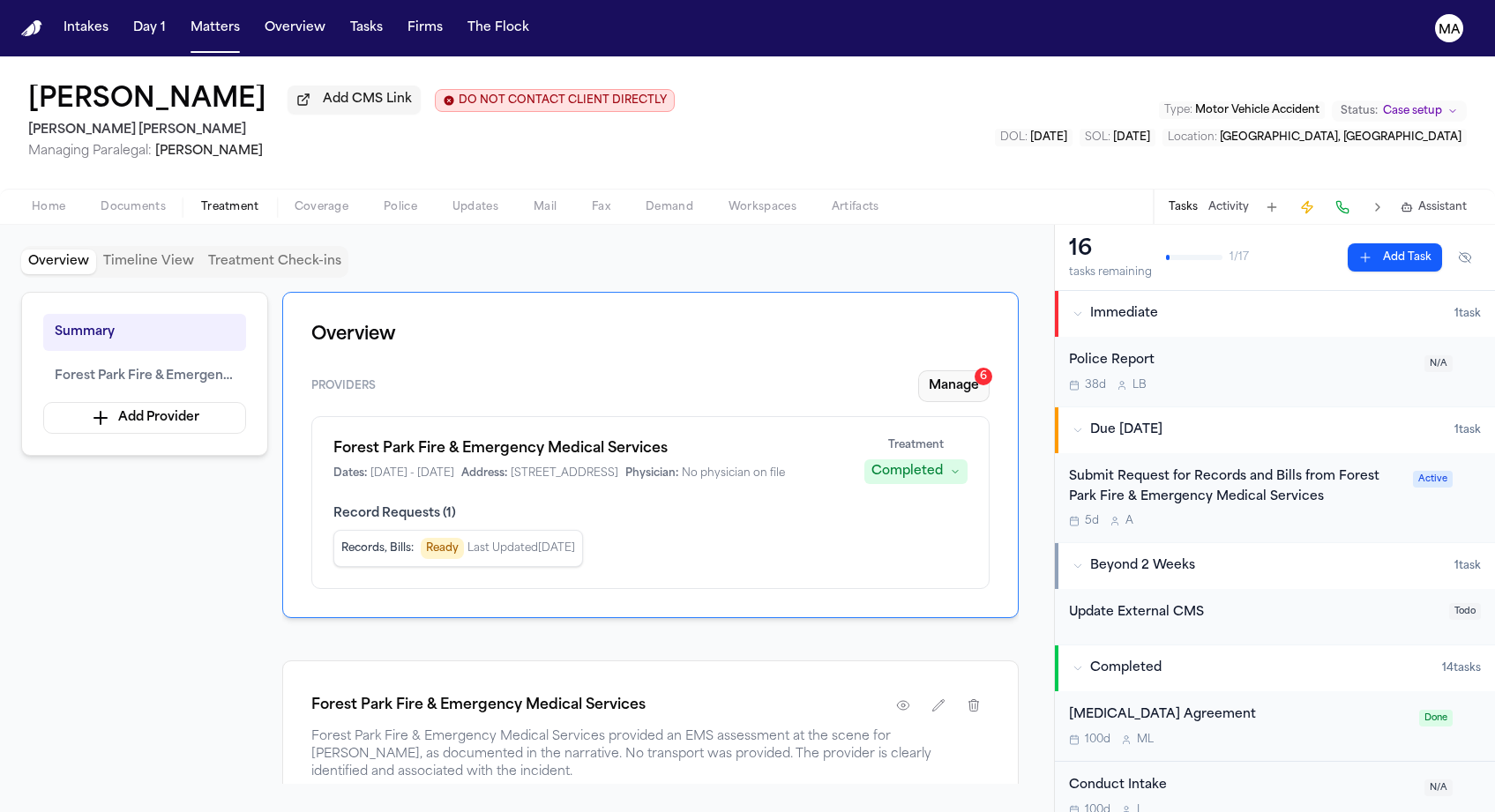
click at [992, 368] on div "6" at bounding box center [983, 376] width 18 height 18
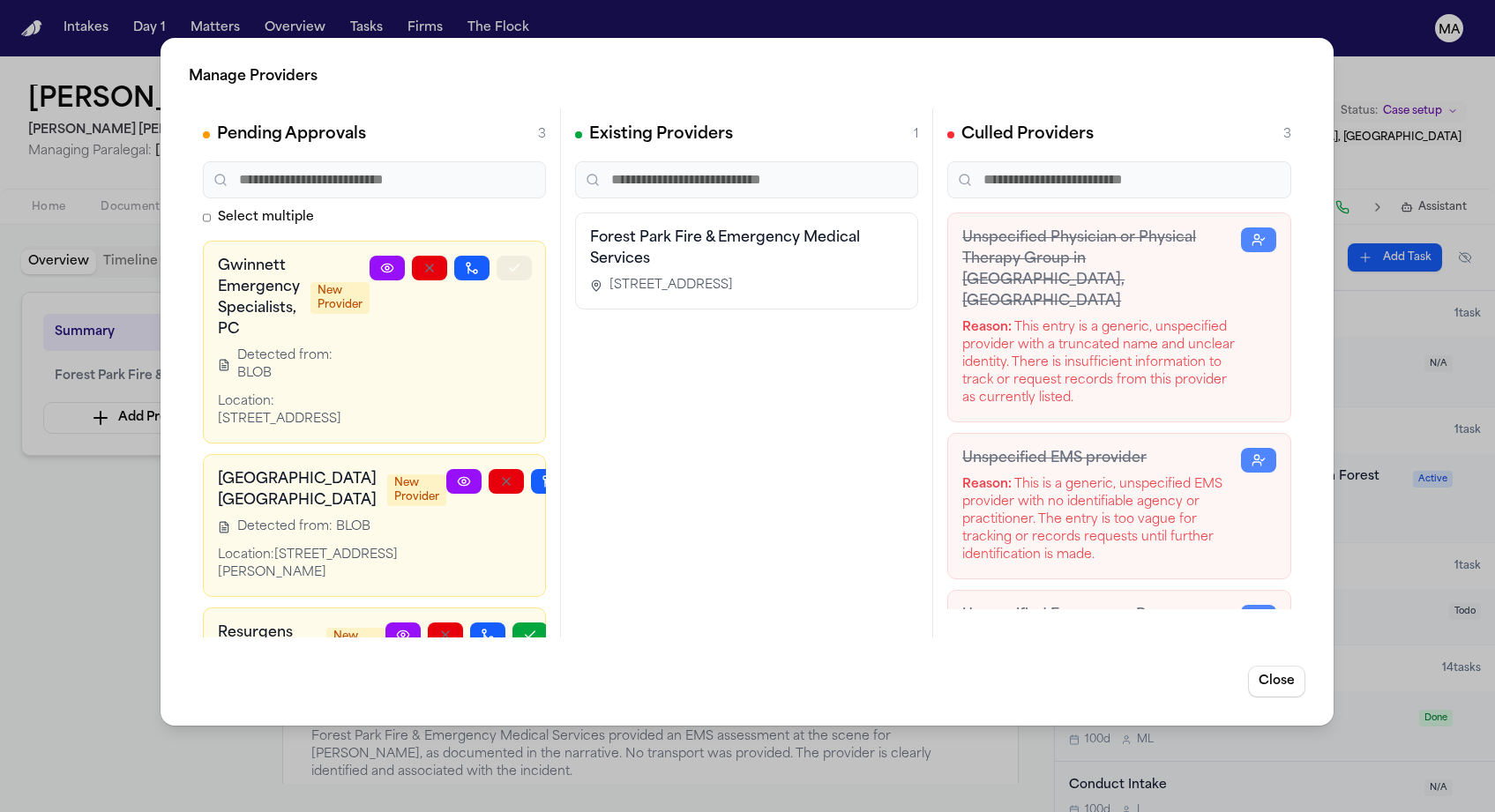
click at [521, 261] on icon "button" at bounding box center [513, 268] width 14 height 14
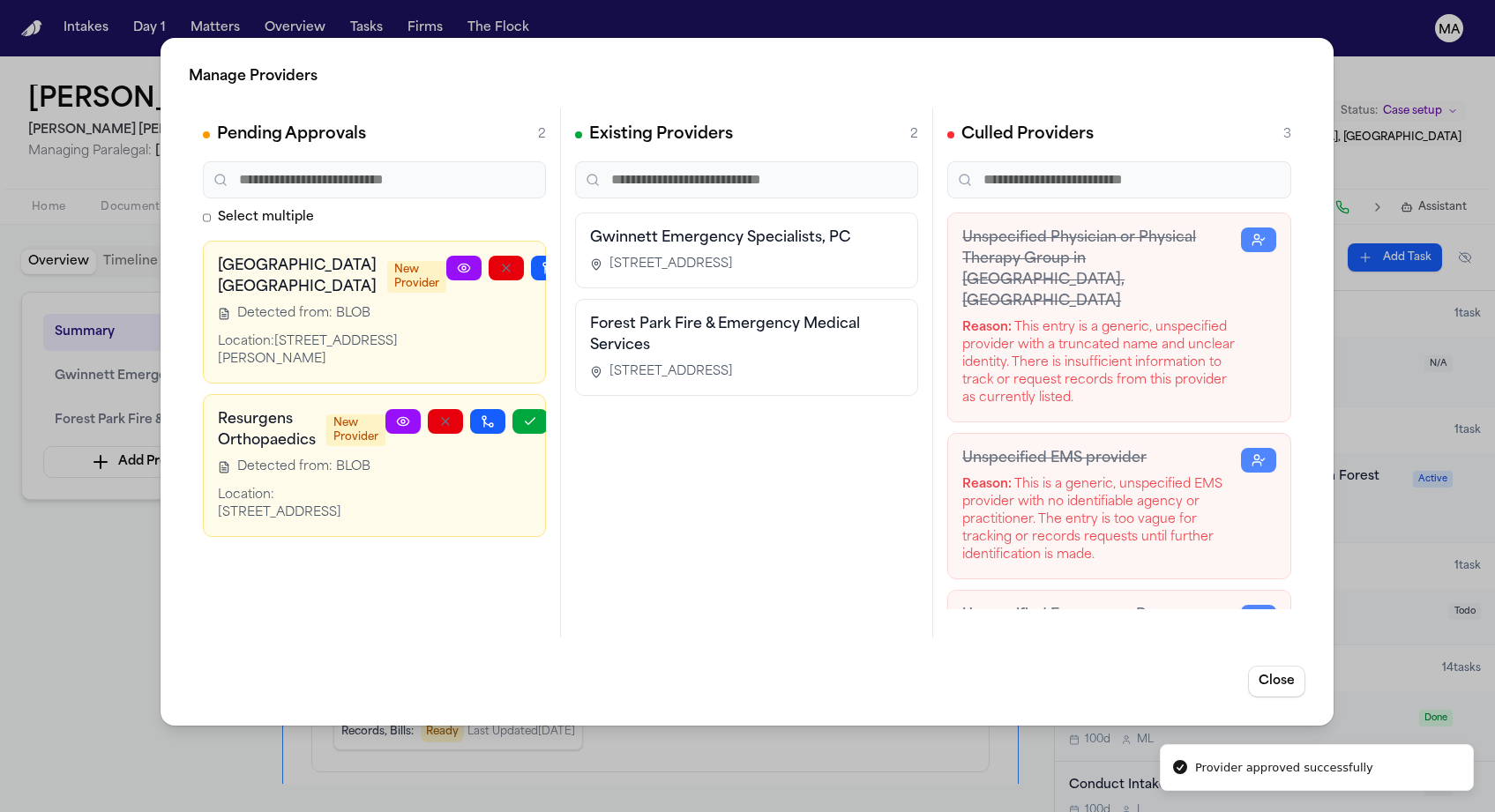
click at [584, 261] on icon "button" at bounding box center [590, 268] width 14 height 14
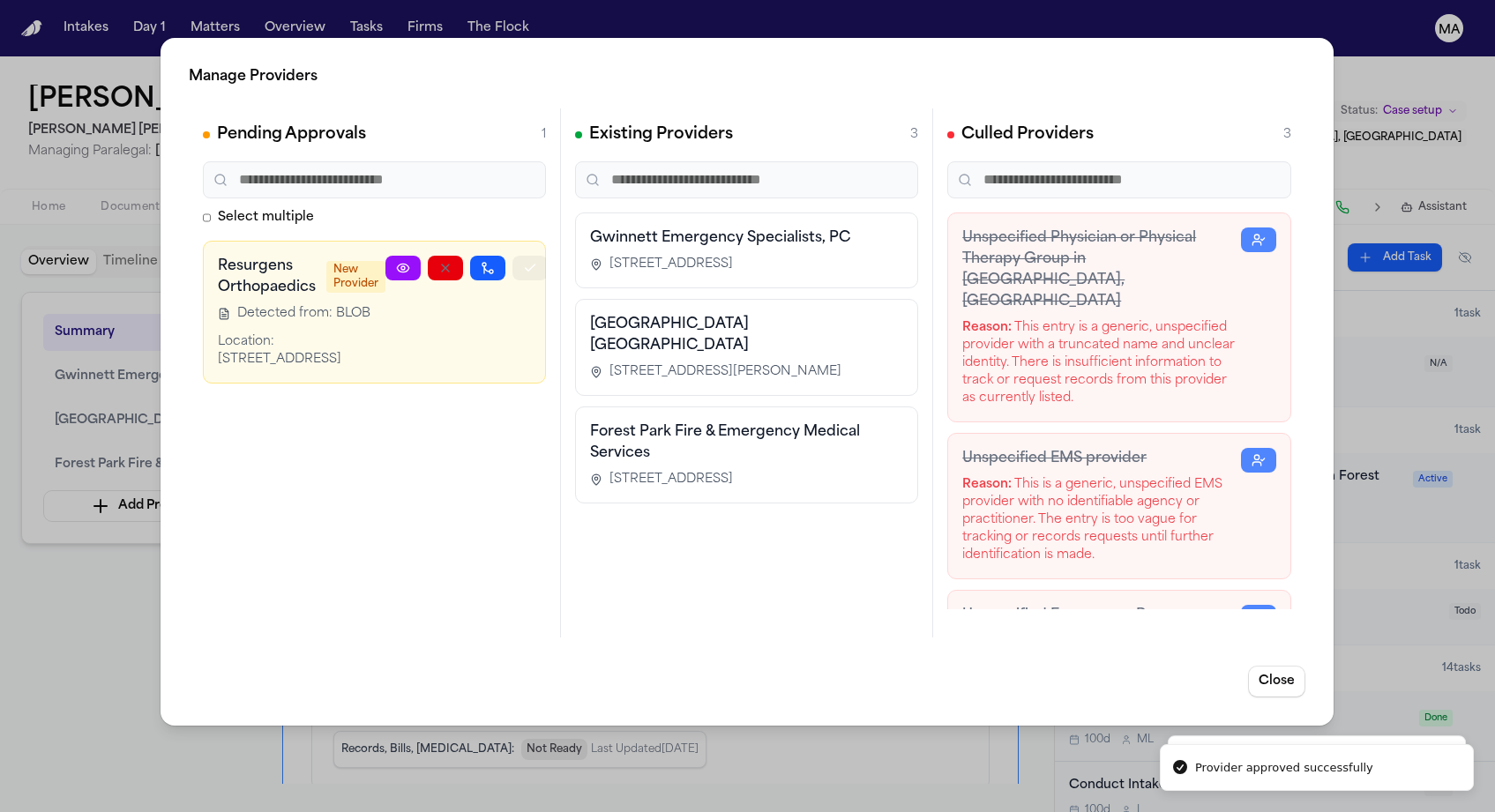
click at [530, 261] on icon "button" at bounding box center [529, 268] width 14 height 14
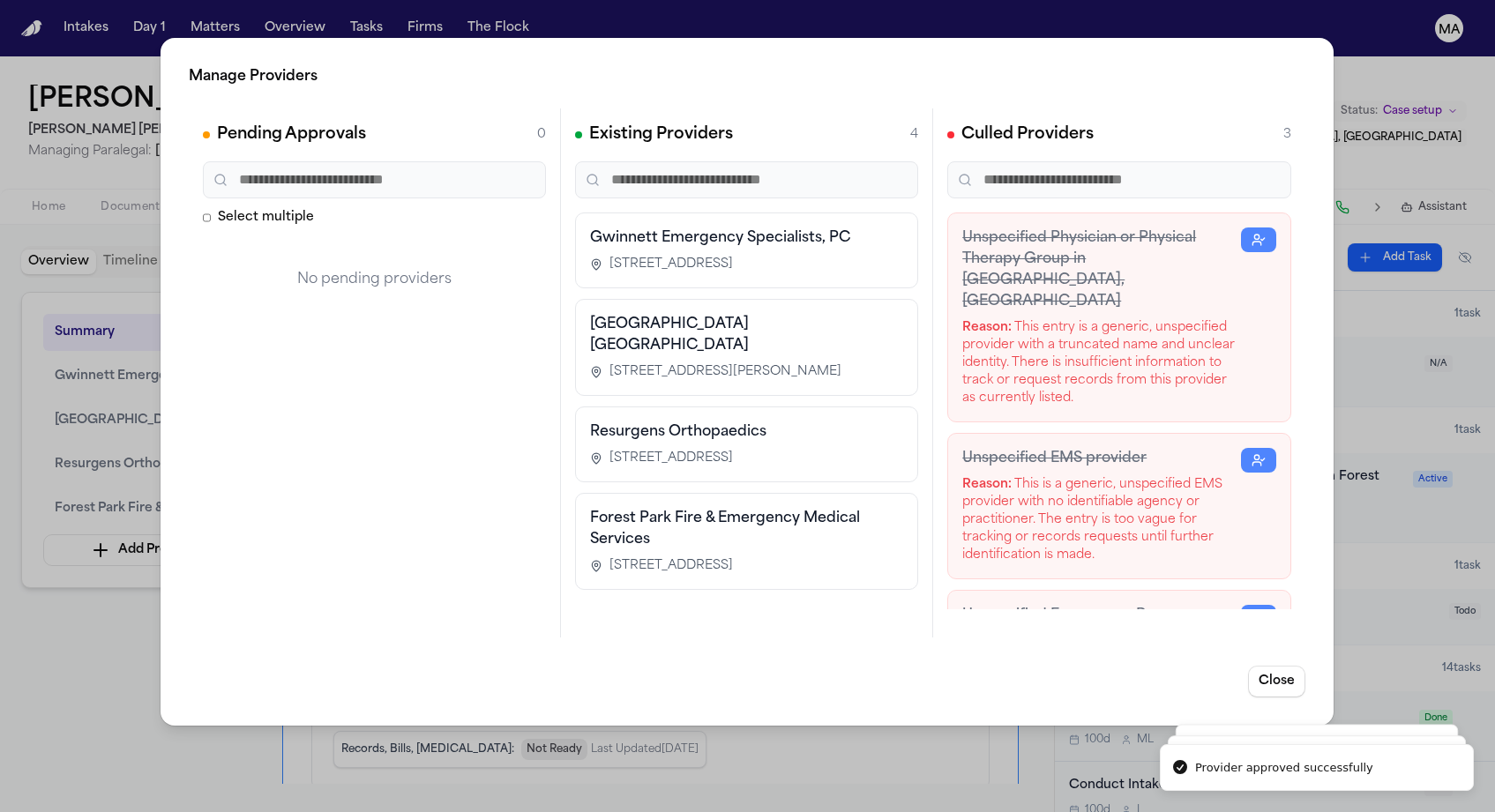
click at [111, 406] on div "Manage Providers Pending Approvals 0 Select multiple No pending providers Exist…" at bounding box center [748, 406] width 1495 height 812
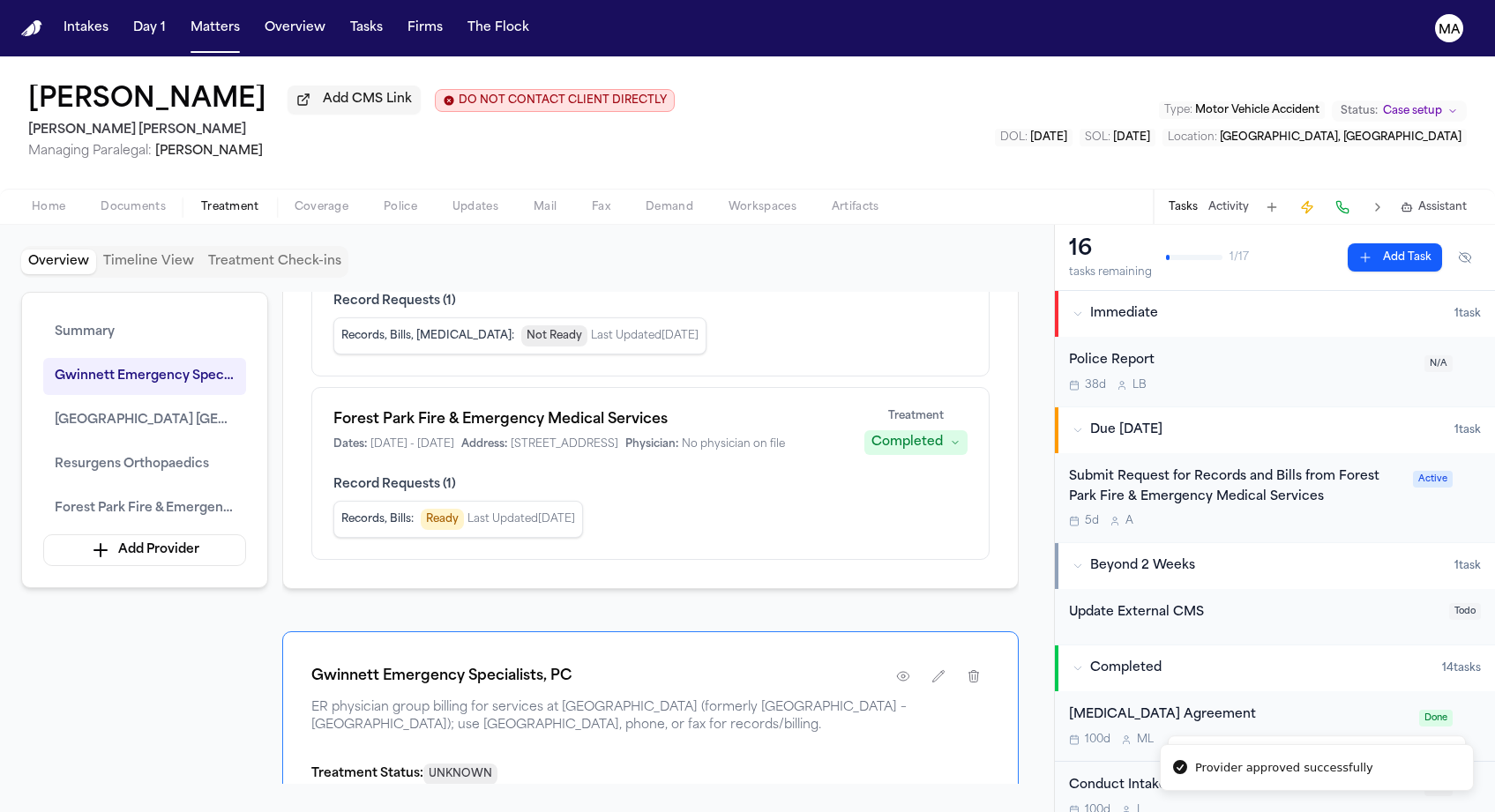
scroll to position [425, 0]
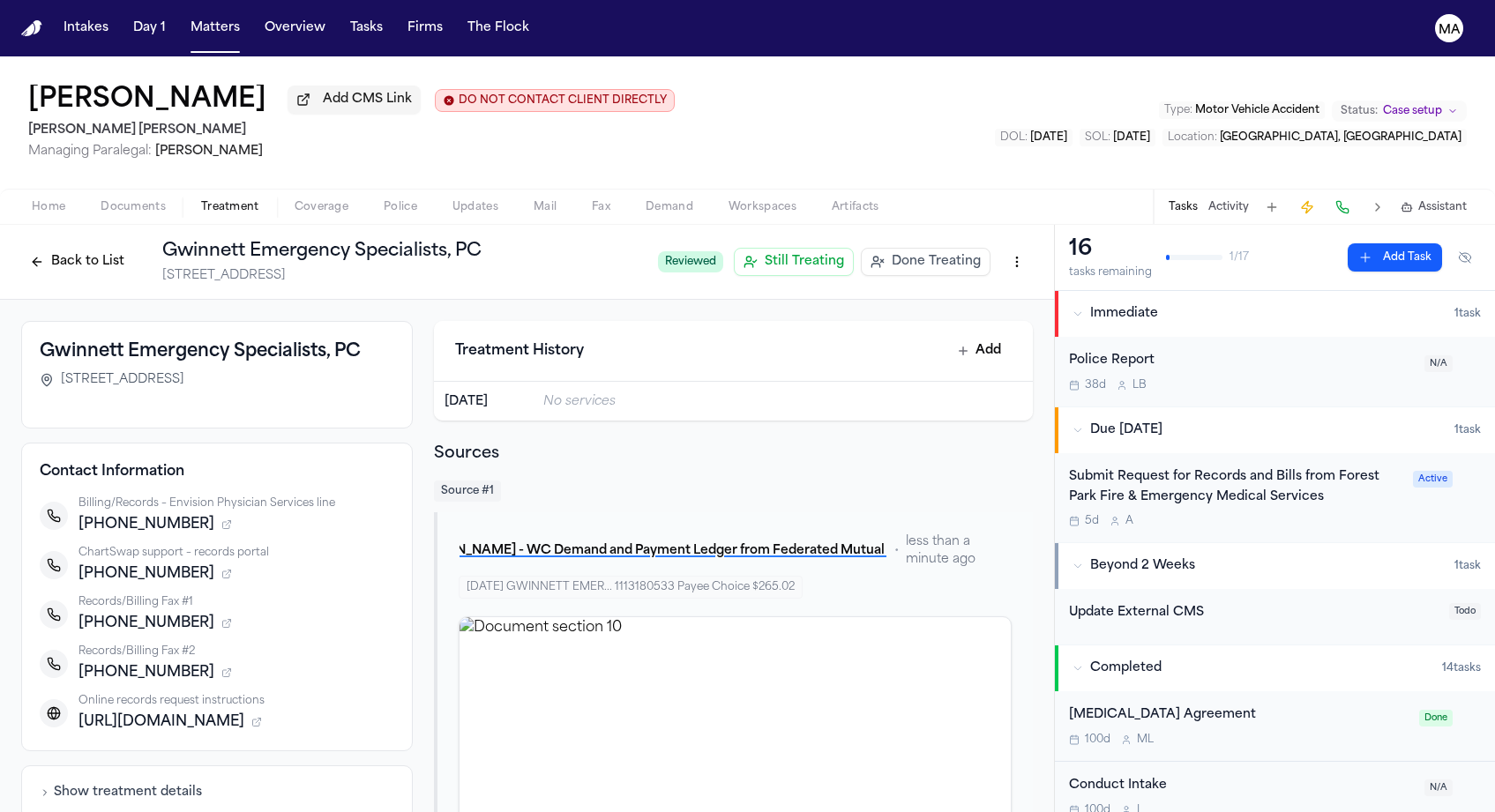
click at [133, 248] on button "Back to List" at bounding box center [78, 262] width 112 height 28
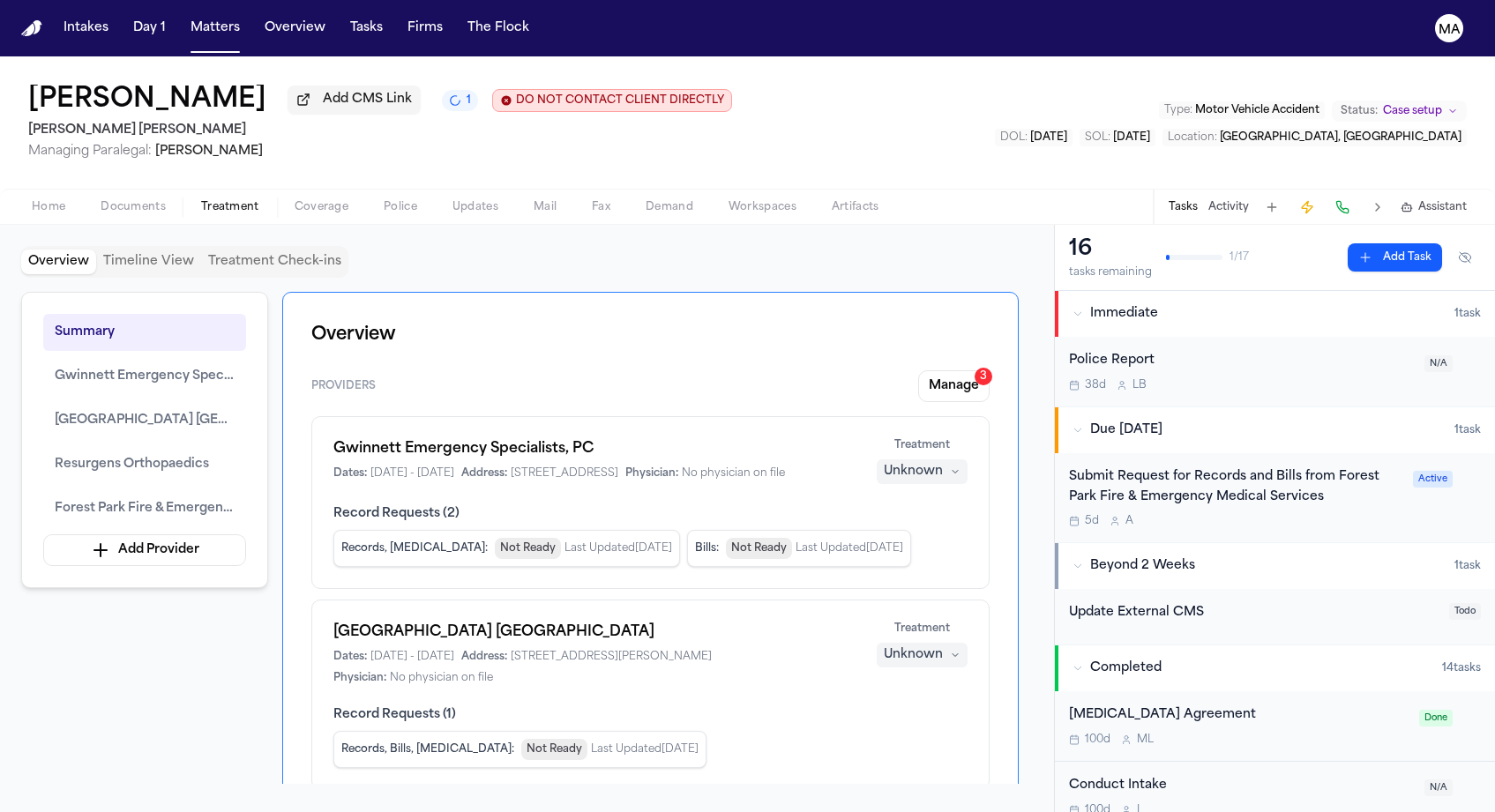
click at [988, 370] on button "Manage 3" at bounding box center [954, 386] width 71 height 32
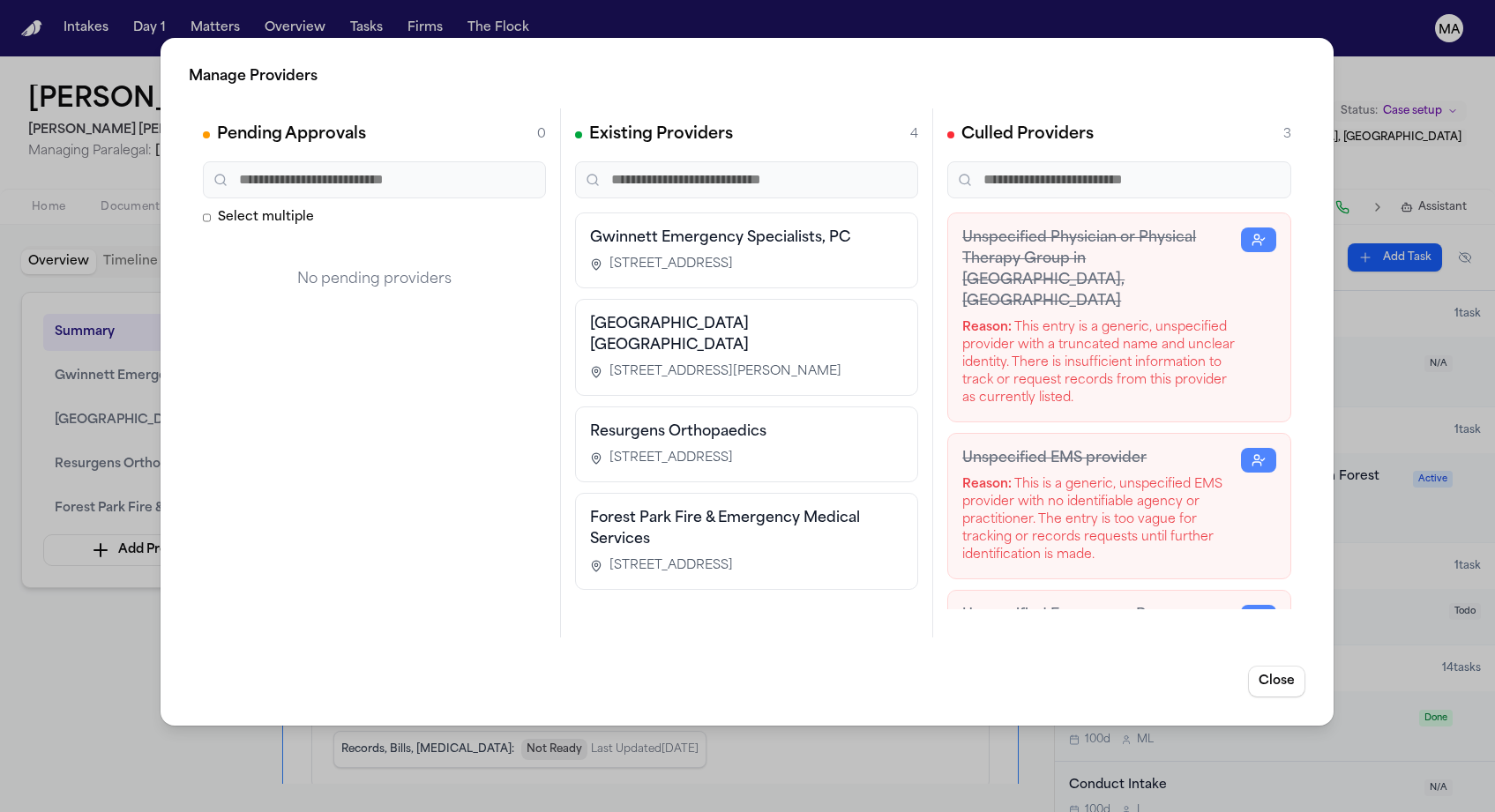
click at [79, 436] on div "Manage Providers Pending Approvals 0 Select multiple No pending providers Exist…" at bounding box center [748, 406] width 1495 height 812
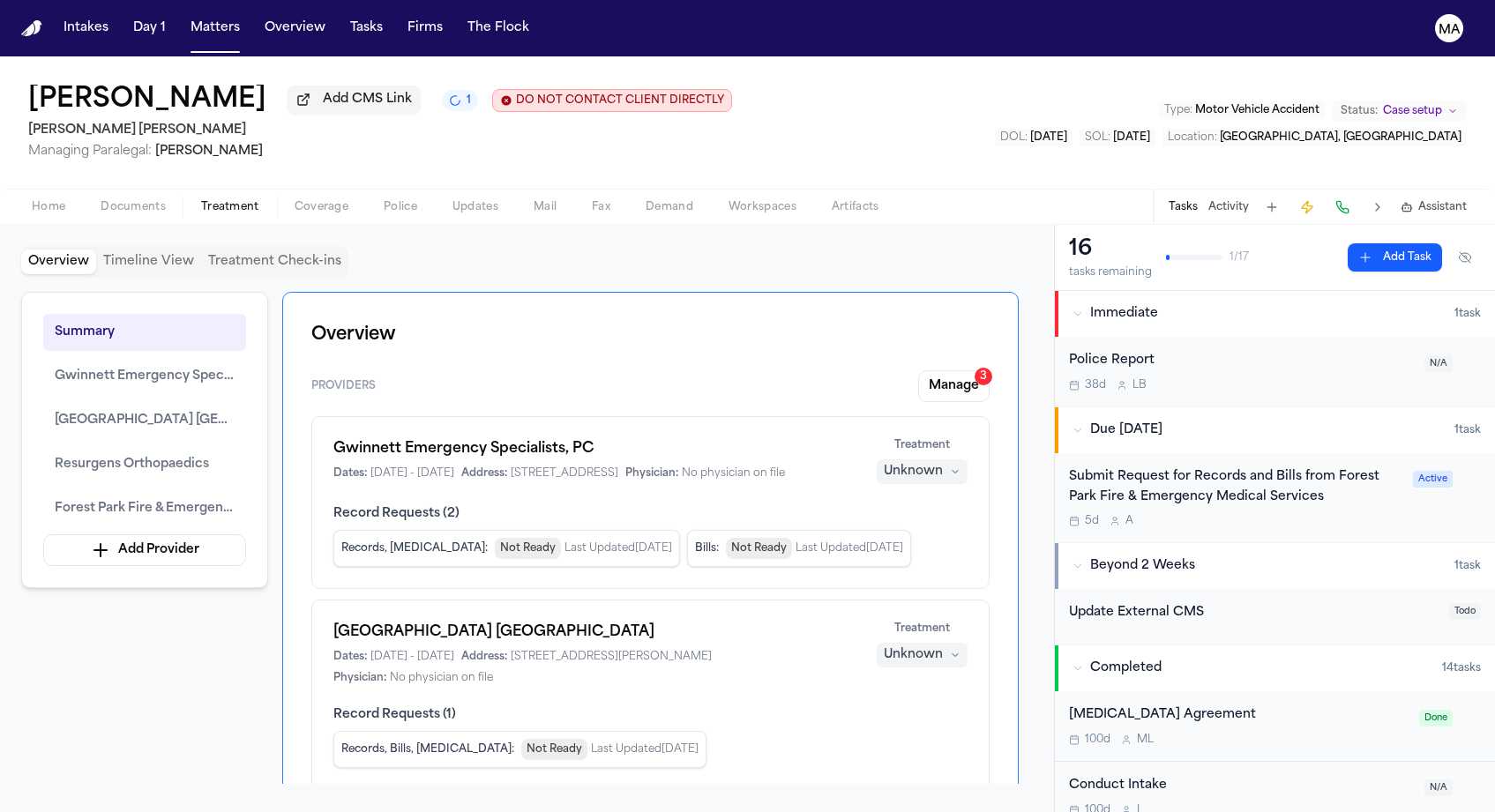
click at [943, 463] on div "Unknown" at bounding box center [912, 471] width 59 height 18
click at [952, 315] on span "Completed" at bounding box center [966, 323] width 69 height 18
click at [943, 646] on div "Unknown" at bounding box center [912, 655] width 59 height 18
click at [969, 424] on span "Completed" at bounding box center [966, 433] width 69 height 18
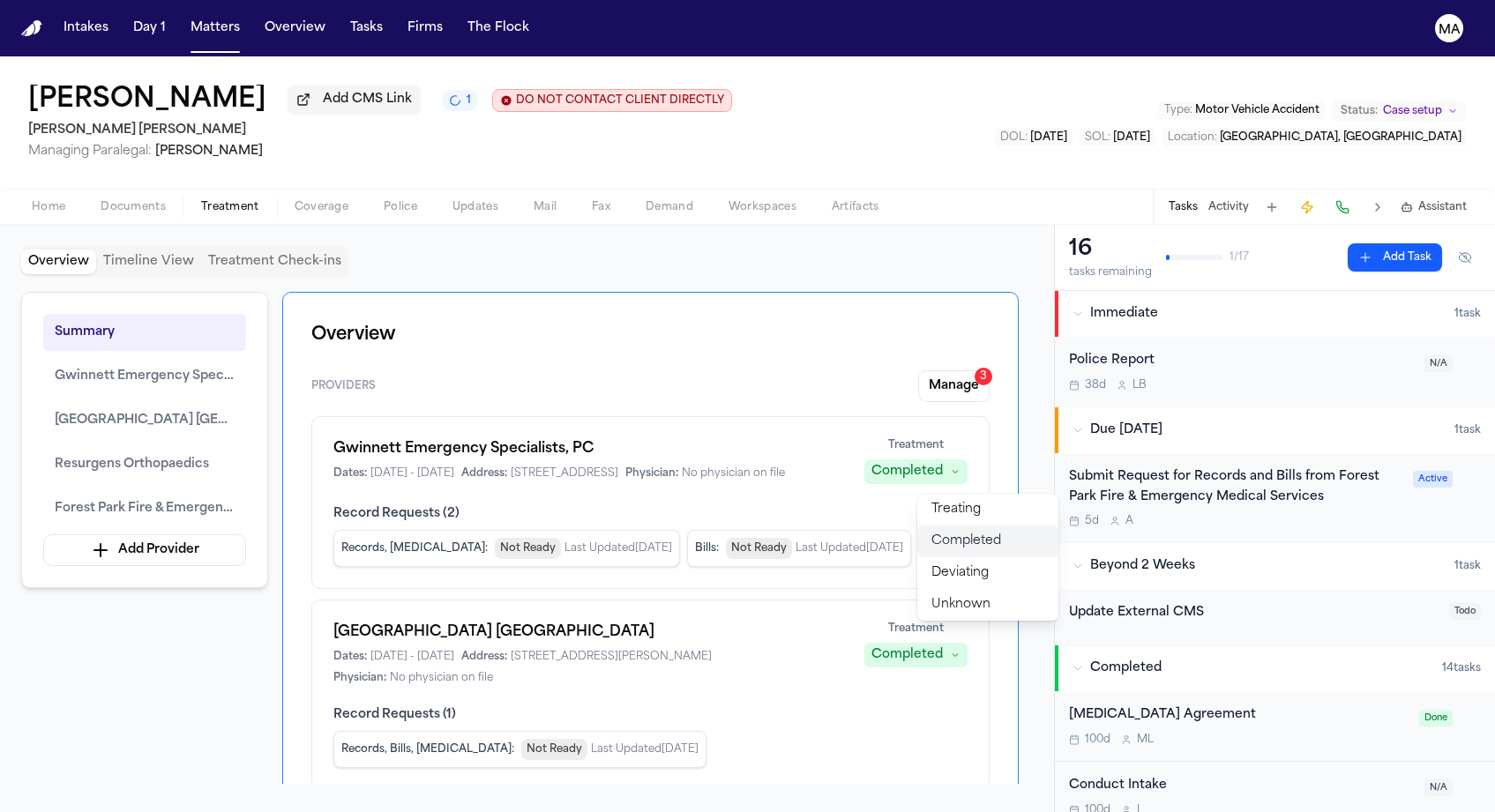
click at [967, 533] on span "Completed" at bounding box center [966, 541] width 69 height 18
click at [189, 566] on div "Summary Gwinnett Emergency Specialists, PC [GEOGRAPHIC_DATA] [GEOGRAPHIC_DATA] …" at bounding box center [527, 538] width 1012 height 492
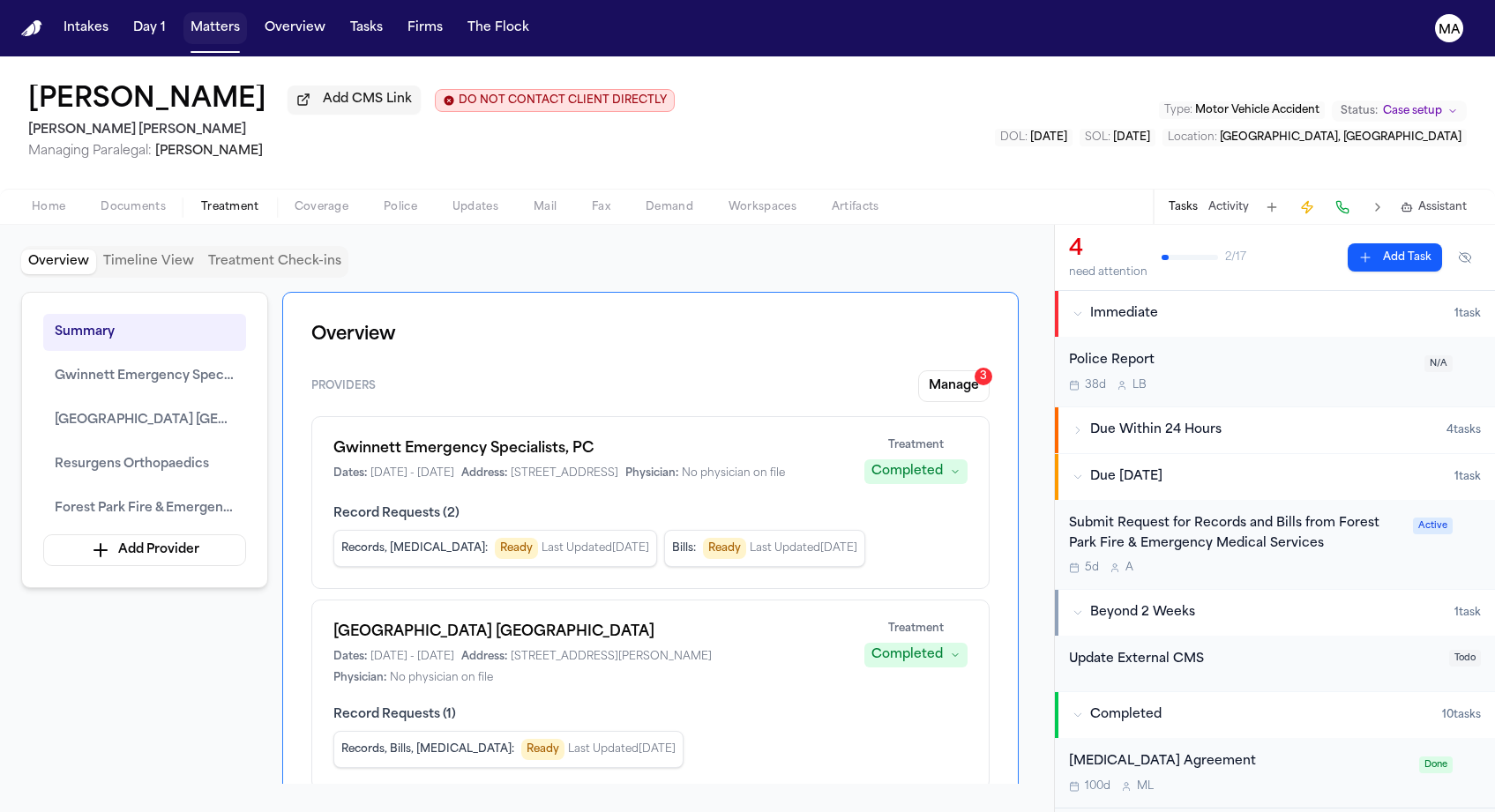
click at [184, 19] on button "Matters" at bounding box center [215, 28] width 64 height 32
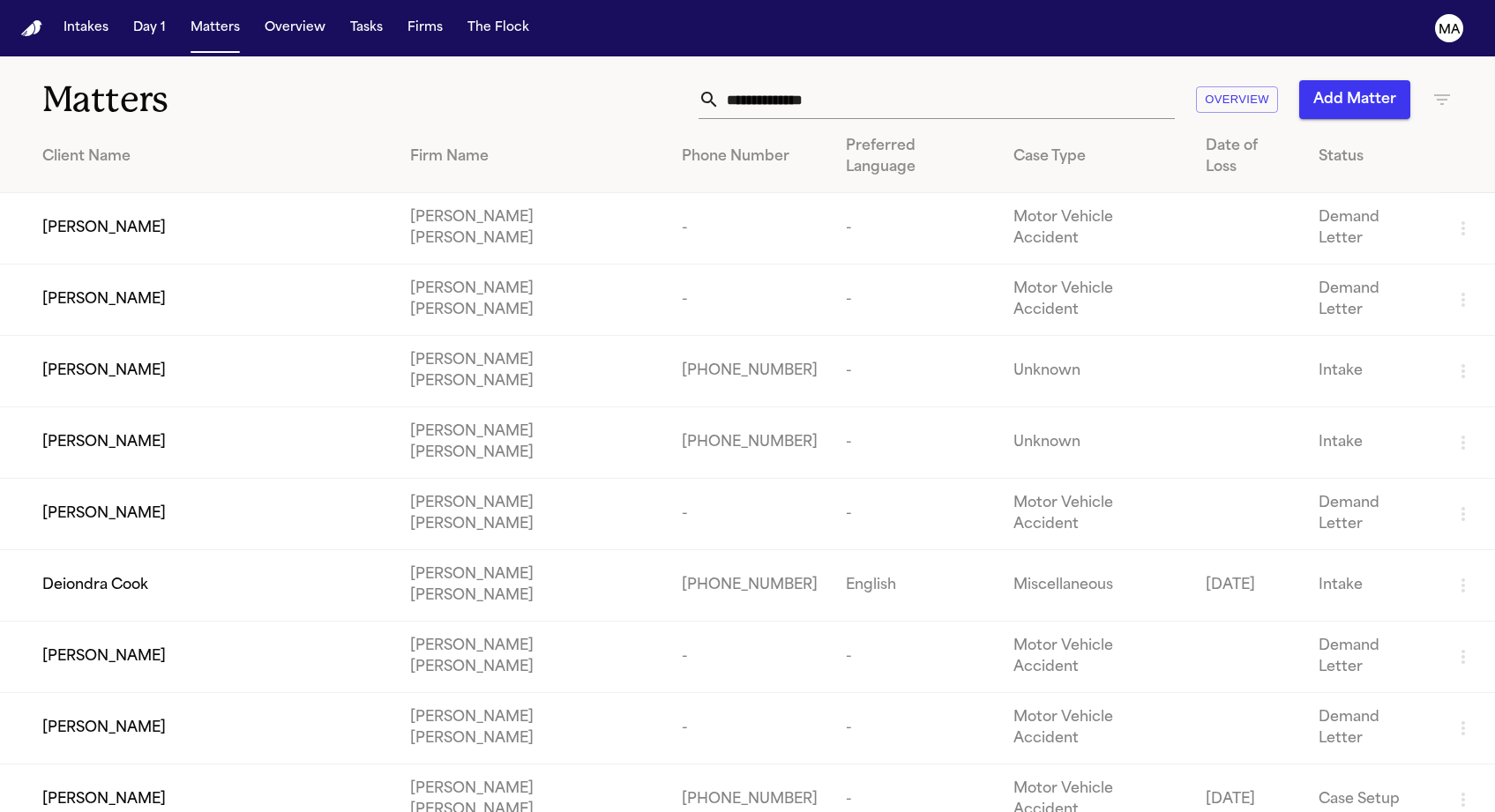
scroll to position [24, 0]
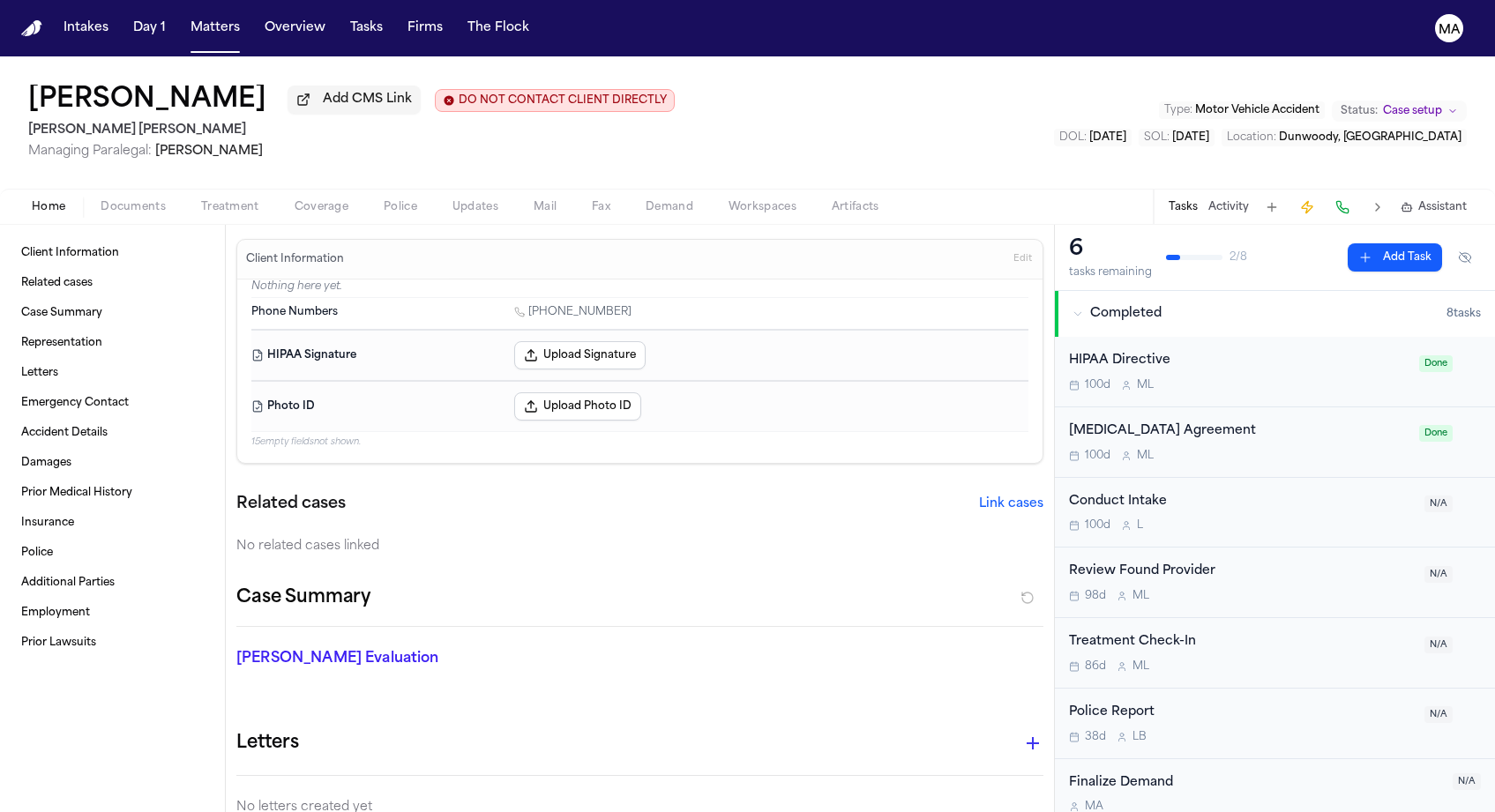
click at [100, 200] on span "Documents" at bounding box center [133, 207] width 66 height 14
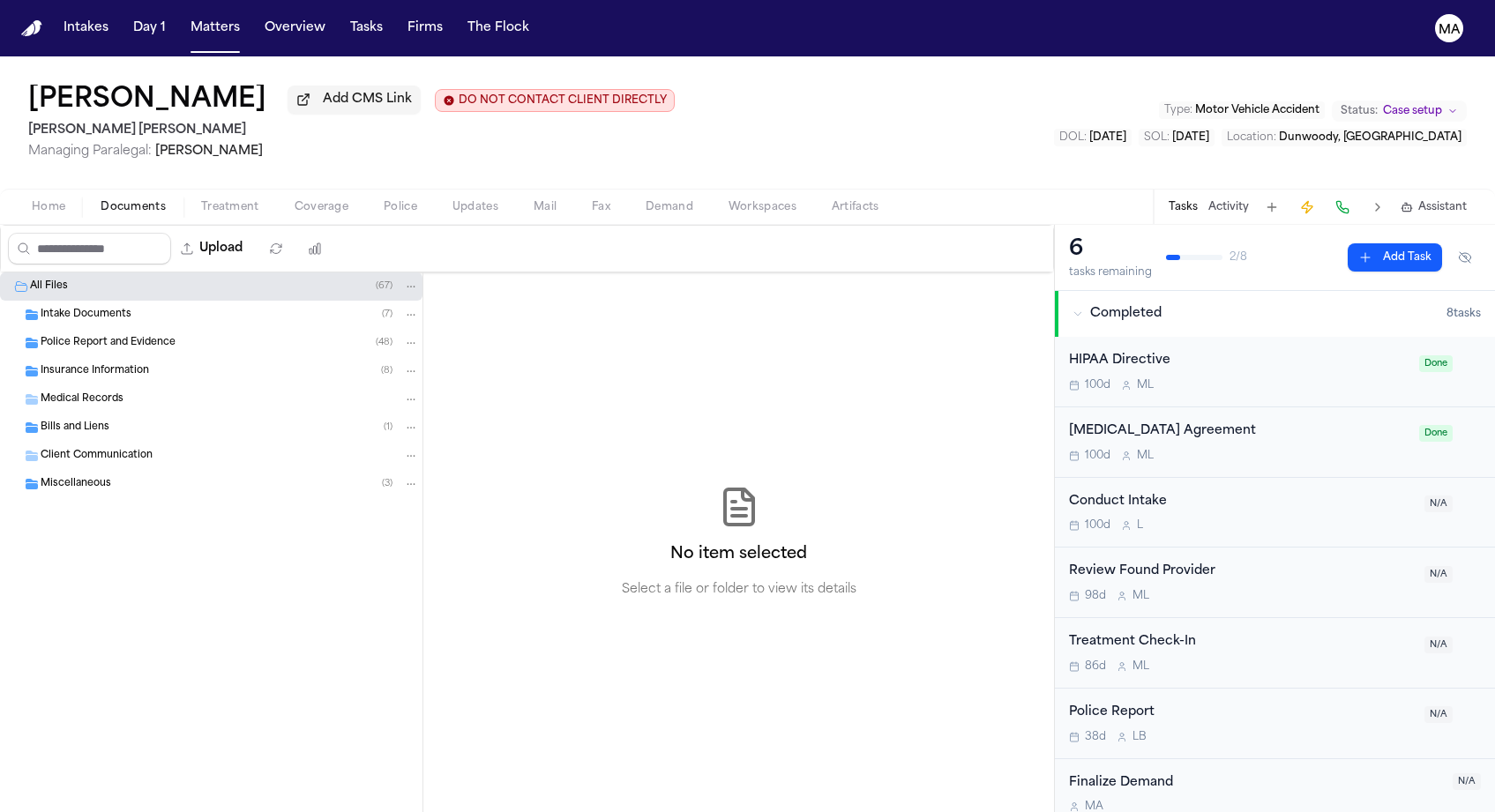
click at [92, 364] on span "Insurance Information" at bounding box center [95, 372] width 109 height 15
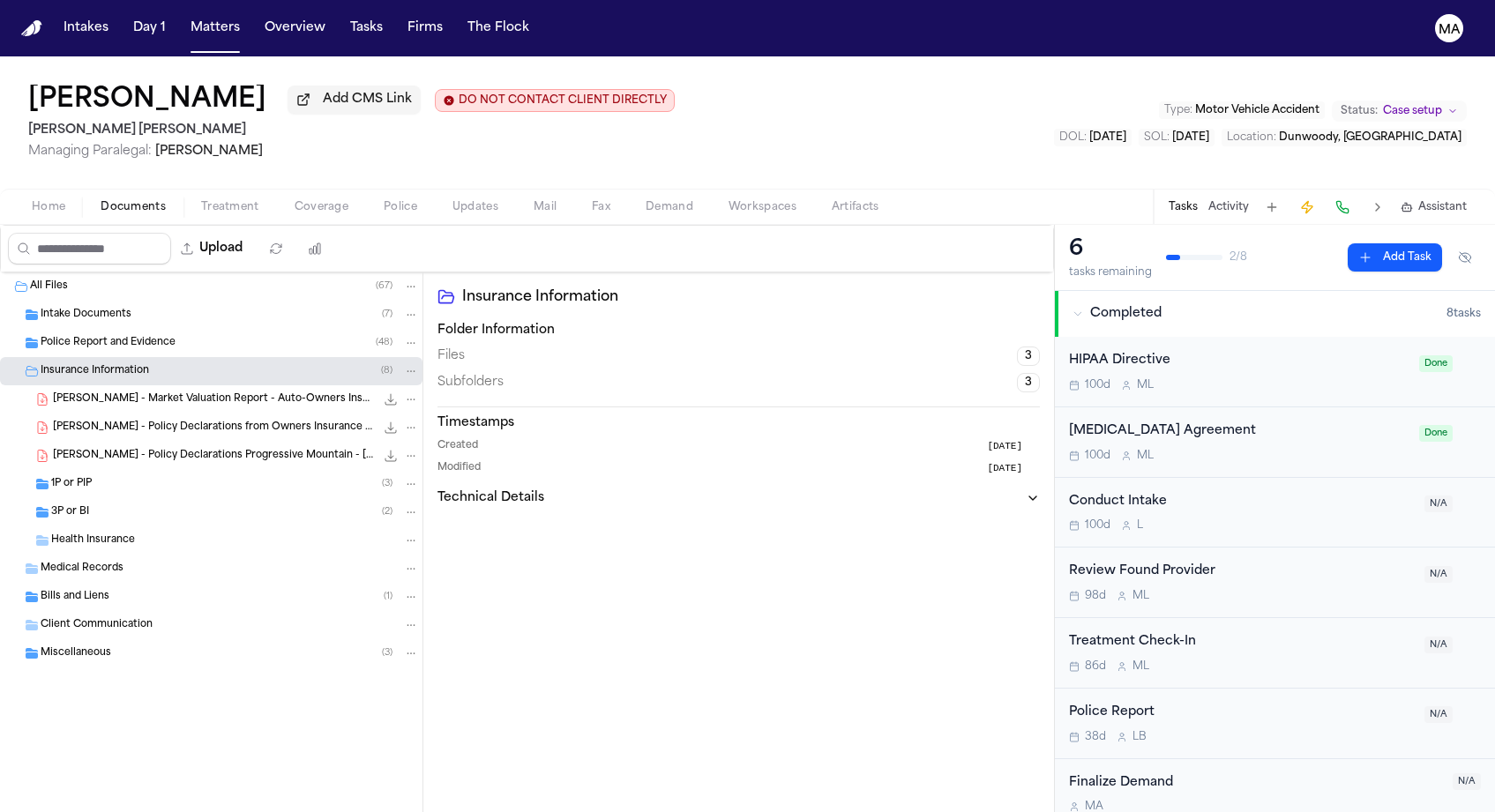
click at [92, 364] on span "Insurance Information" at bounding box center [95, 372] width 109 height 15
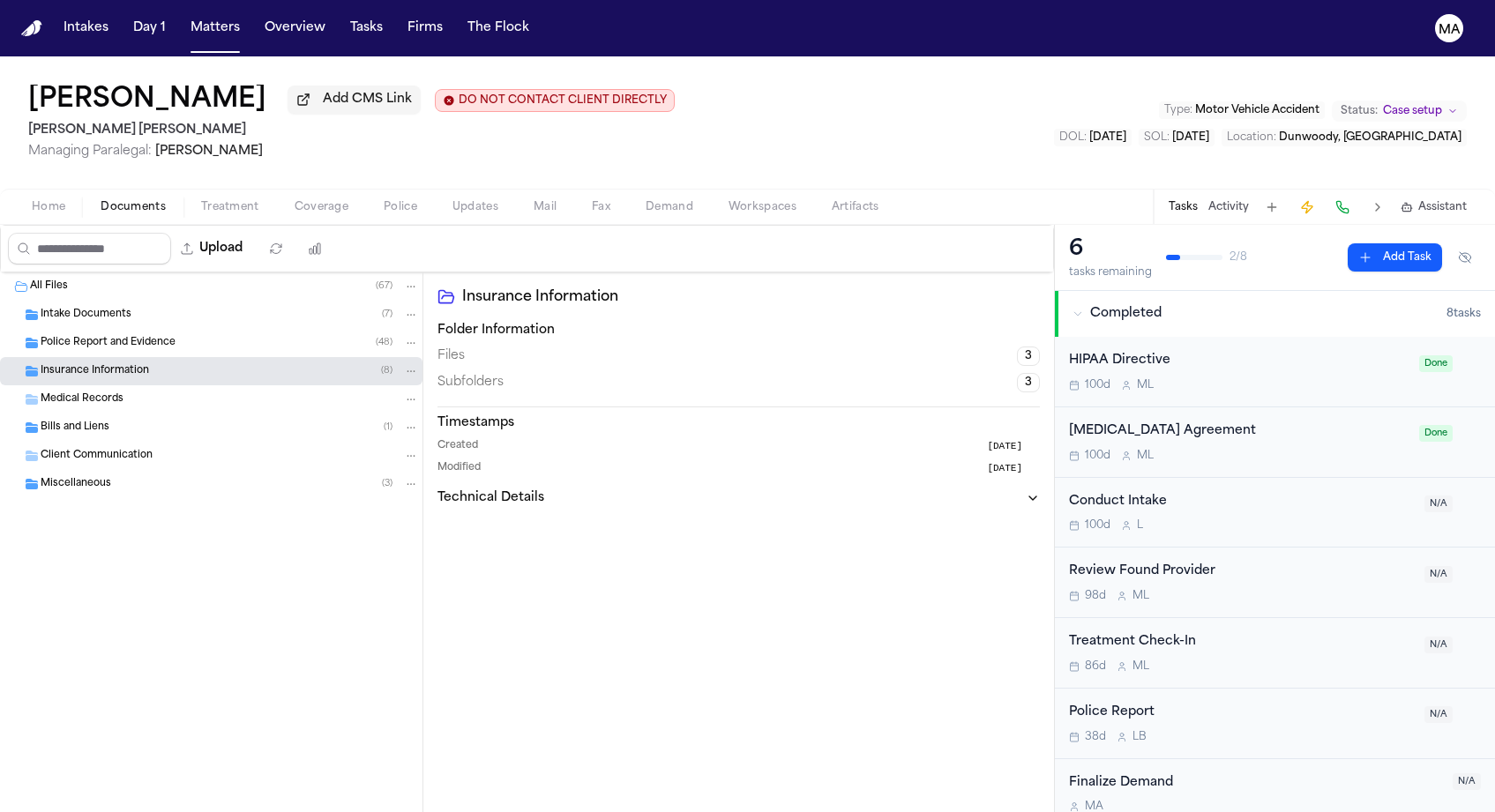
click at [93, 336] on span "Police Report and Evidence" at bounding box center [108, 344] width 135 height 15
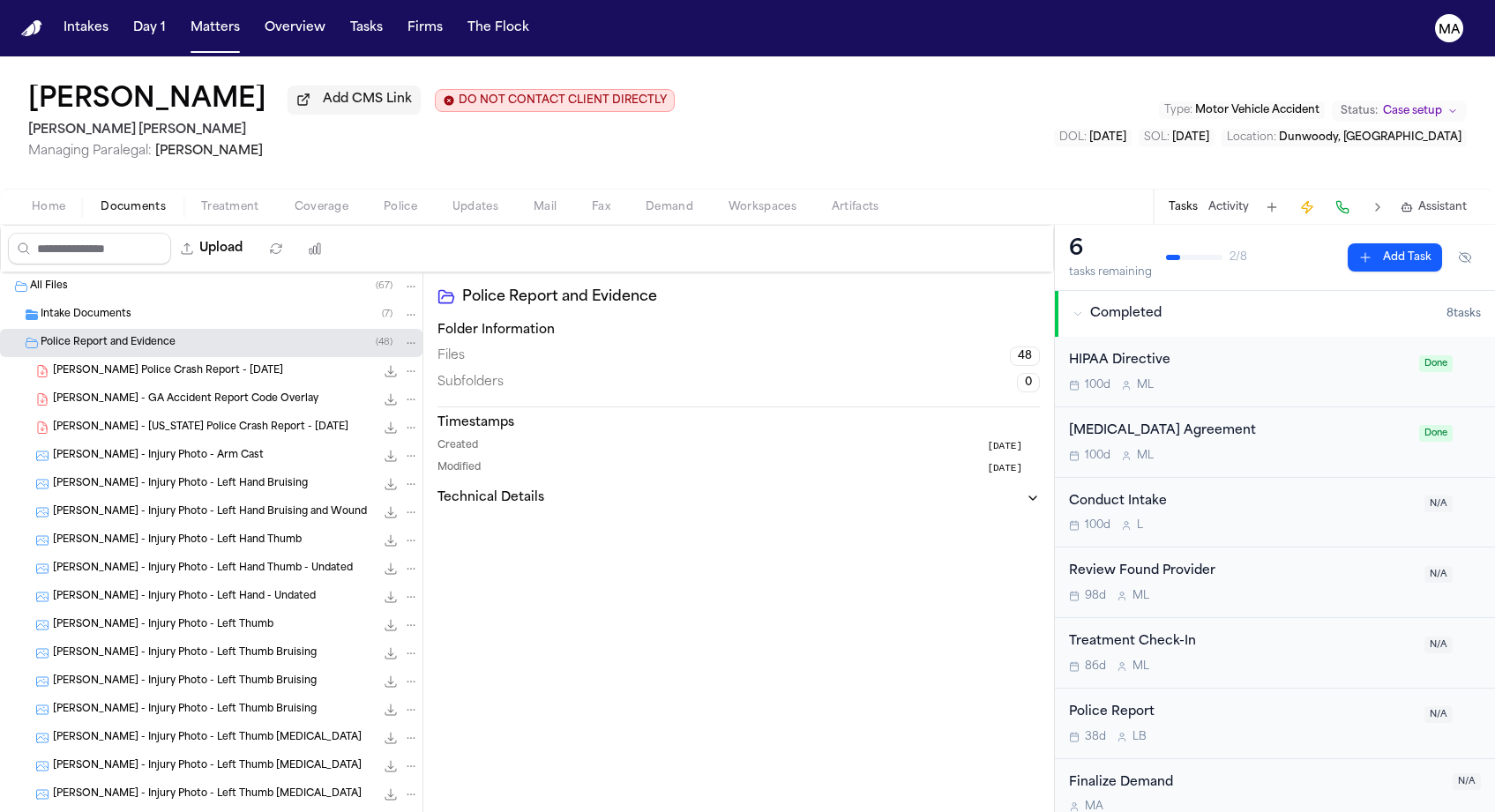
click at [93, 336] on span "Police Report and Evidence" at bounding box center [108, 344] width 135 height 15
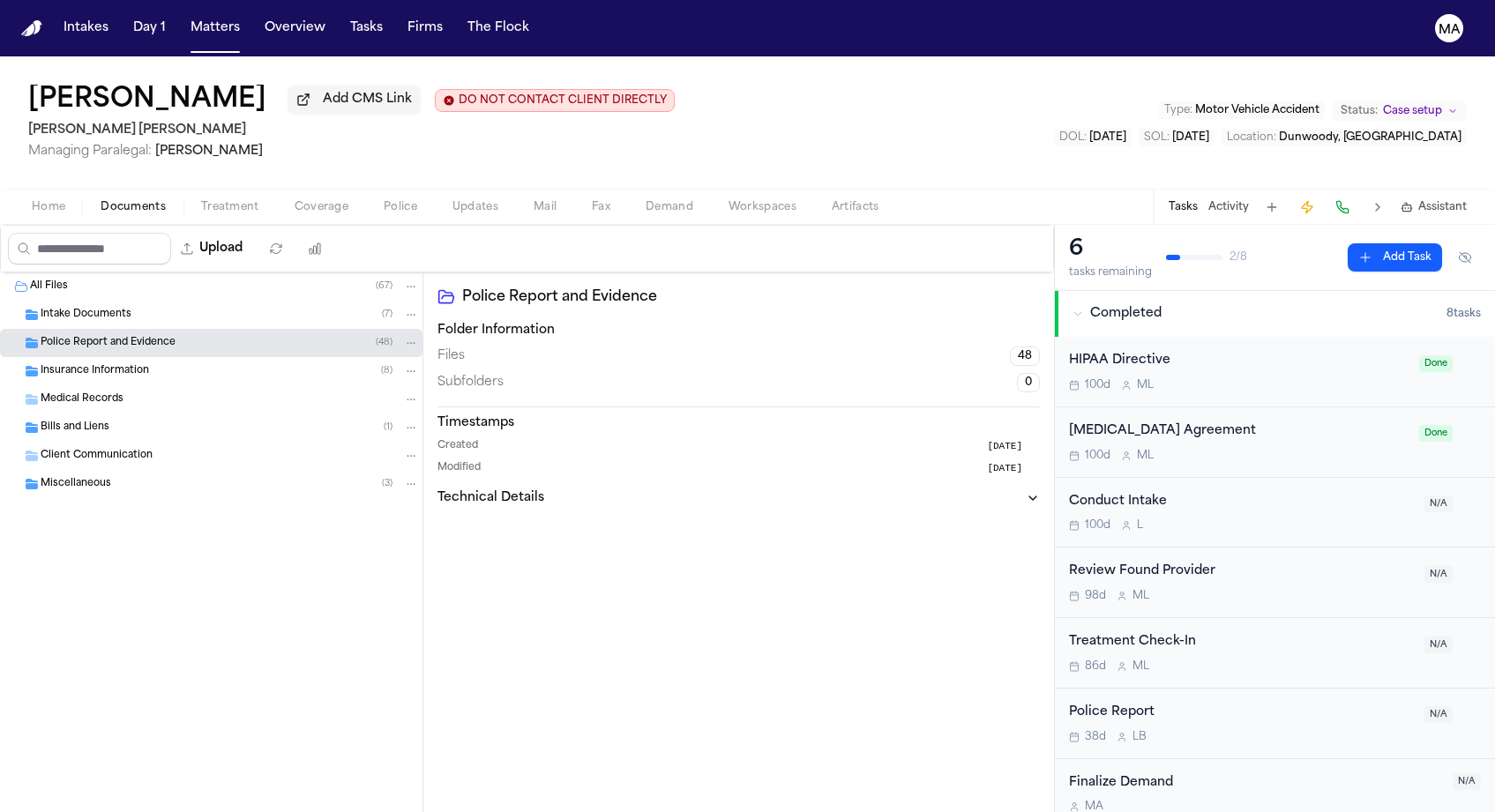
click at [92, 308] on span "Intake Documents" at bounding box center [85, 316] width 91 height 15
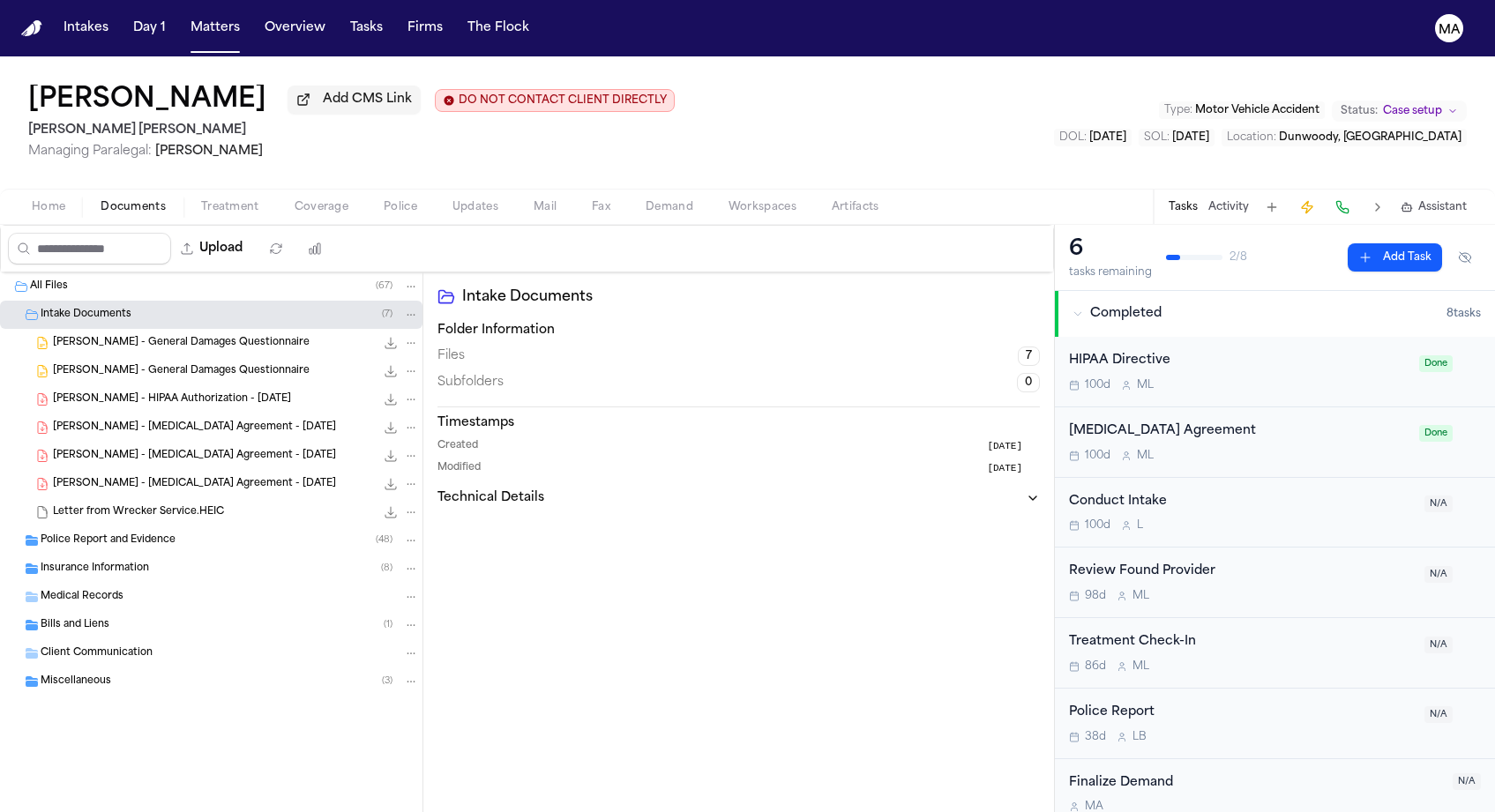
click at [92, 308] on span "Intake Documents" at bounding box center [85, 316] width 91 height 15
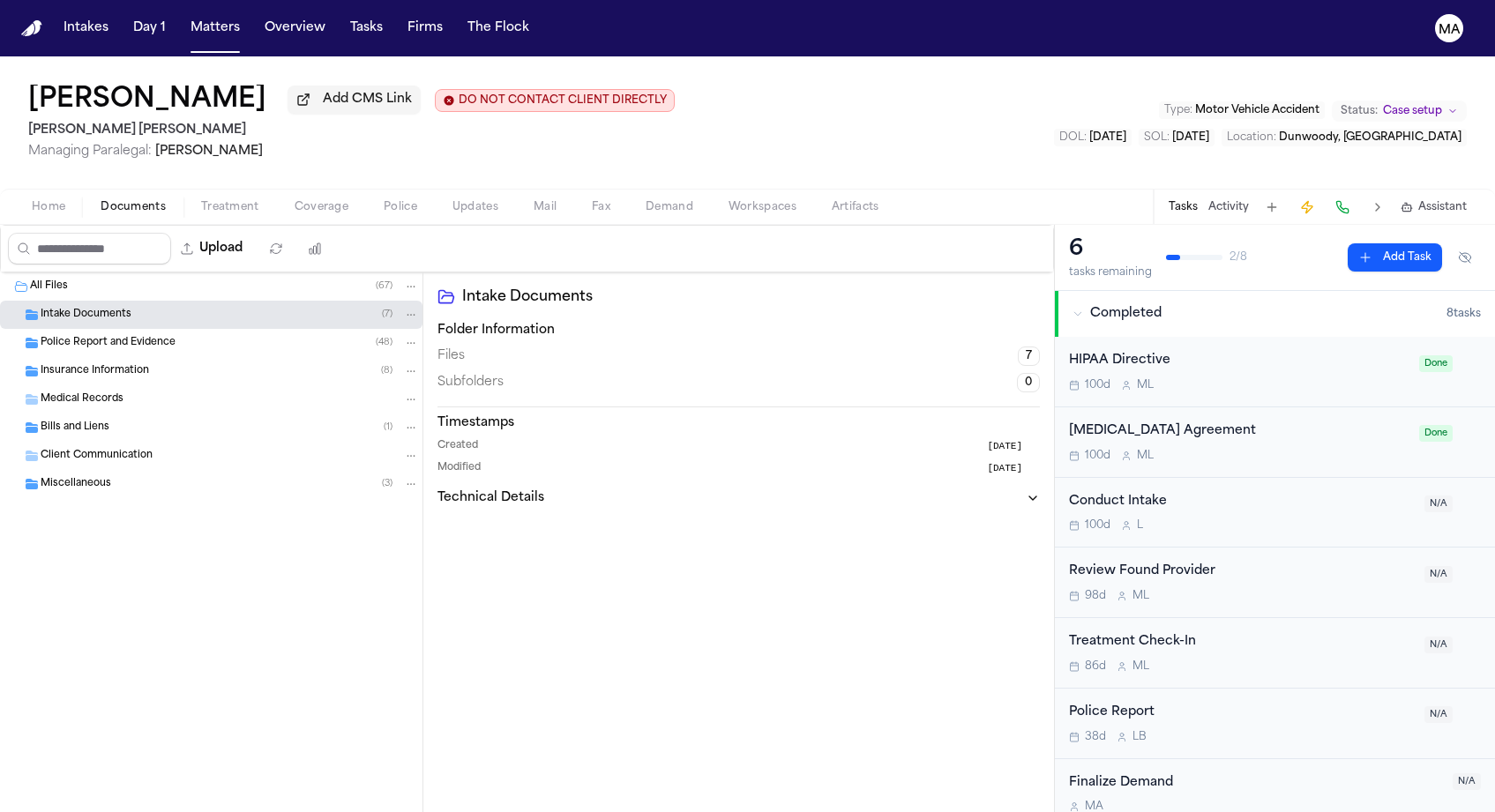
click at [92, 308] on span "Intake Documents" at bounding box center [85, 316] width 91 height 15
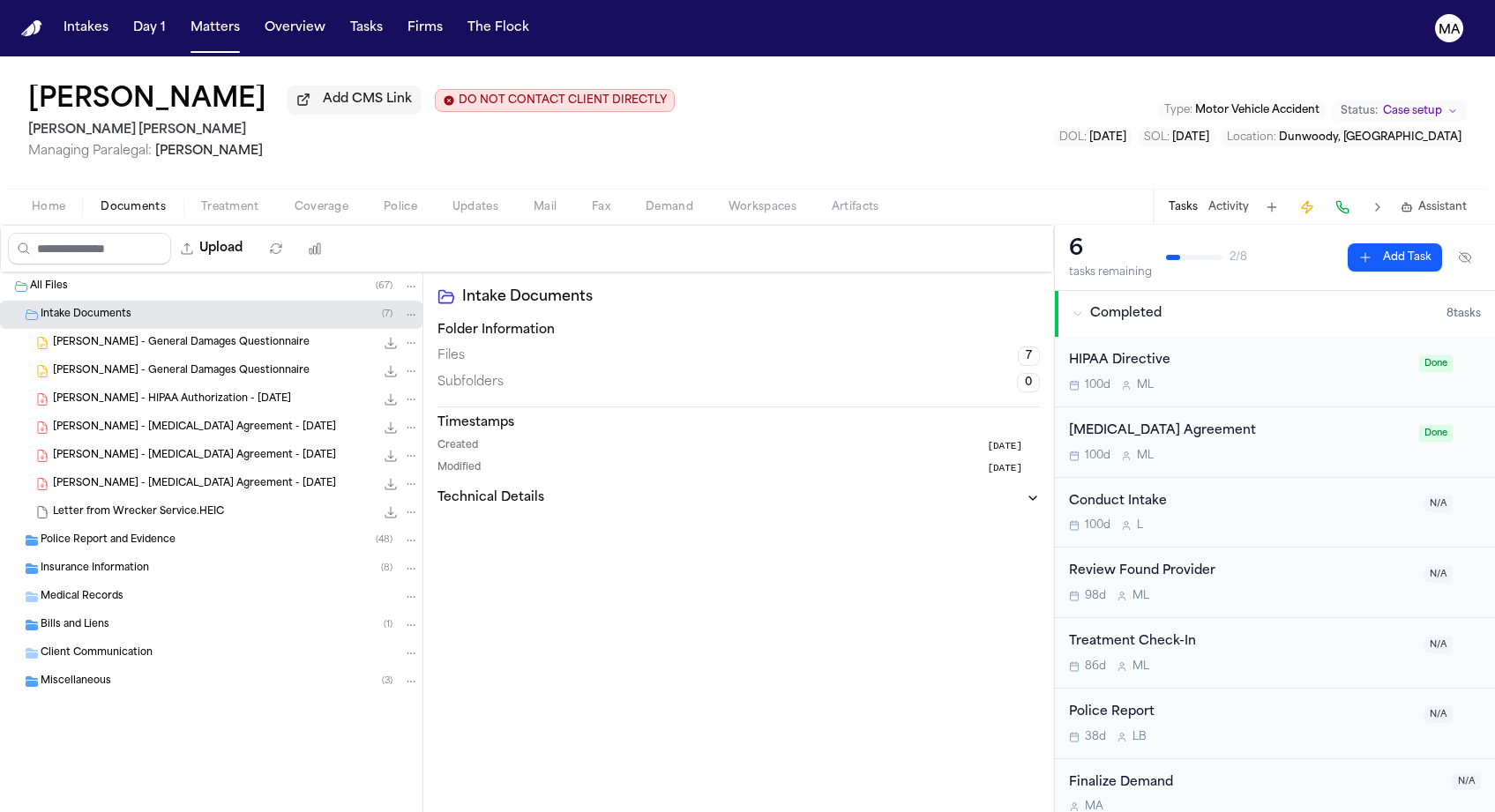
click at [92, 308] on span "Intake Documents" at bounding box center [85, 316] width 91 height 15
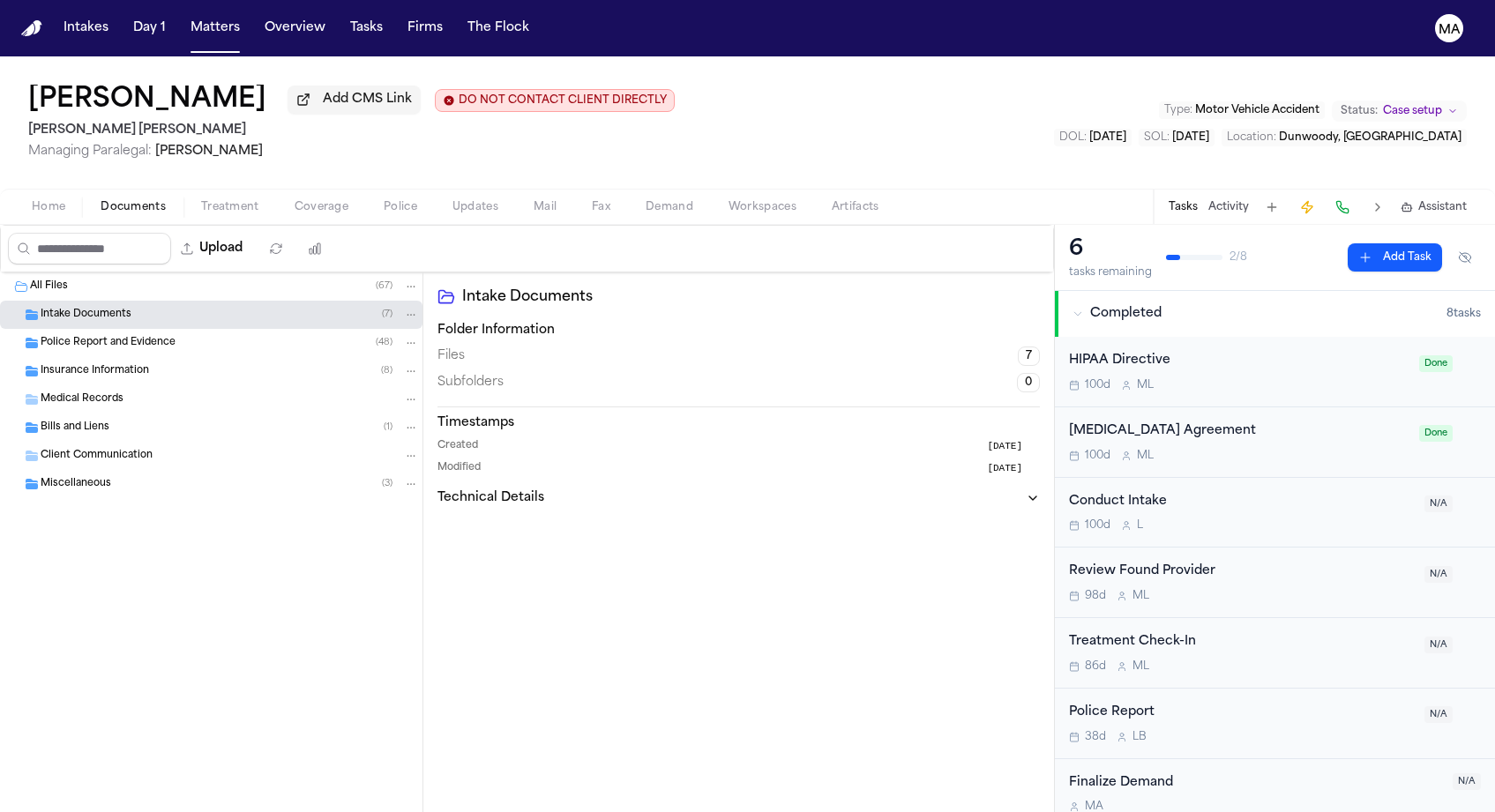
click at [91, 414] on div "Bills and Liens ( 1 )" at bounding box center [211, 428] width 422 height 28
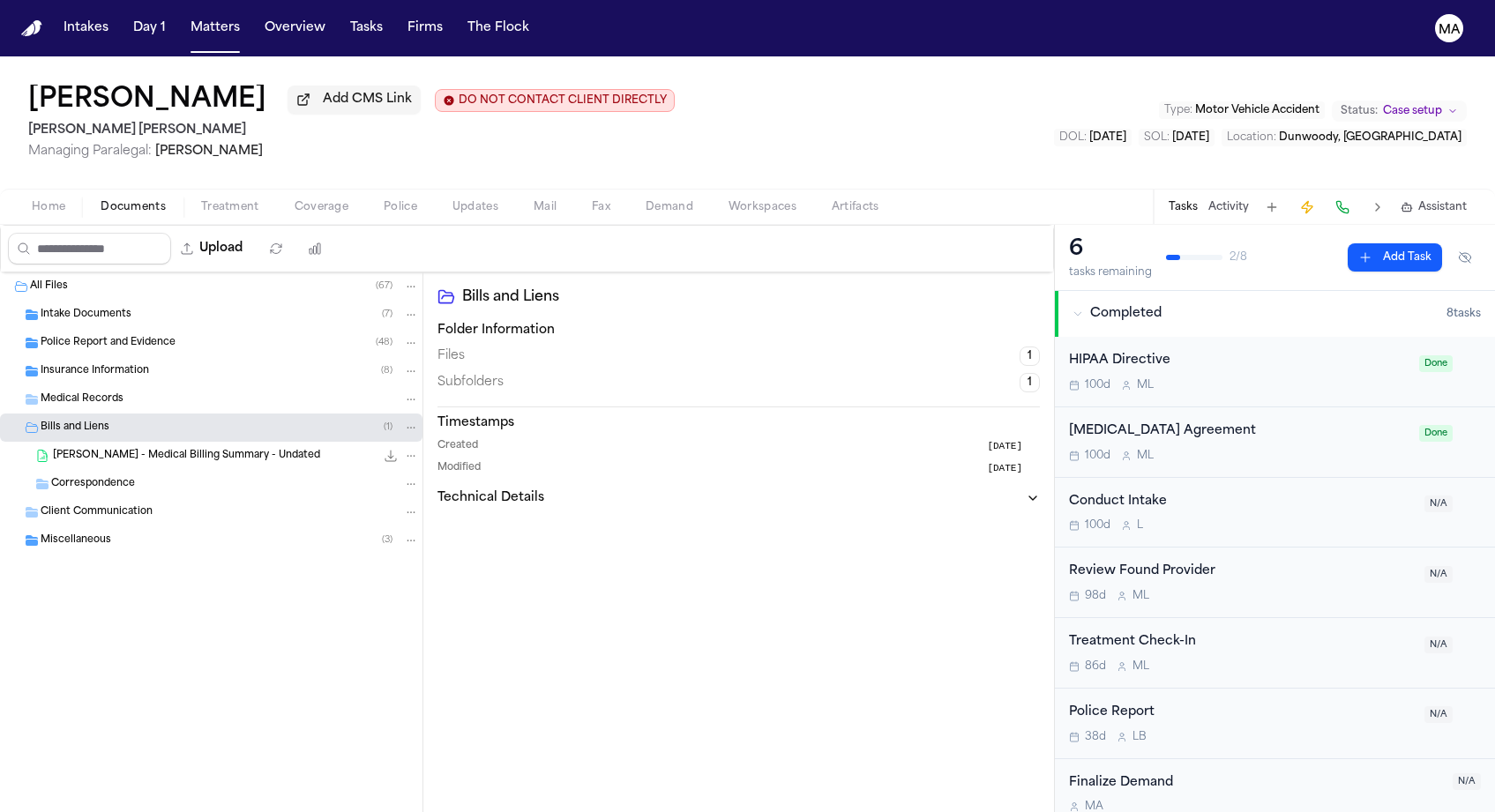
click at [91, 414] on div "Bills and Liens ( 1 )" at bounding box center [211, 428] width 422 height 28
click at [77, 470] on div "Miscellaneous ( 3 )" at bounding box center [211, 484] width 422 height 28
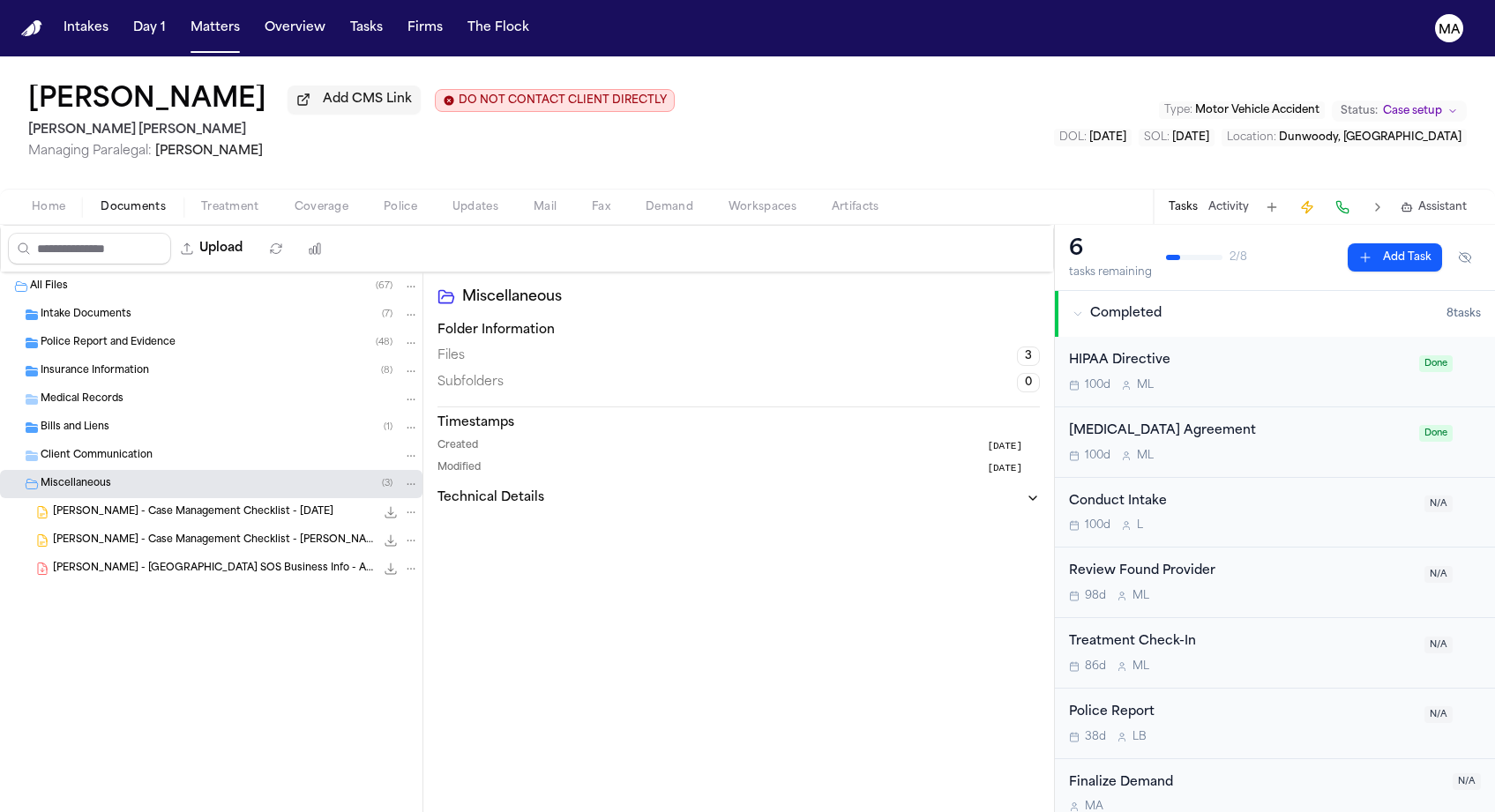
click at [86, 470] on div "Miscellaneous ( 3 )" at bounding box center [211, 484] width 422 height 28
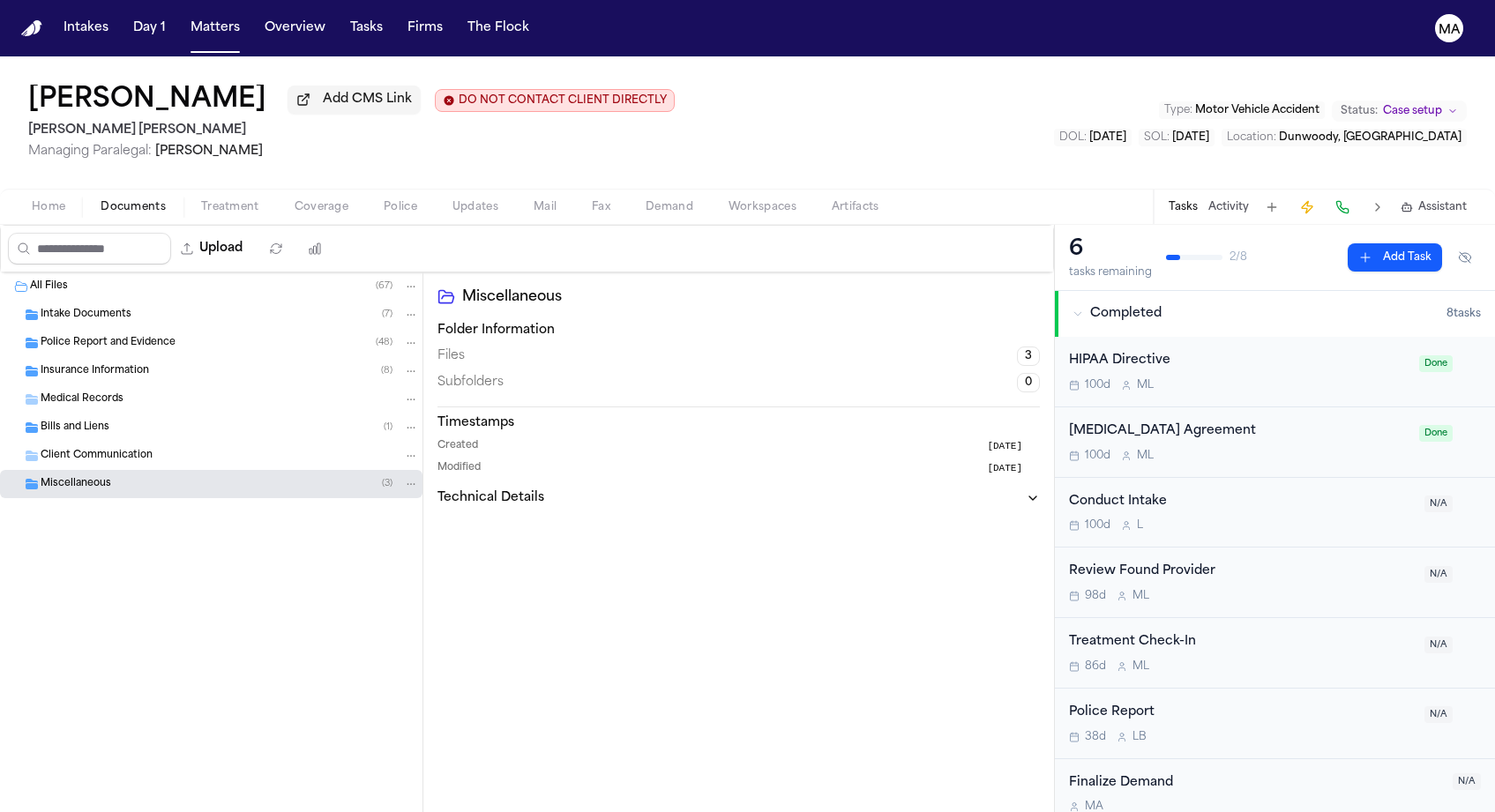
click at [762, 506] on div "Miscellaneous Folder Information Files 3 Subfolders 0 Timestamps Created [DATE]…" at bounding box center [738, 542] width 630 height 539
click at [184, 15] on button "Matters" at bounding box center [215, 28] width 64 height 32
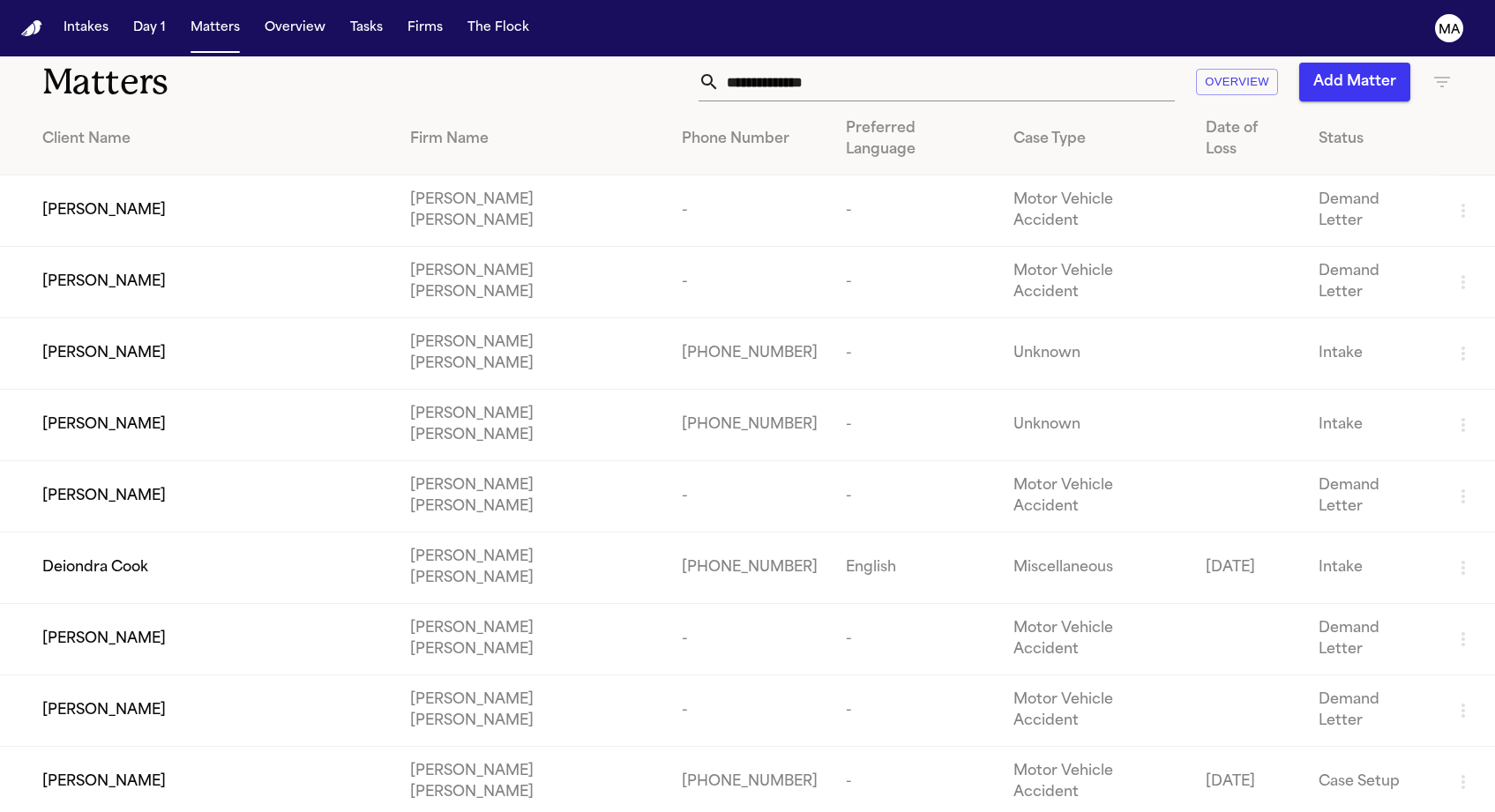
scroll to position [24, 0]
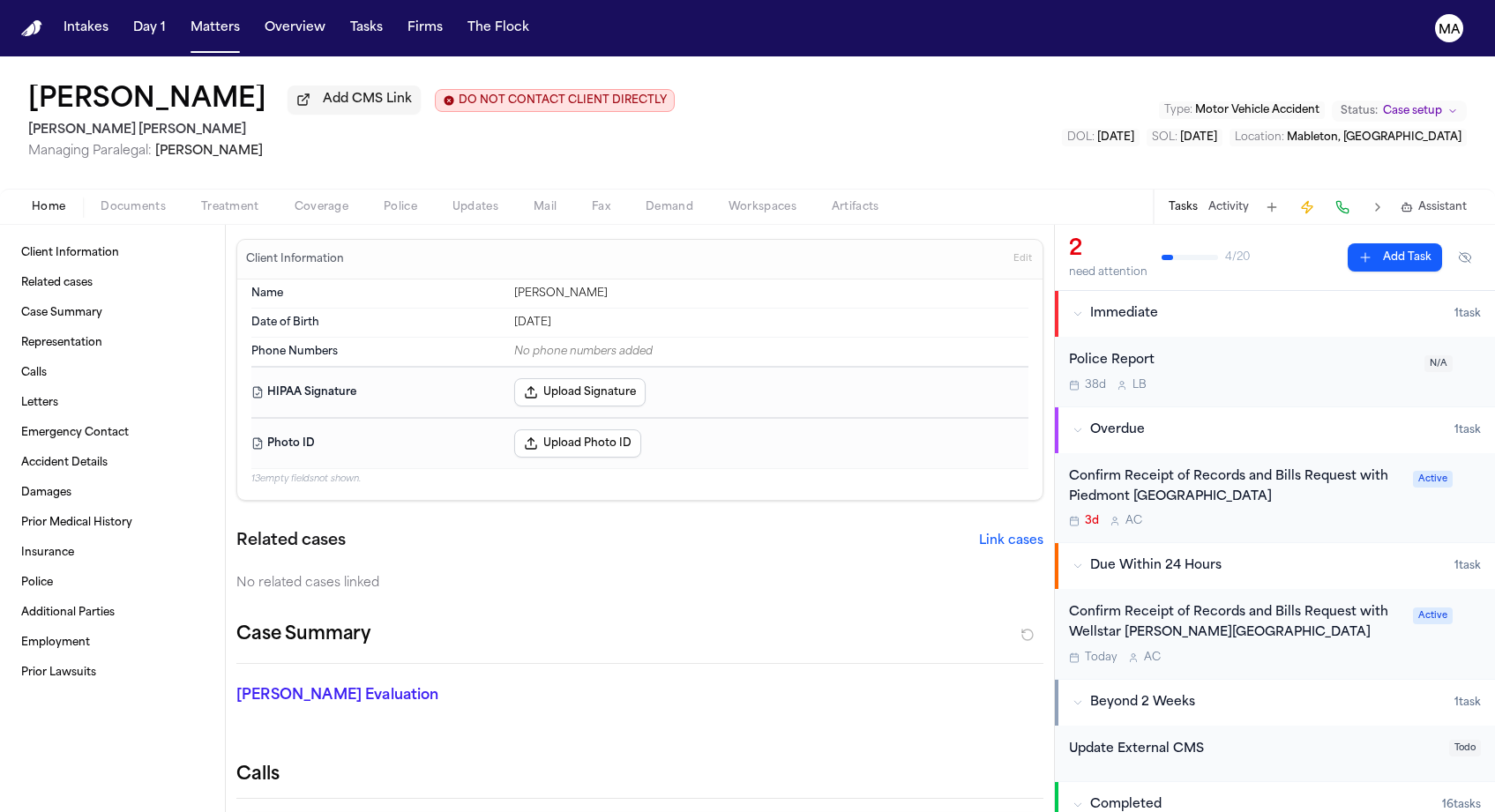
click at [1443, 104] on span "Case setup" at bounding box center [1412, 111] width 59 height 14
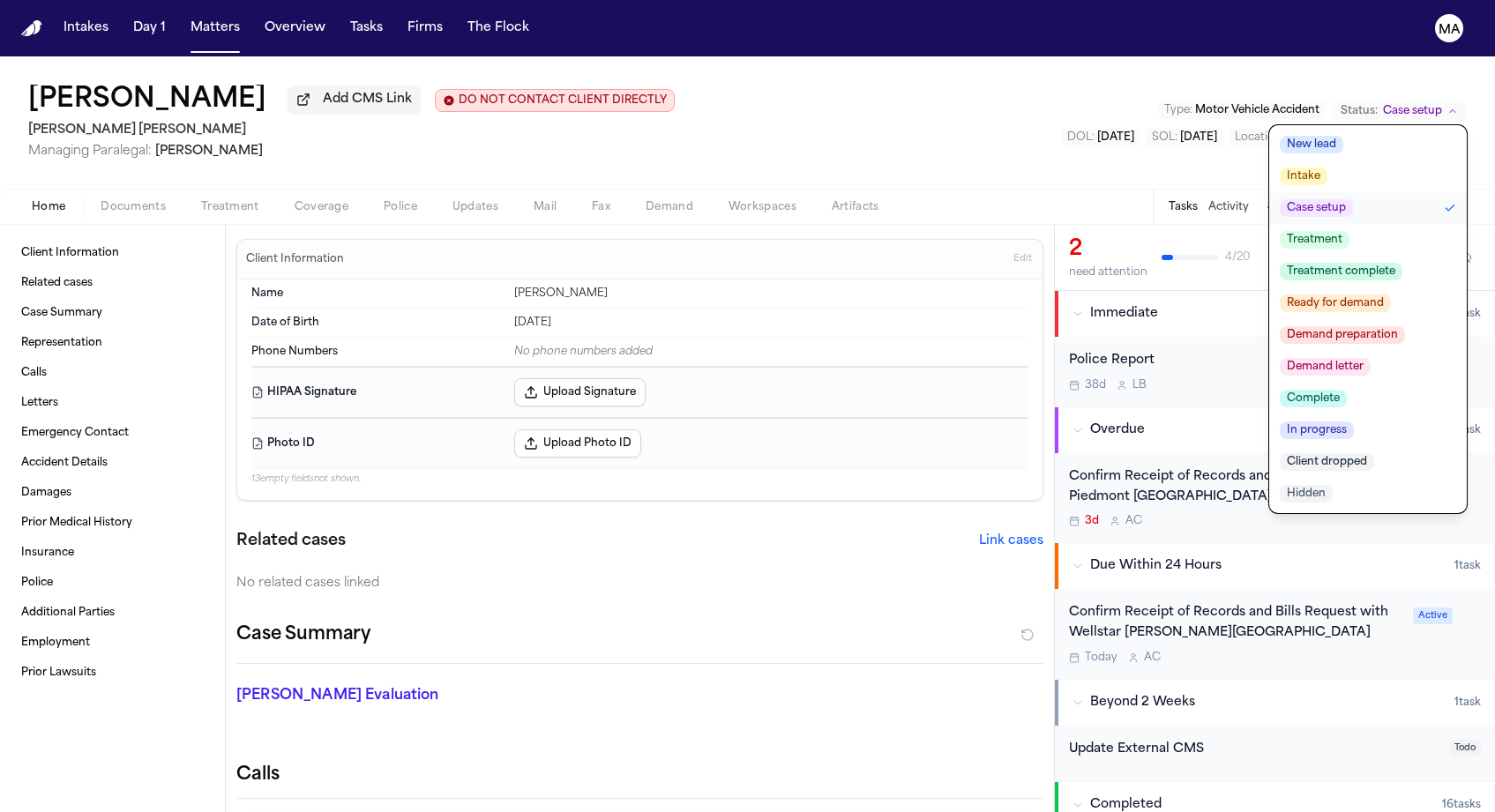
click at [1405, 326] on span "Demand preparation" at bounding box center [1342, 334] width 126 height 18
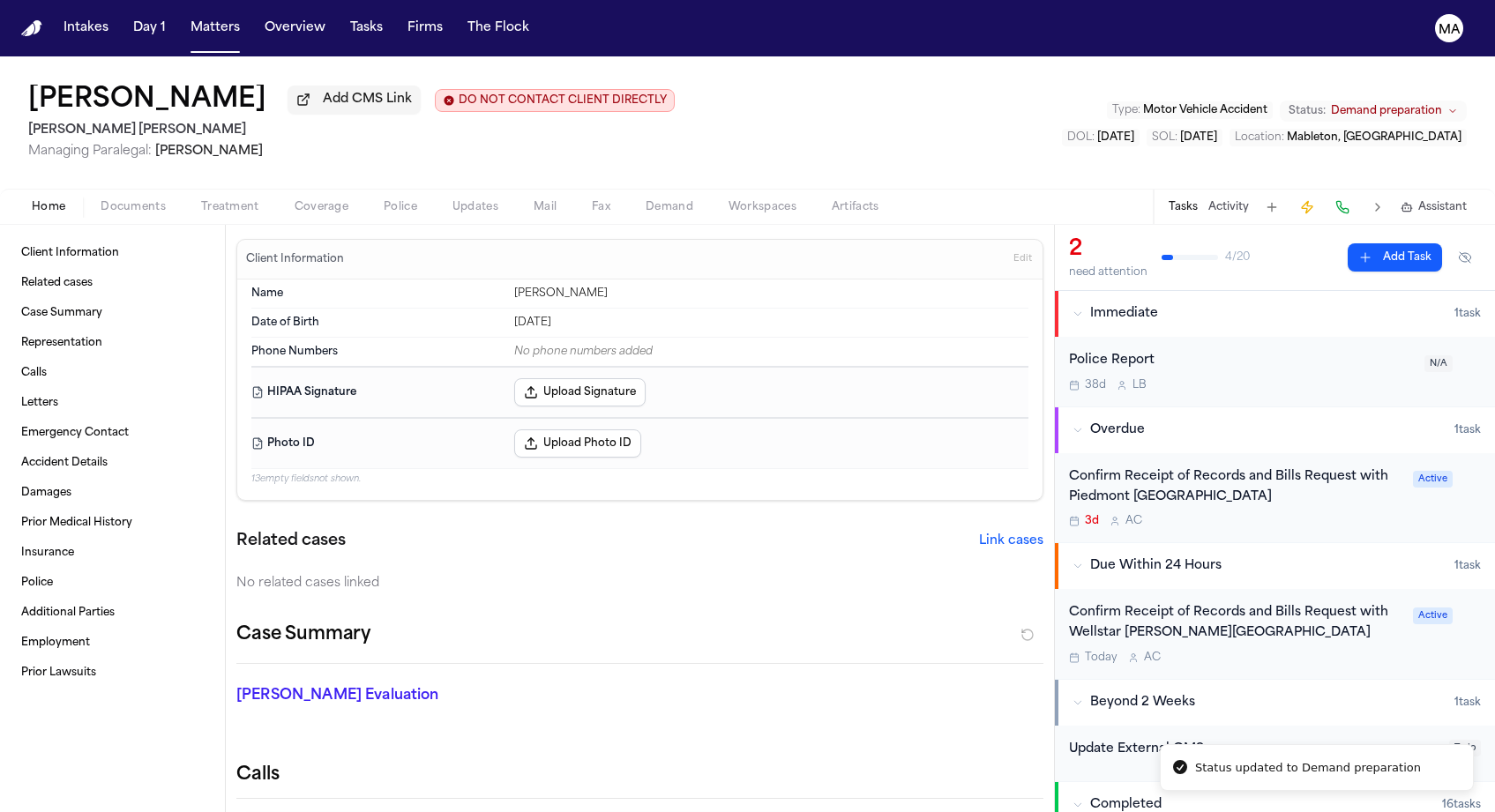
click at [791, 62] on div "[PERSON_NAME] Add CMS Link DO NOT CONTACT CLIENT DIRECTLY DO NOT CONTACT [PERSO…" at bounding box center [748, 122] width 1495 height 132
click at [1200, 467] on div "Confirm Receipt of Records and Bills Request with Piedmont Atlanta Hospital 3d …" at bounding box center [1236, 498] width 333 height 62
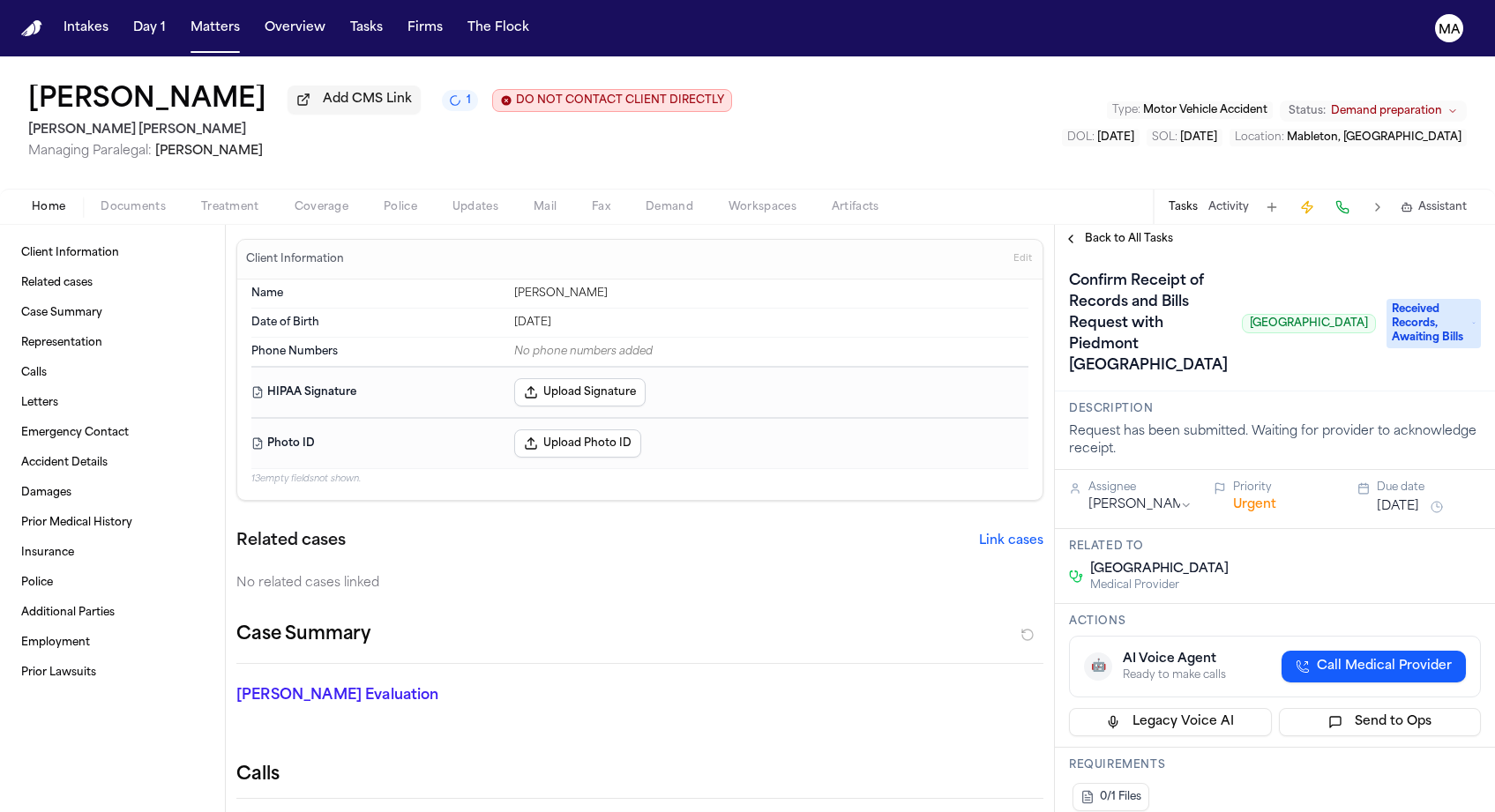
click at [1102, 232] on span "Back to All Tasks" at bounding box center [1129, 239] width 88 height 14
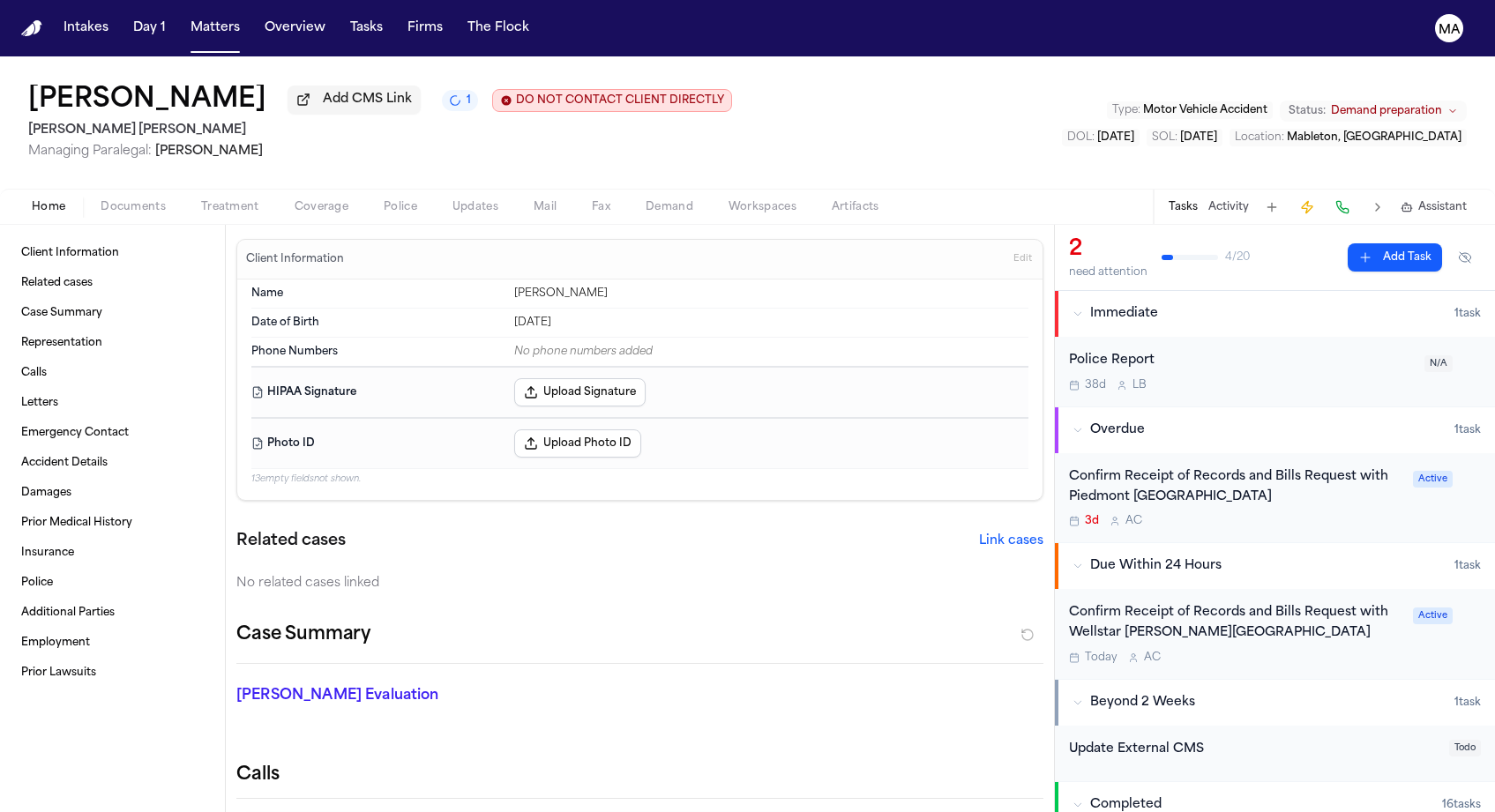
click at [1175, 603] on div "Confirm Receipt of Records and Bills Request with Wellstar [PERSON_NAME][GEOGRA…" at bounding box center [1236, 623] width 333 height 40
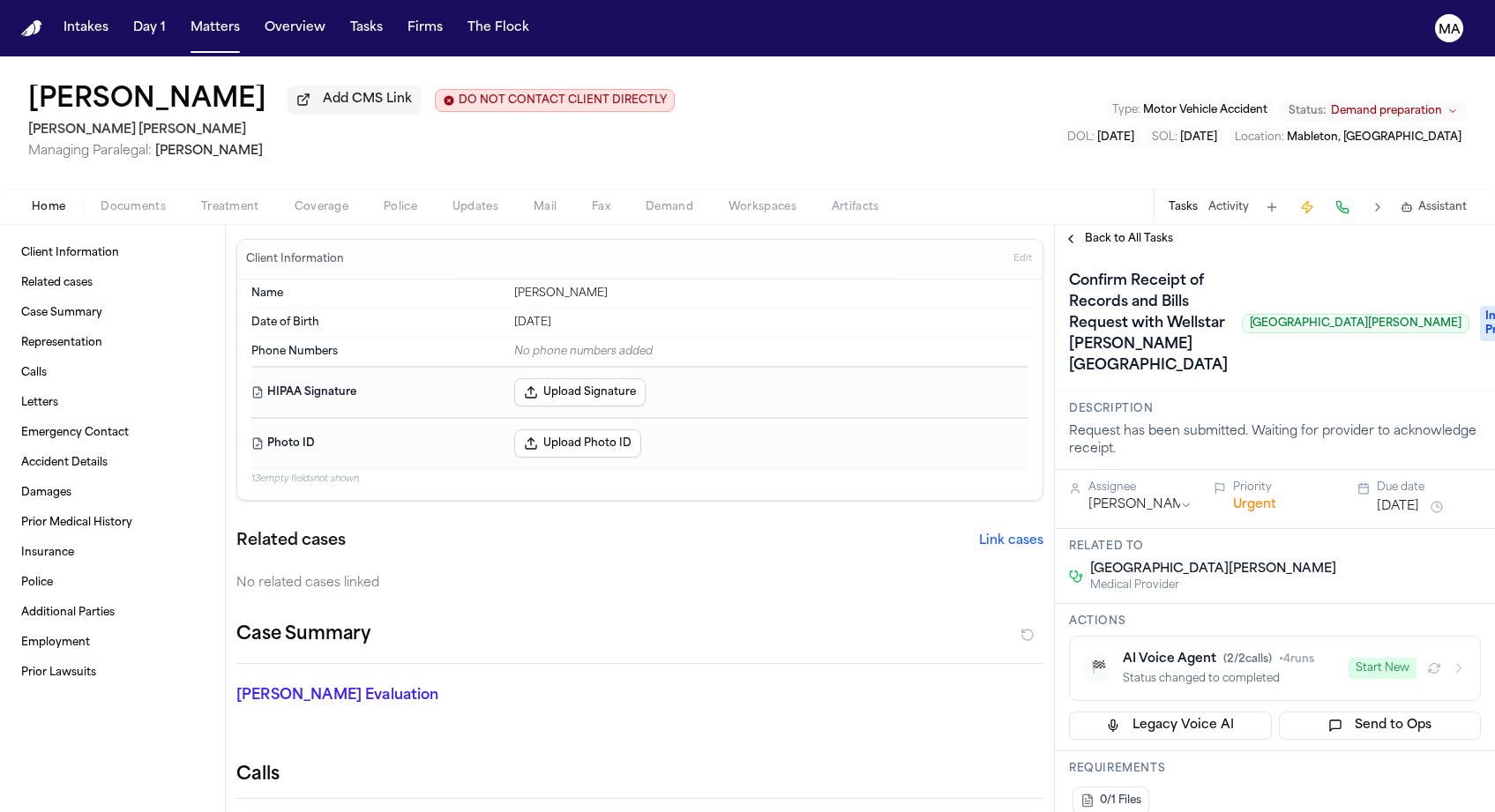
click at [1085, 232] on span "Back to All Tasks" at bounding box center [1129, 239] width 88 height 14
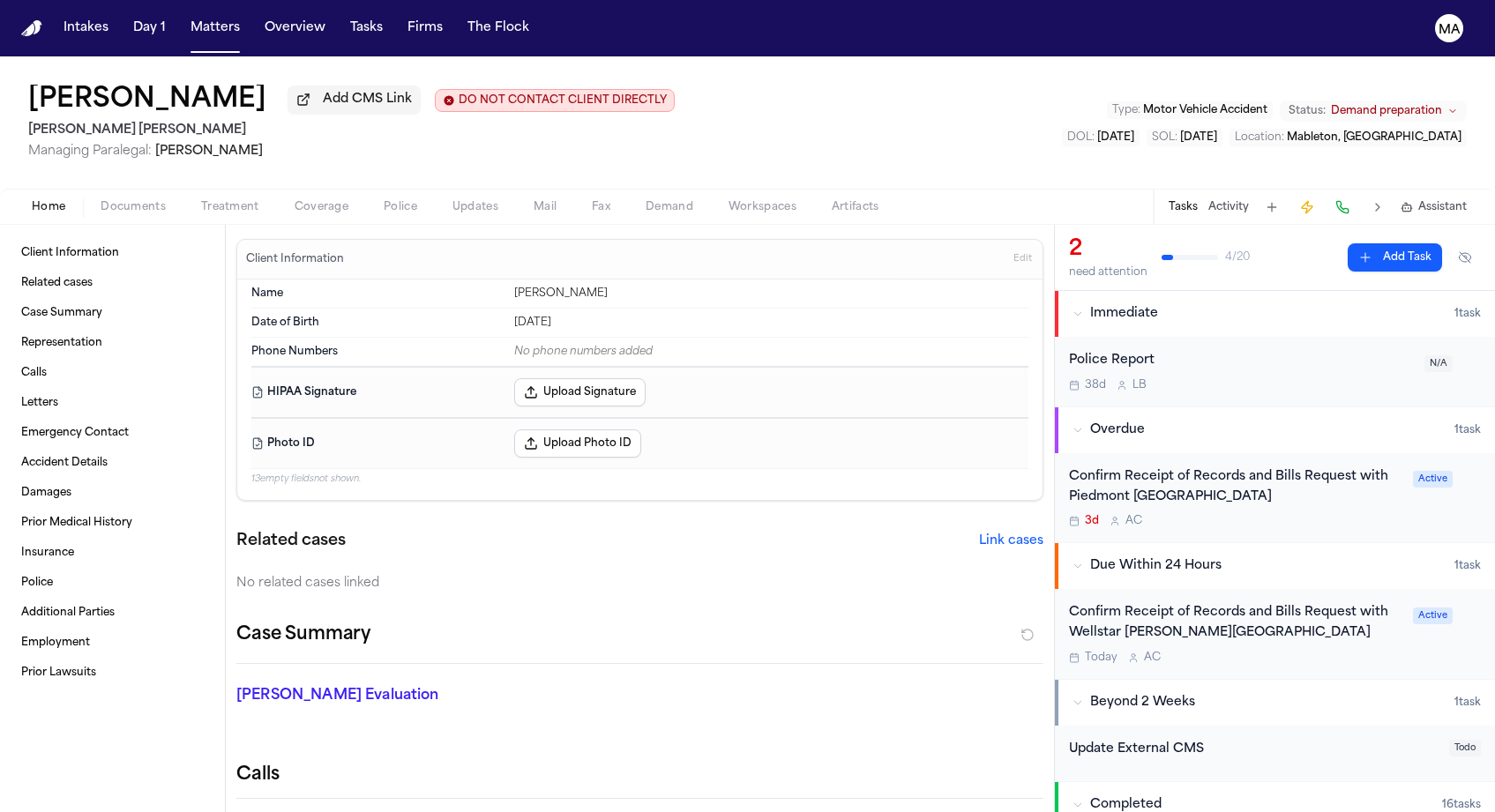
click at [339, 621] on div "Case Summary" at bounding box center [640, 642] width 807 height 43
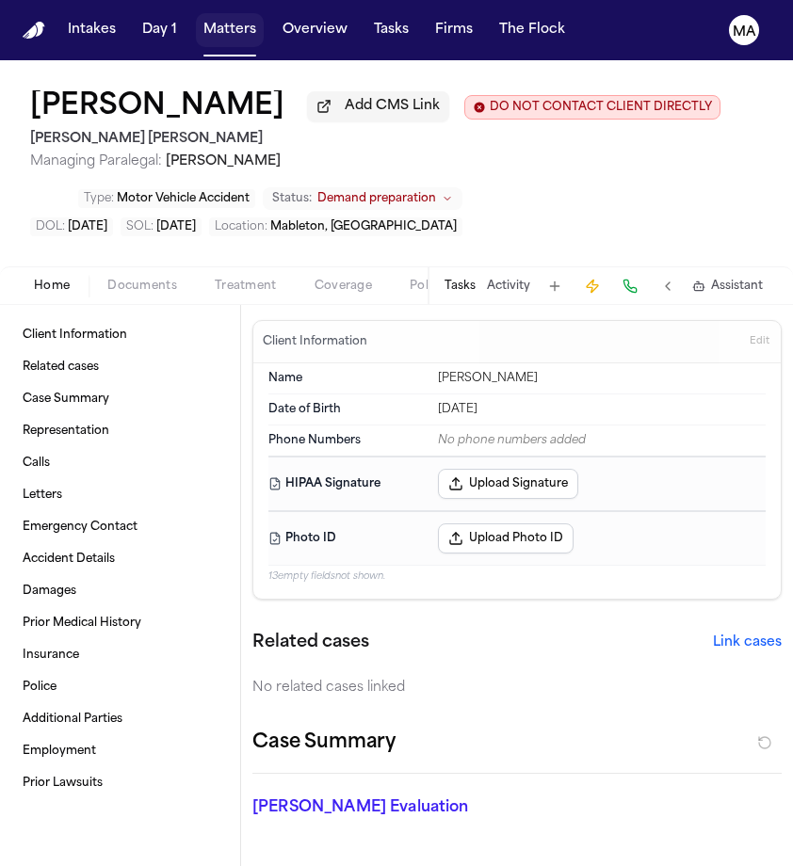
click at [196, 20] on button "Matters" at bounding box center [230, 30] width 68 height 34
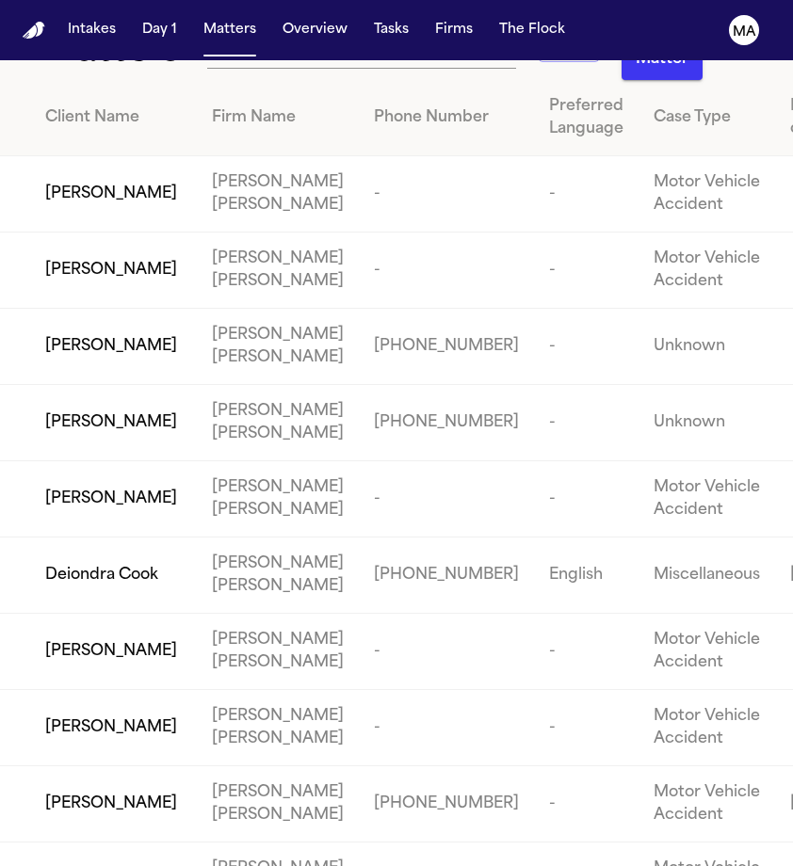
scroll to position [66, 0]
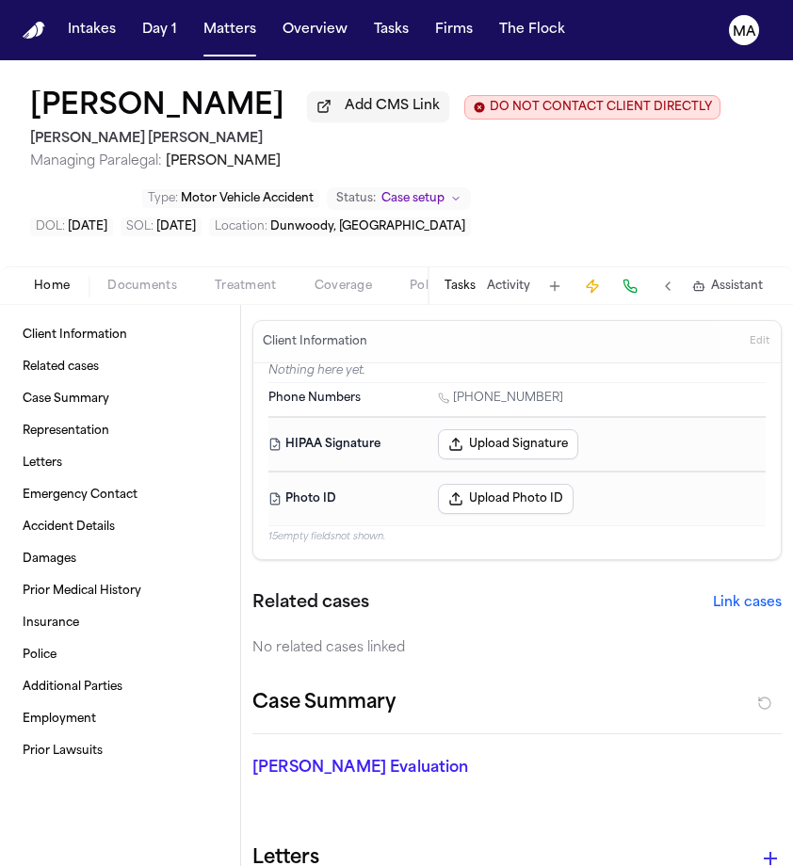
click at [109, 279] on span "Documents" at bounding box center [142, 286] width 70 height 15
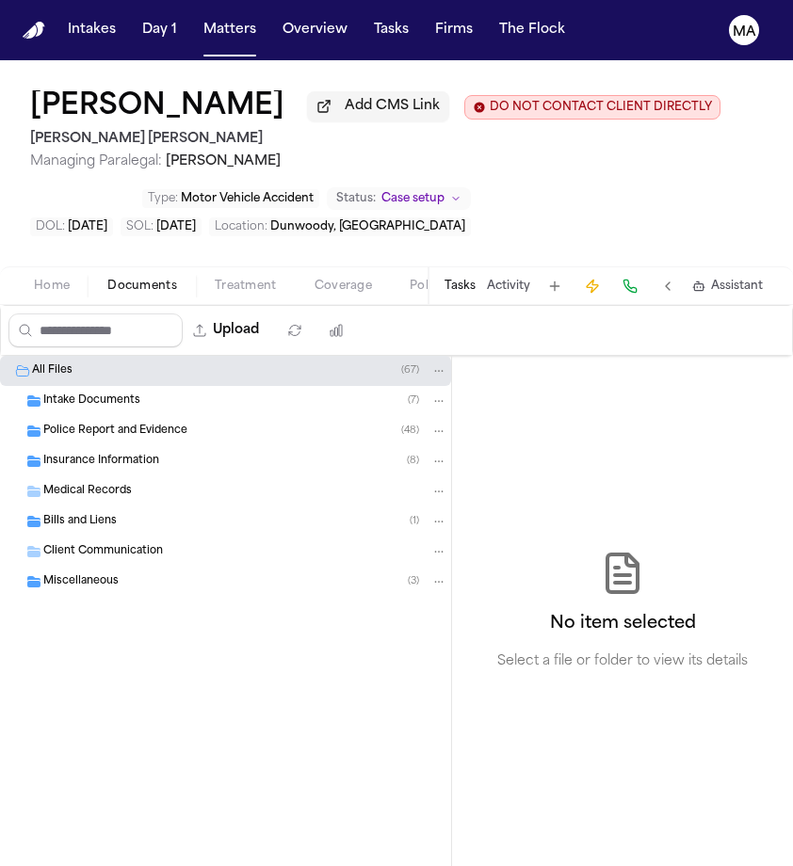
click at [530, 279] on button "Activity" at bounding box center [508, 286] width 43 height 15
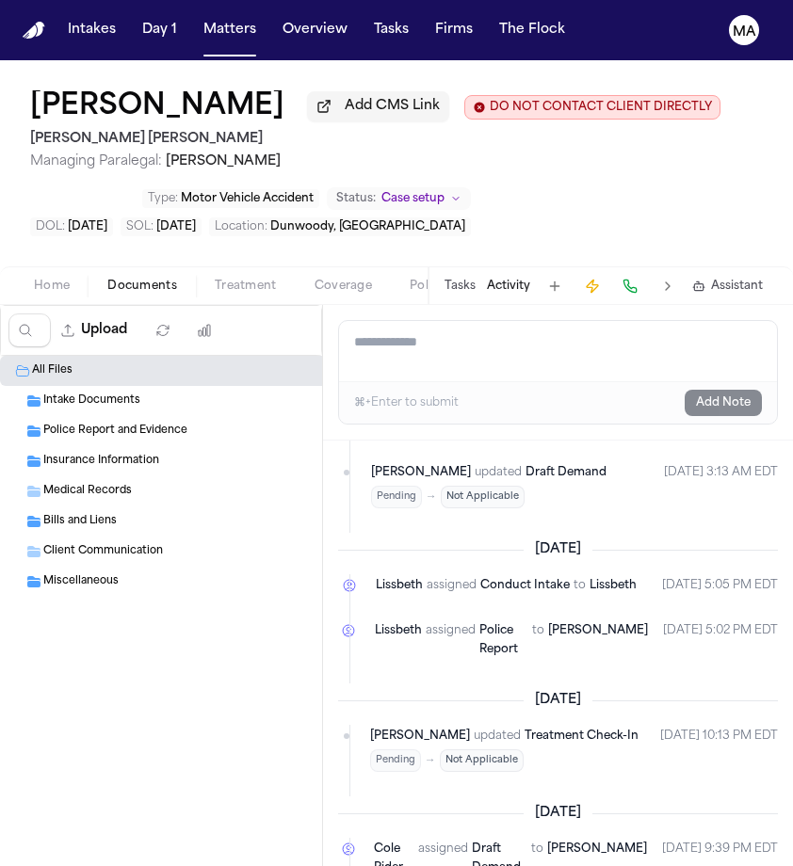
scroll to position [267, 0]
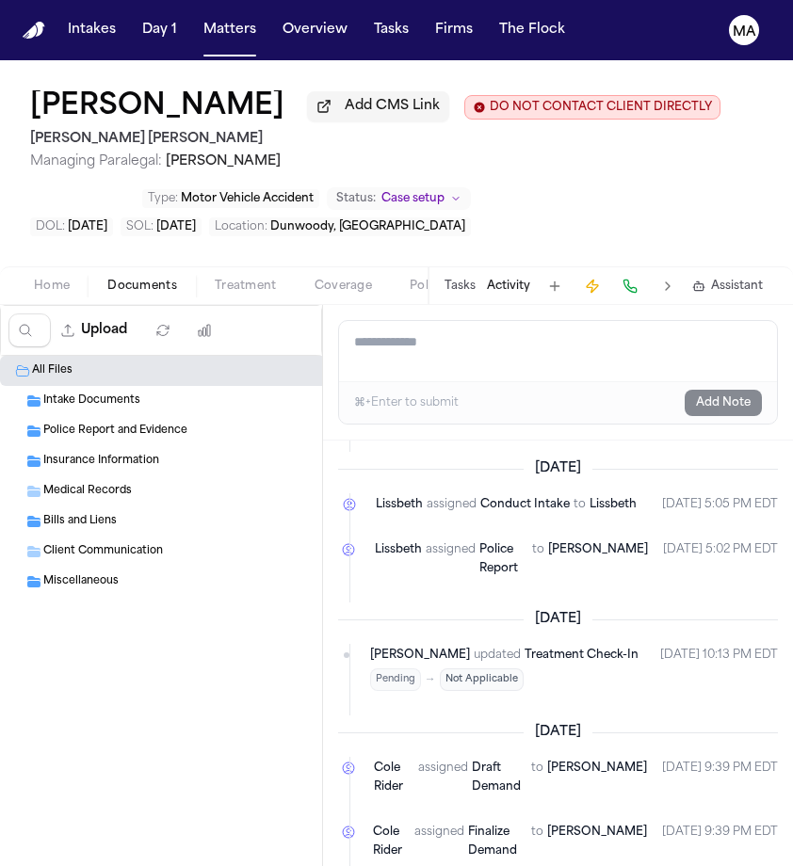
click at [215, 279] on span "Treatment" at bounding box center [246, 286] width 62 height 15
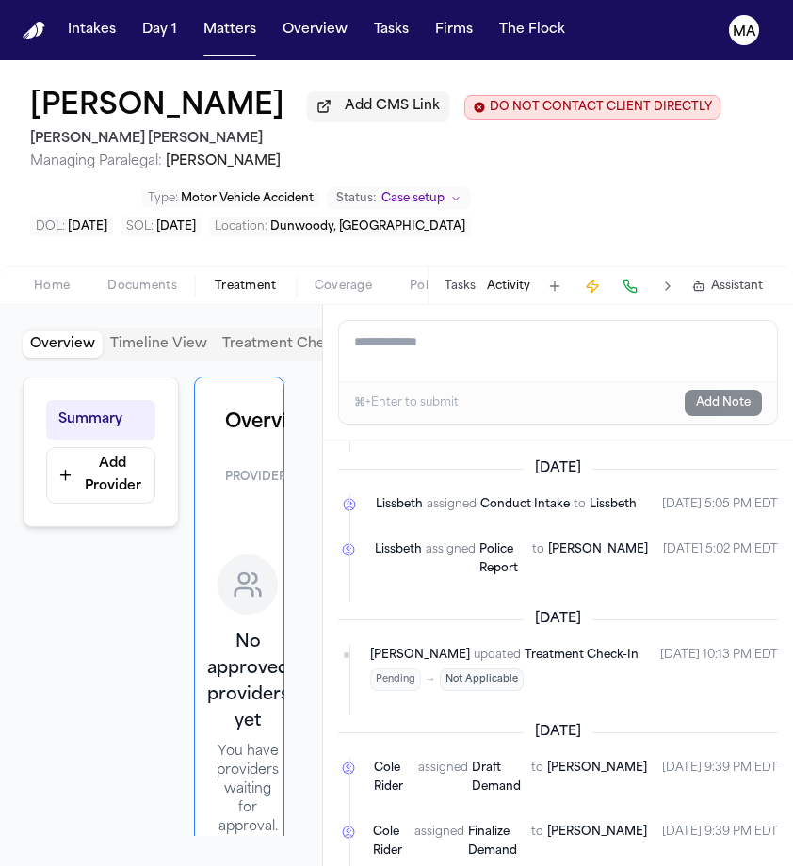
click at [294, 460] on button "Manage 4" at bounding box center [332, 477] width 76 height 34
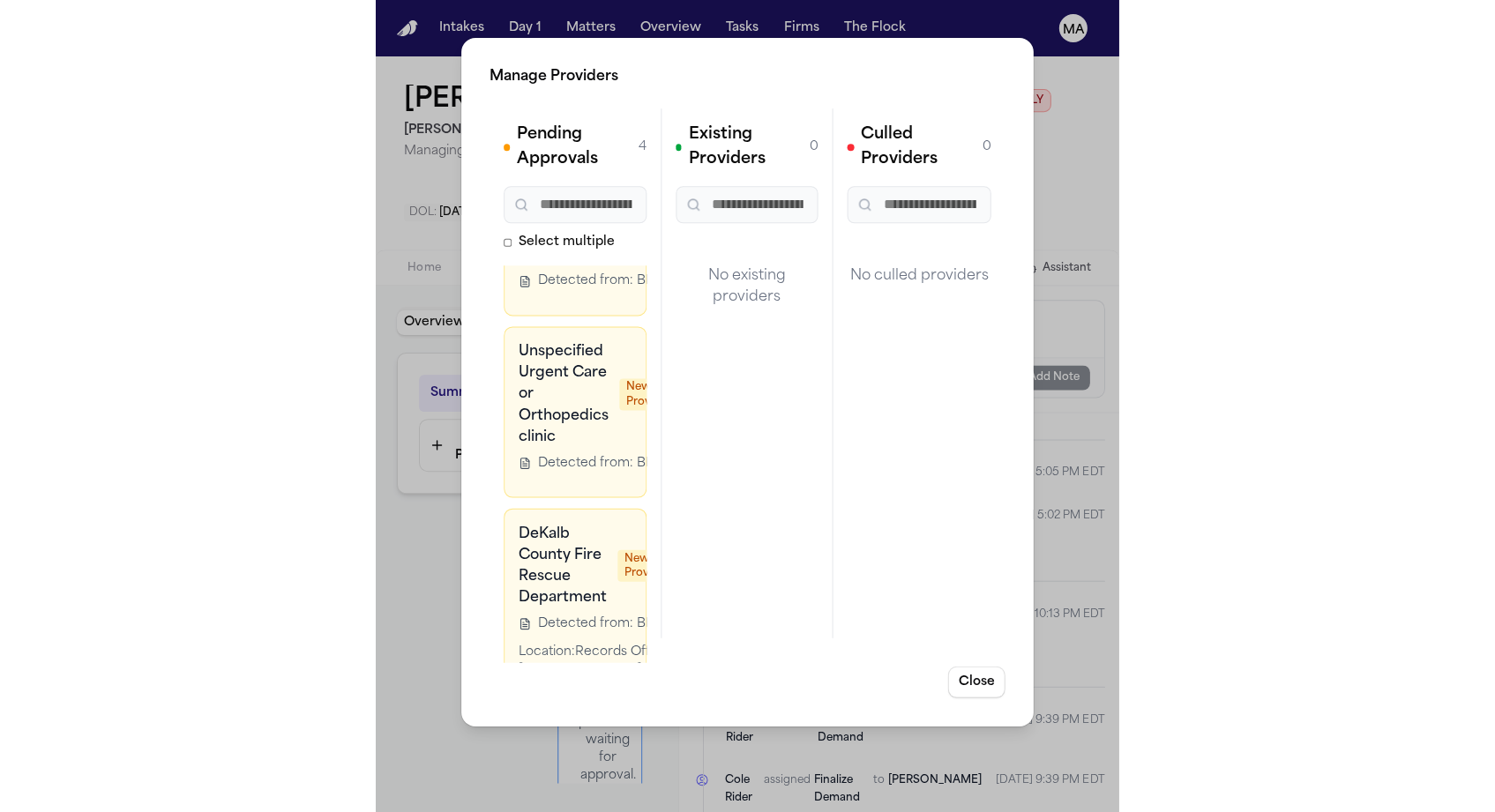
scroll to position [56, 0]
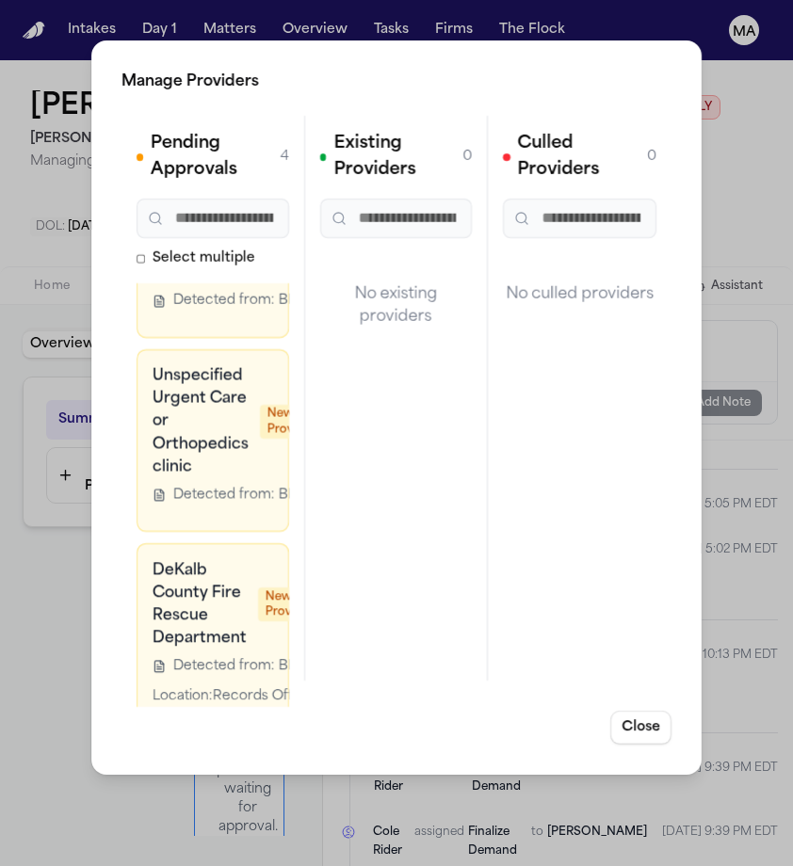
click at [121, 363] on div "Pending Approvals 4 Select multiple Unspecified ER New Provider Detected from: …" at bounding box center [213, 398] width 184 height 565
click at [82, 355] on div "Manage Providers Pending Approvals 4 Select multiple Unspecified ER New Provide…" at bounding box center [396, 433] width 793 height 866
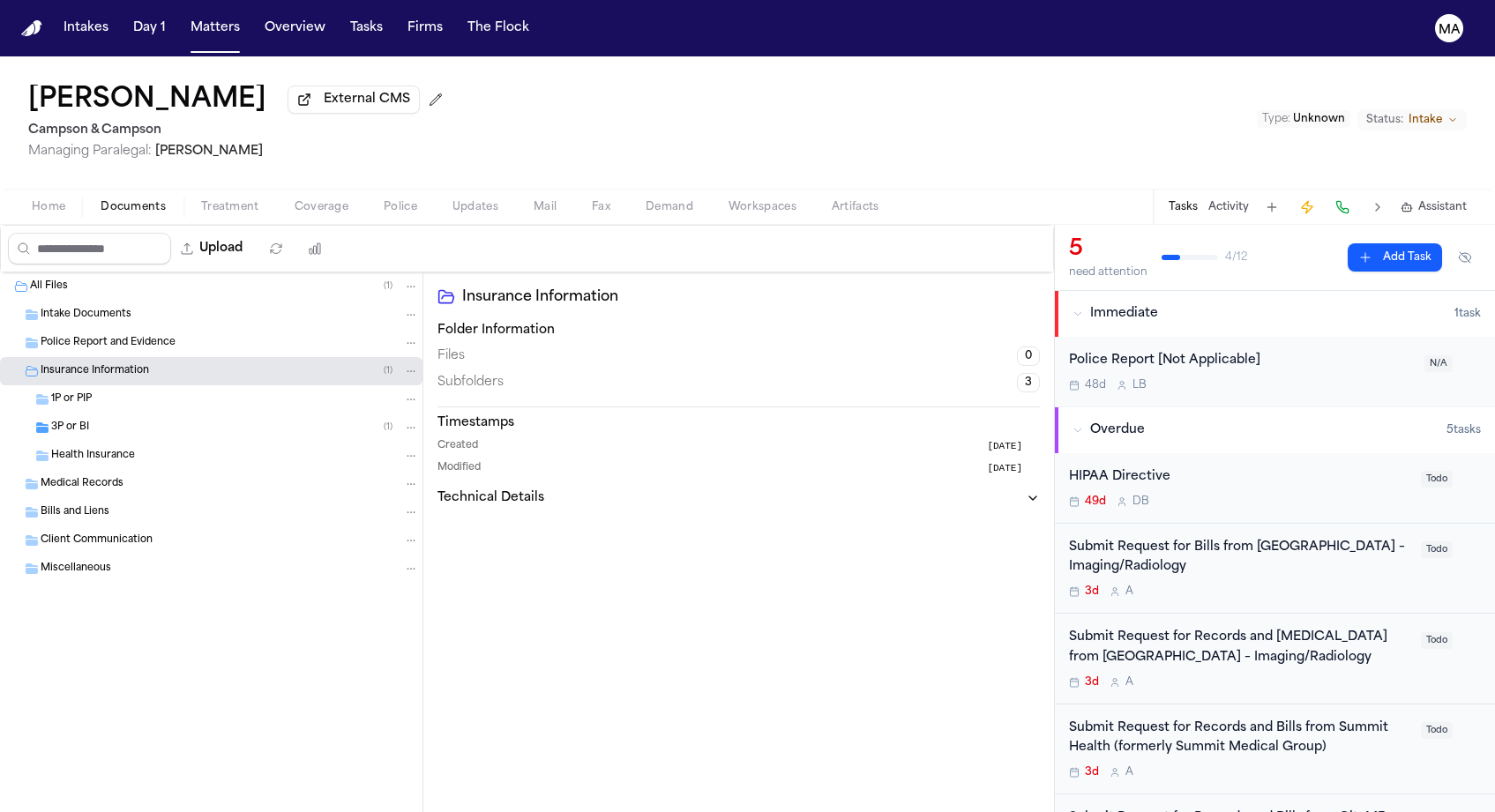
click at [710, 71] on div "Charles Burke External CMS Campson & Campson Managing Paralegal: Jacqueline Mal…" at bounding box center [748, 122] width 1495 height 132
